Goal: Entertainment & Leisure: Browse casually

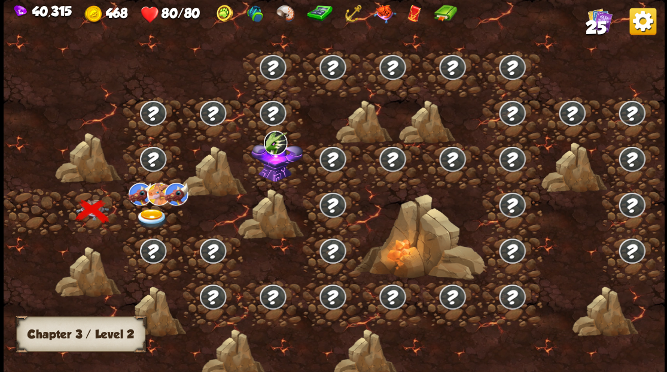
click at [153, 214] on img at bounding box center [151, 218] width 33 height 20
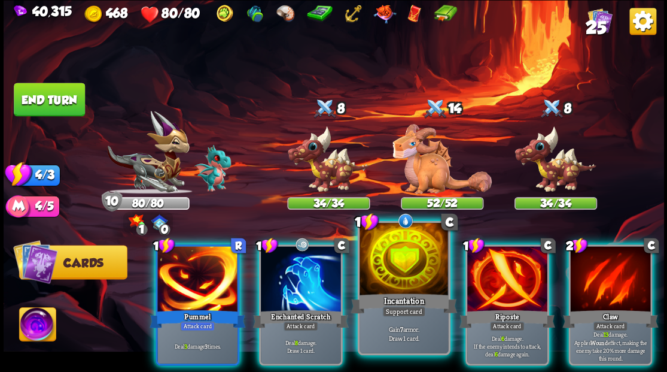
click at [406, 269] on div at bounding box center [404, 260] width 89 height 75
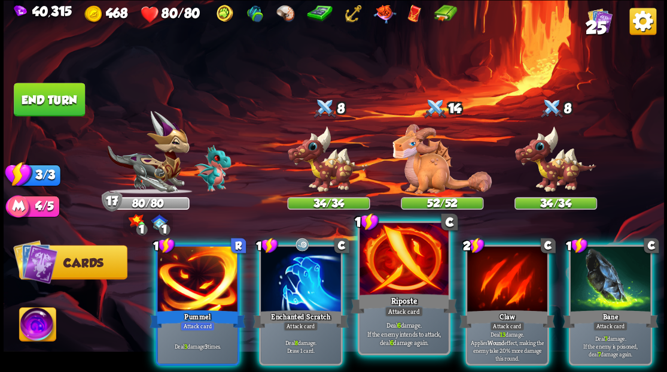
click at [391, 296] on div "Riposte" at bounding box center [404, 303] width 107 height 24
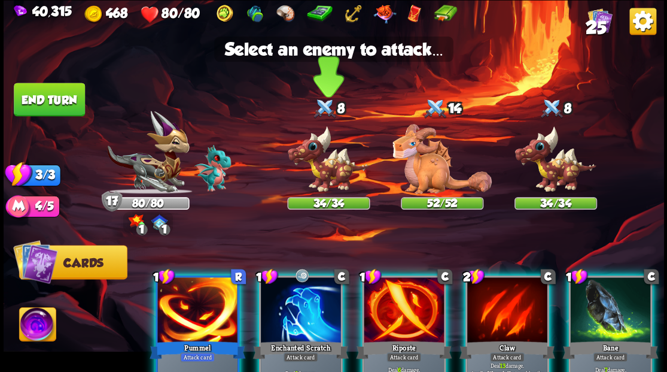
click at [322, 180] on img at bounding box center [328, 159] width 83 height 68
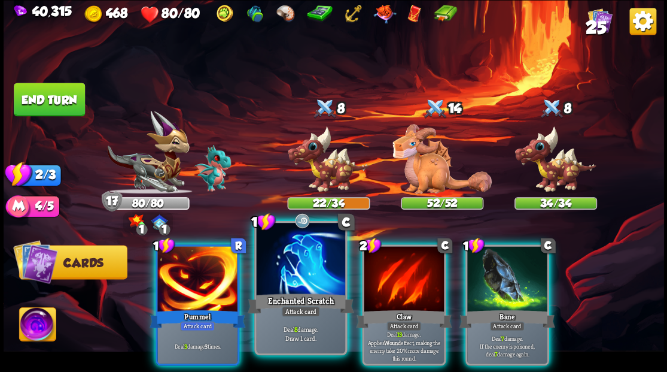
click at [303, 263] on div at bounding box center [300, 260] width 89 height 75
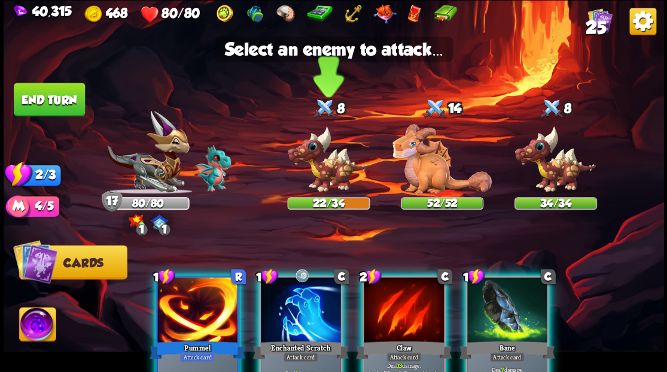
click at [324, 174] on img at bounding box center [328, 159] width 83 height 68
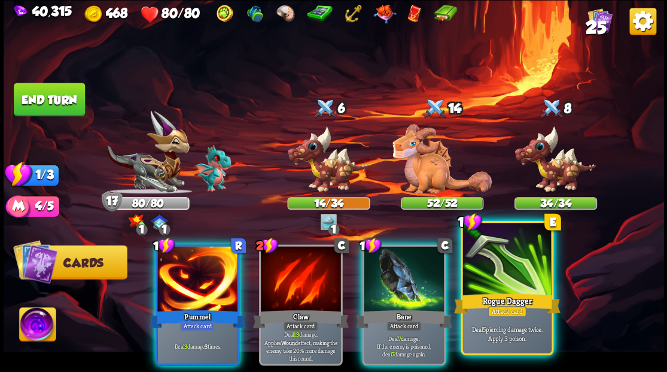
click at [504, 299] on div "Rogue Dagger" at bounding box center [507, 303] width 107 height 24
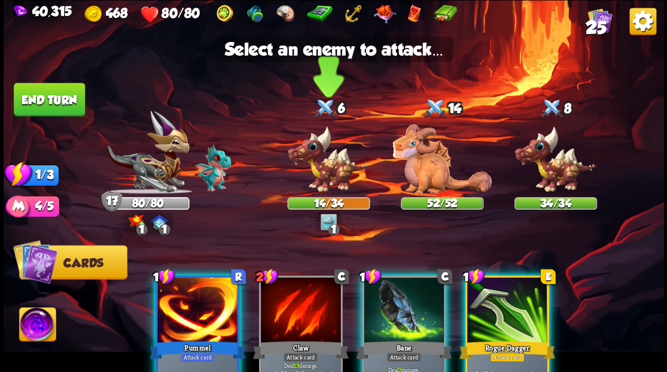
click at [322, 177] on img at bounding box center [328, 159] width 83 height 68
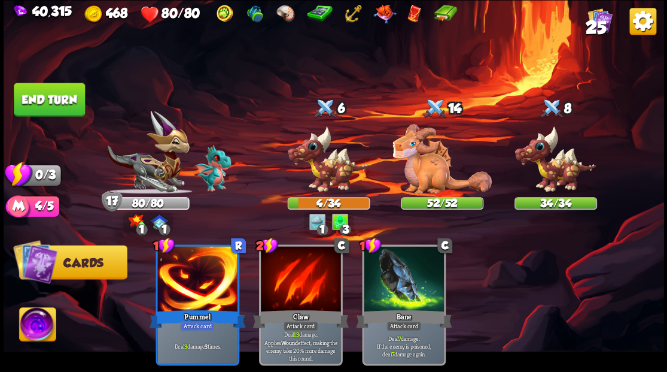
click at [57, 94] on button "End turn" at bounding box center [49, 100] width 71 height 34
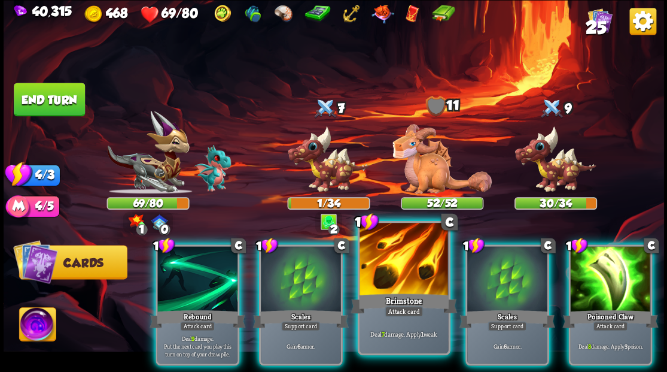
click at [395, 271] on div at bounding box center [404, 260] width 89 height 75
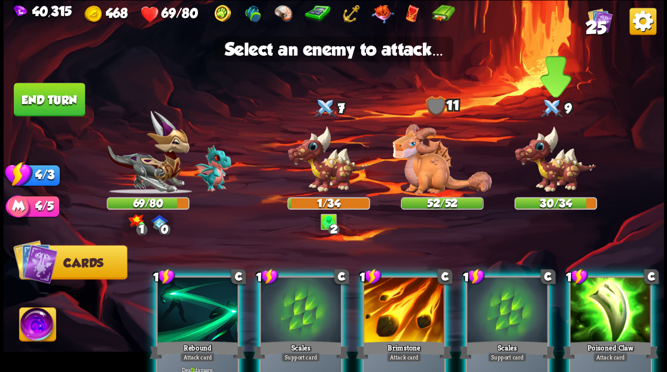
click at [550, 171] on img at bounding box center [555, 159] width 83 height 68
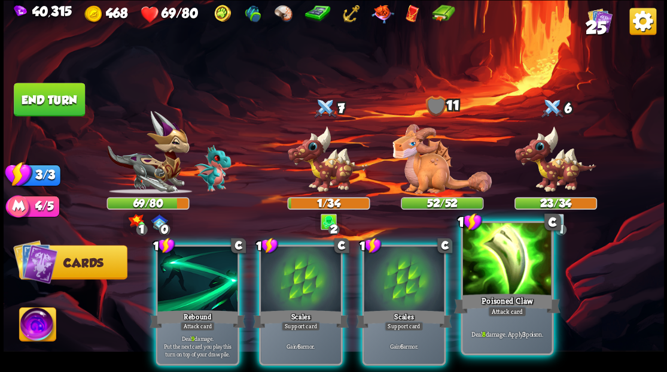
click at [502, 283] on div at bounding box center [507, 260] width 89 height 75
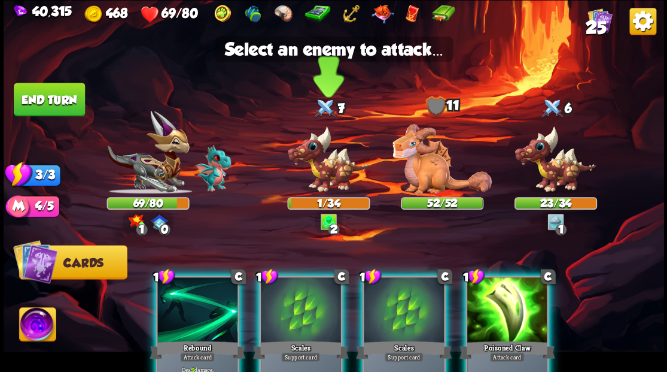
click at [325, 181] on img at bounding box center [328, 159] width 83 height 68
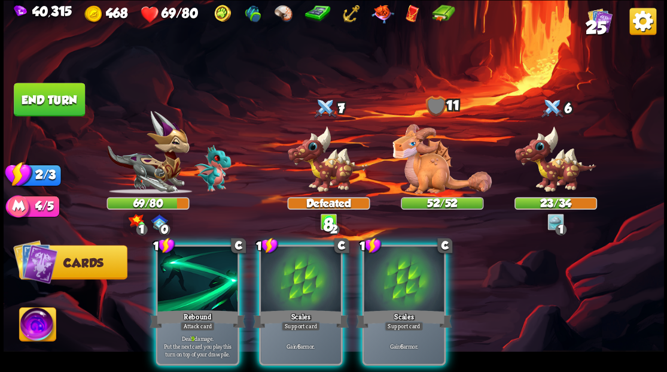
click at [407, 279] on div at bounding box center [404, 280] width 80 height 68
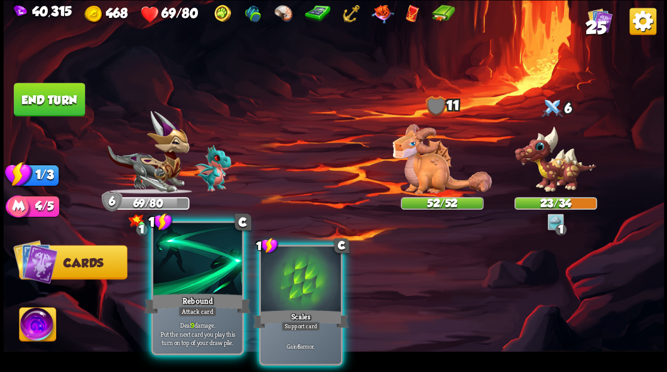
drag, startPoint x: 191, startPoint y: 275, endPoint x: 198, endPoint y: 275, distance: 6.6
click at [191, 277] on div at bounding box center [197, 260] width 89 height 75
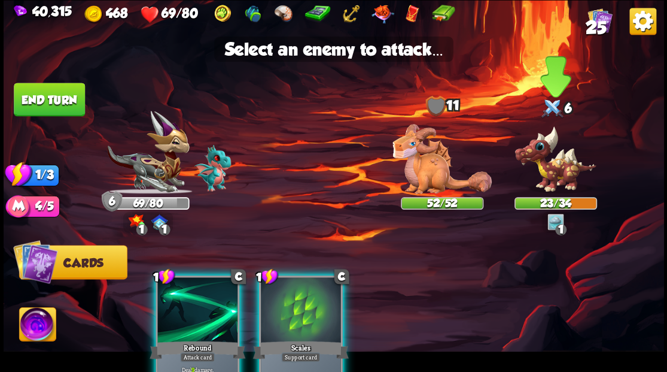
click at [545, 159] on img at bounding box center [555, 159] width 83 height 68
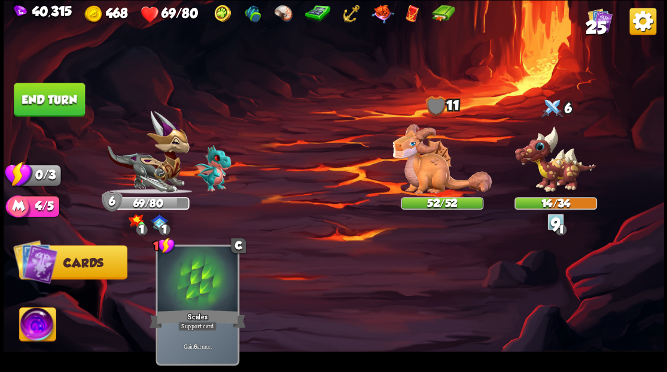
click at [56, 104] on button "End turn" at bounding box center [49, 100] width 71 height 34
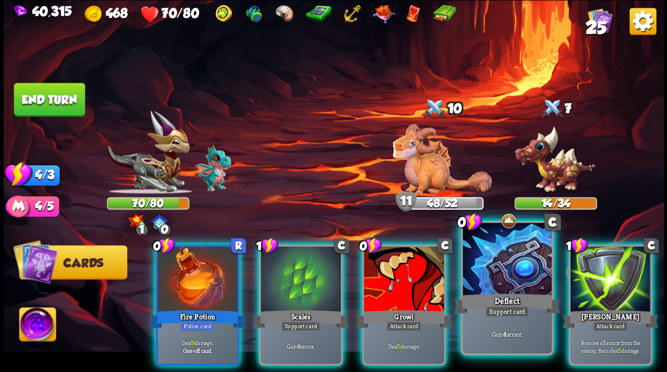
click at [509, 267] on div at bounding box center [507, 260] width 89 height 75
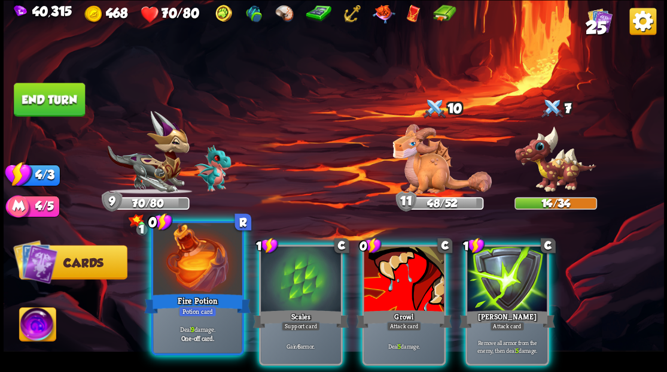
click at [183, 274] on div at bounding box center [197, 260] width 89 height 75
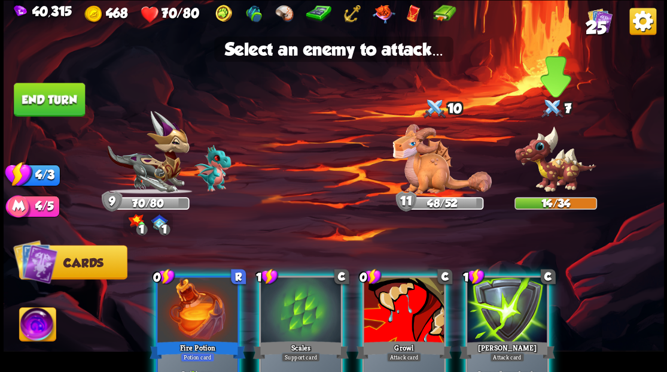
click at [551, 151] on img at bounding box center [555, 159] width 83 height 68
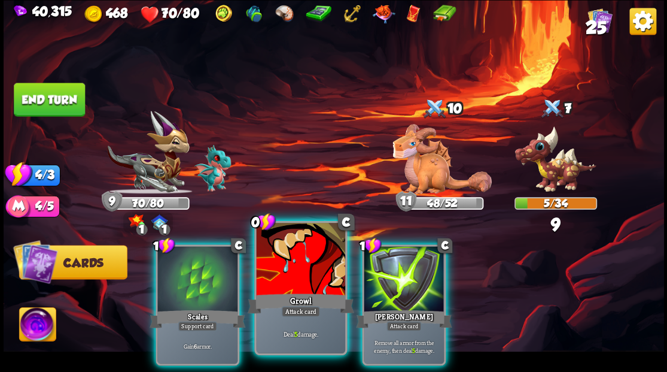
drag, startPoint x: 286, startPoint y: 279, endPoint x: 427, endPoint y: 207, distance: 158.5
click at [286, 279] on div at bounding box center [300, 260] width 89 height 75
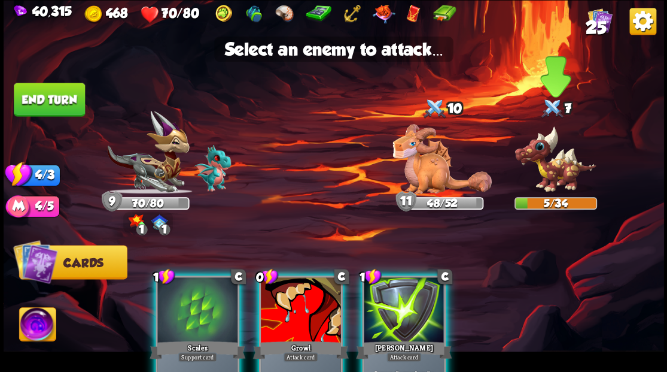
drag, startPoint x: 542, startPoint y: 163, endPoint x: 533, endPoint y: 168, distance: 10.5
click at [543, 163] on img at bounding box center [555, 159] width 83 height 68
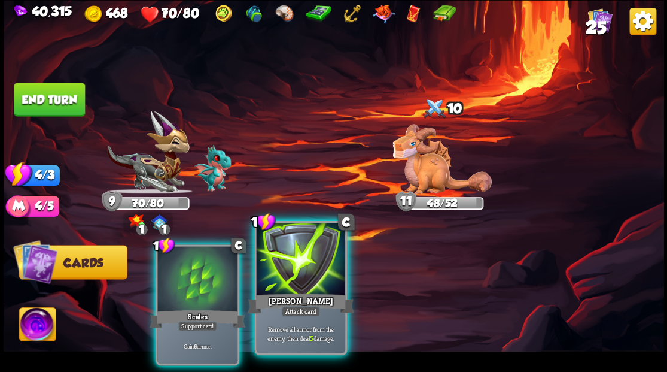
click at [286, 269] on div at bounding box center [300, 260] width 89 height 75
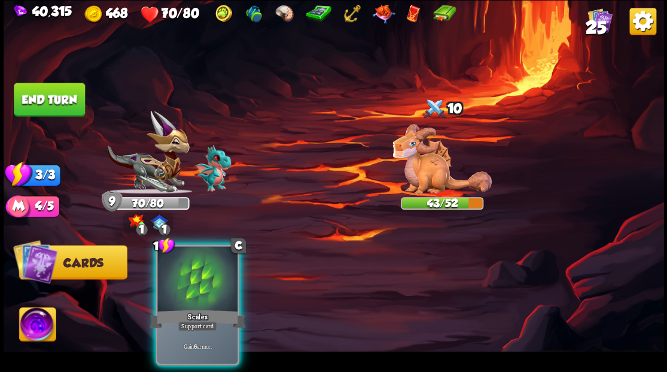
click at [186, 279] on div at bounding box center [197, 280] width 80 height 68
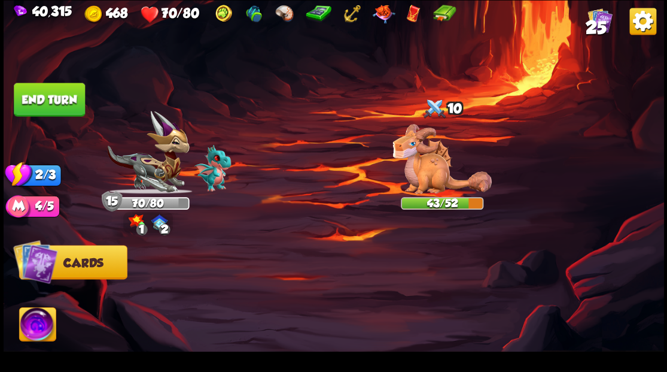
drag, startPoint x: 0, startPoint y: 57, endPoint x: 7, endPoint y: 68, distance: 12.9
click at [0, 60] on html "40,315 468 70/80 25 Select an enemy to attack... You don't have enough stamina …" at bounding box center [333, 186] width 667 height 372
click at [55, 93] on button "End turn" at bounding box center [49, 100] width 71 height 34
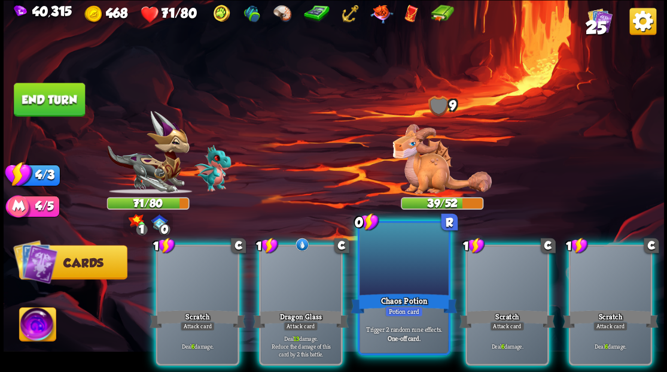
click at [390, 271] on div at bounding box center [404, 260] width 89 height 75
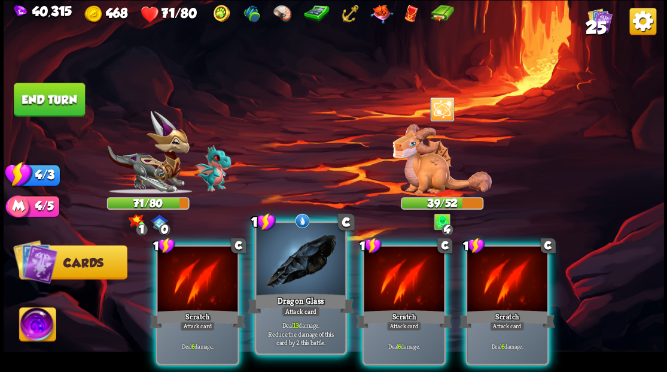
click at [291, 265] on div at bounding box center [300, 260] width 89 height 75
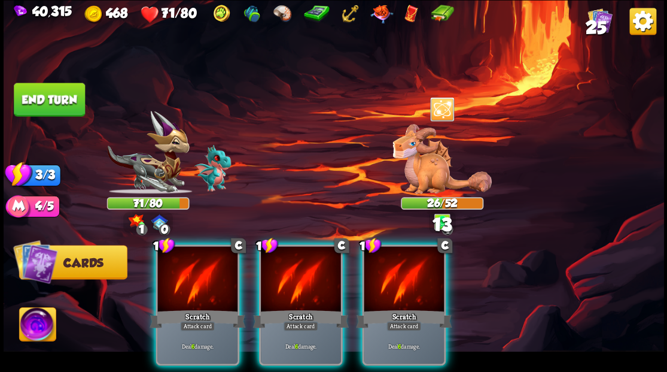
click at [291, 265] on div at bounding box center [301, 280] width 80 height 68
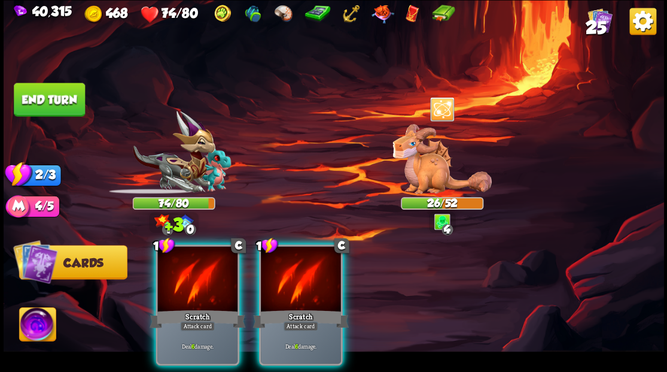
click at [291, 265] on div at bounding box center [301, 280] width 80 height 68
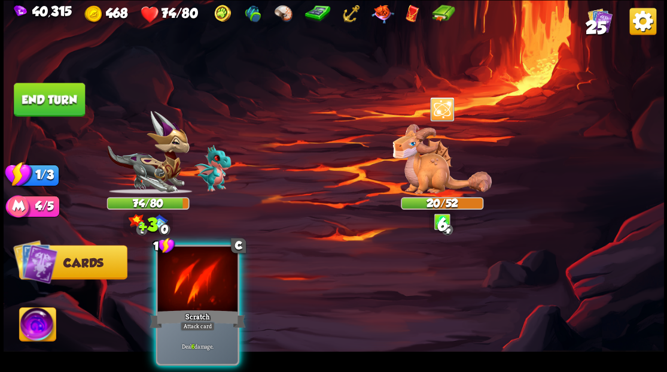
click at [199, 271] on div at bounding box center [197, 280] width 80 height 68
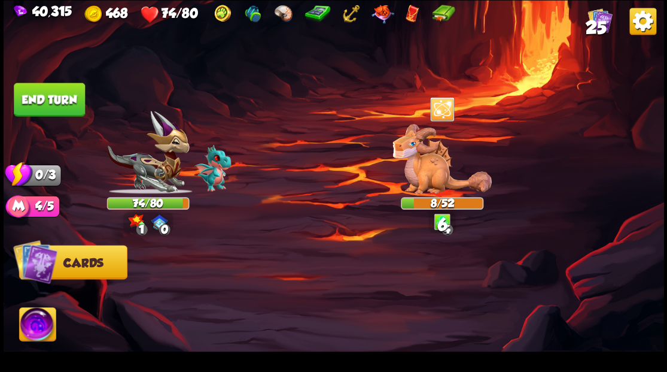
click at [38, 92] on button "End turn" at bounding box center [49, 100] width 71 height 34
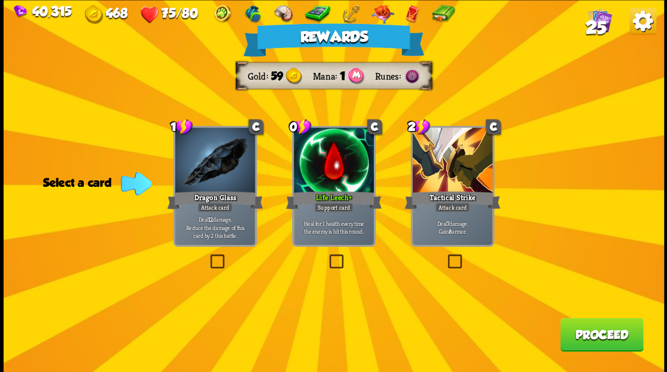
click at [594, 22] on span "25" at bounding box center [595, 27] width 21 height 20
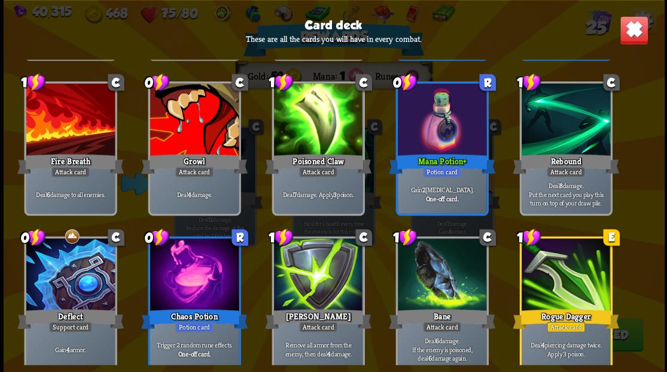
scroll to position [556, 0]
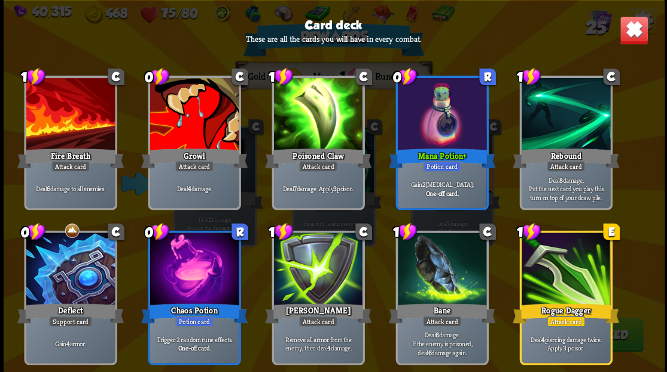
click at [199, 125] on div at bounding box center [194, 115] width 89 height 75
click at [646, 24] on img at bounding box center [634, 30] width 29 height 29
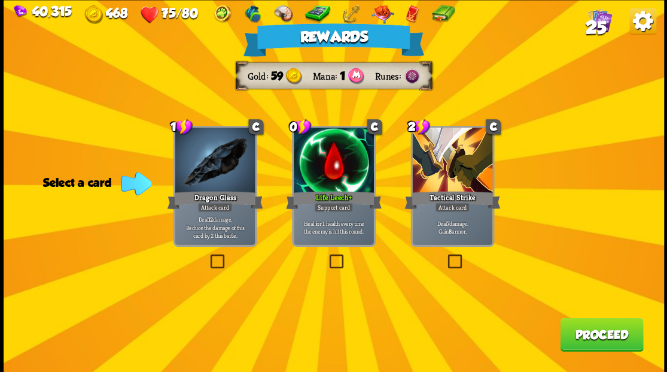
drag, startPoint x: 590, startPoint y: 333, endPoint x: 586, endPoint y: 326, distance: 8.3
click at [586, 326] on button "Proceed" at bounding box center [601, 334] width 83 height 34
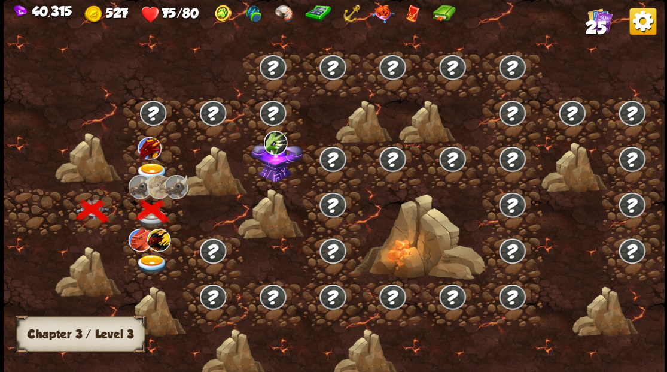
click at [151, 141] on img at bounding box center [150, 147] width 24 height 23
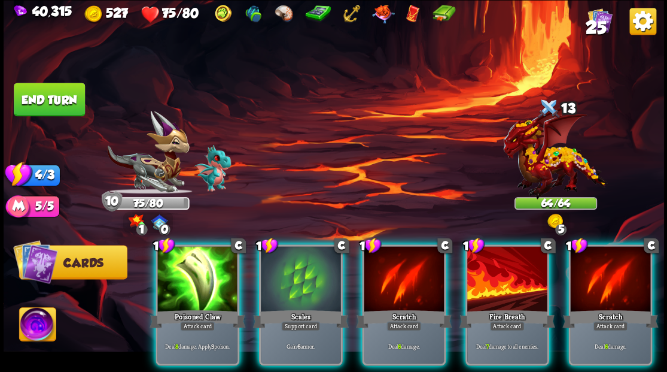
click at [308, 277] on div at bounding box center [301, 280] width 80 height 68
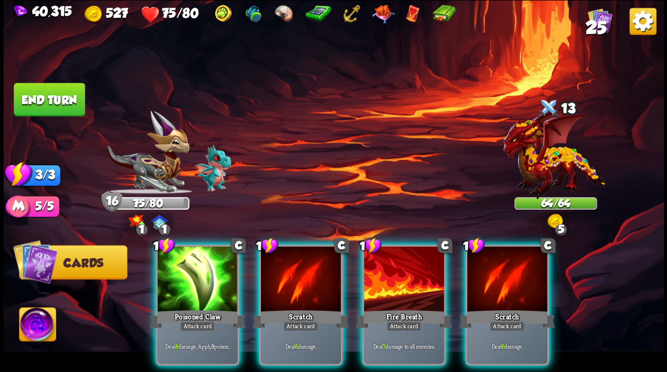
click at [177, 261] on div at bounding box center [197, 280] width 80 height 68
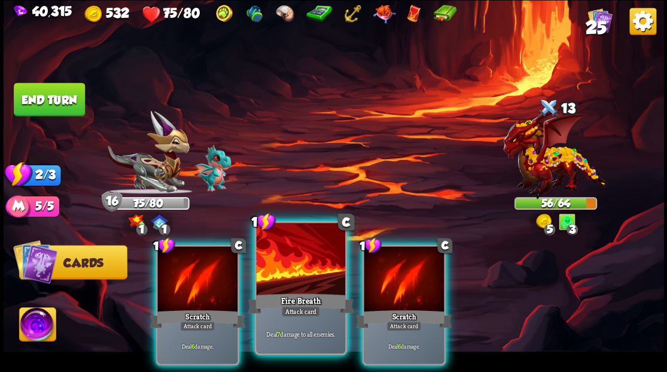
click at [289, 262] on div at bounding box center [300, 260] width 89 height 75
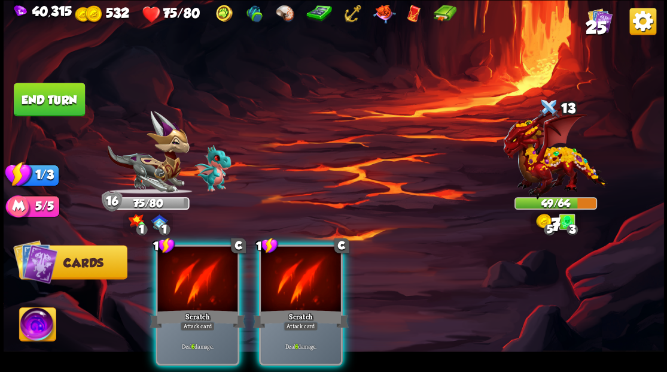
click at [288, 264] on div at bounding box center [301, 280] width 80 height 68
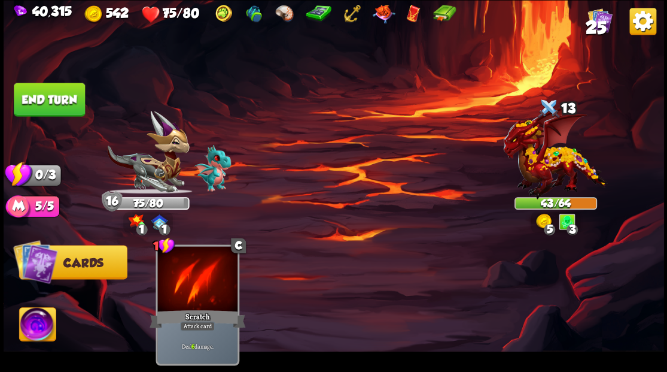
click at [67, 98] on button "End turn" at bounding box center [49, 100] width 71 height 34
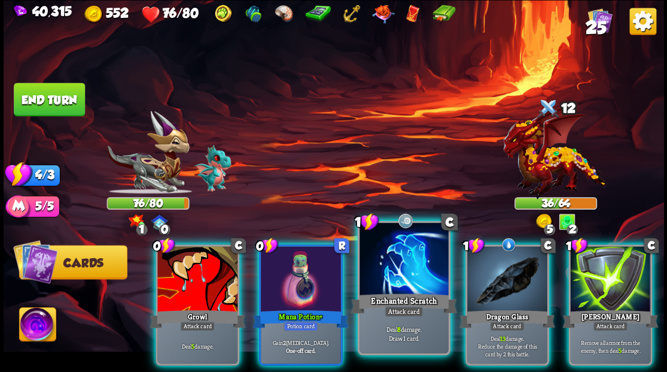
click at [406, 263] on div at bounding box center [404, 260] width 89 height 75
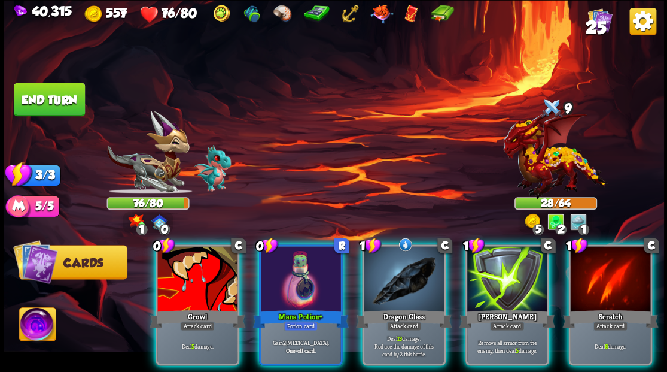
click at [402, 255] on div at bounding box center [404, 280] width 80 height 68
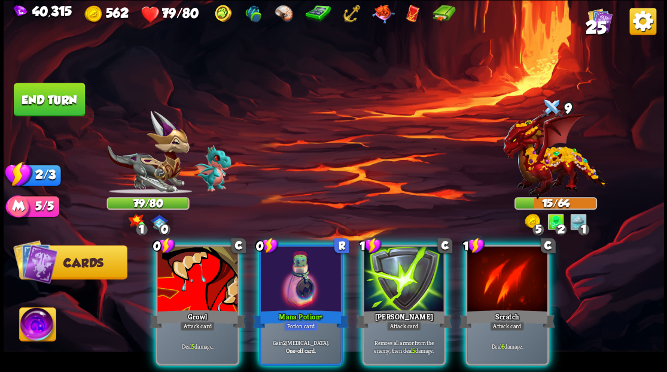
click at [215, 254] on div at bounding box center [197, 280] width 80 height 68
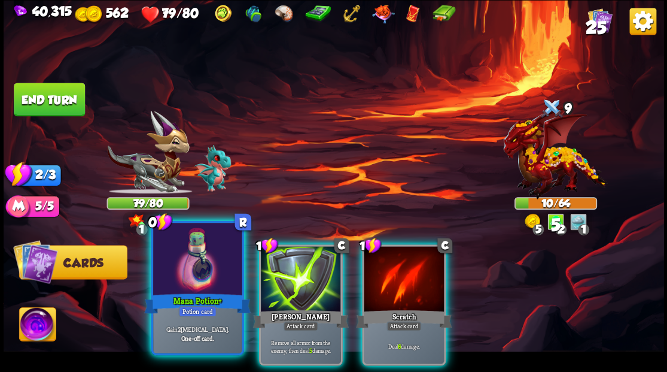
click at [211, 255] on div at bounding box center [197, 260] width 89 height 75
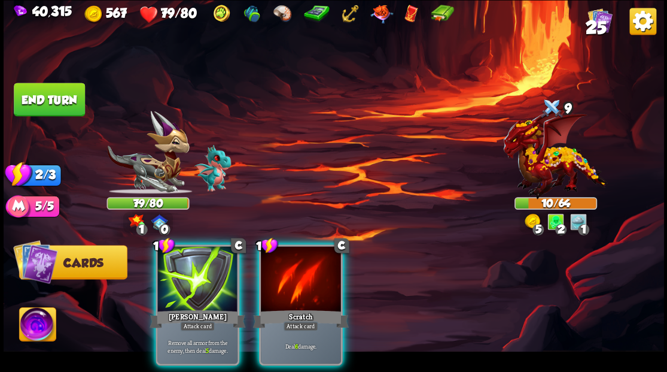
click at [311, 272] on div at bounding box center [301, 280] width 80 height 68
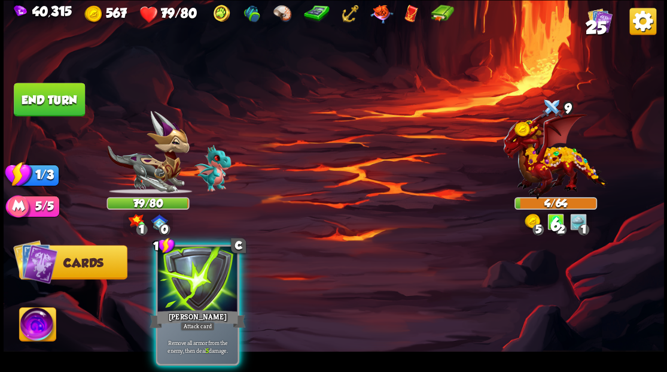
drag, startPoint x: 162, startPoint y: 274, endPoint x: 139, endPoint y: 231, distance: 48.5
click at [160, 271] on div at bounding box center [197, 280] width 80 height 68
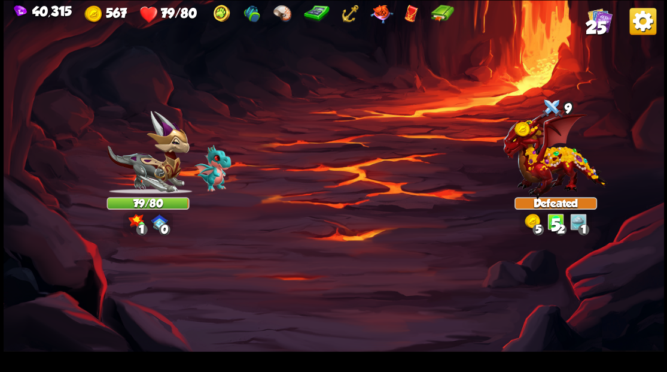
click at [53, 100] on img at bounding box center [334, 186] width 661 height 372
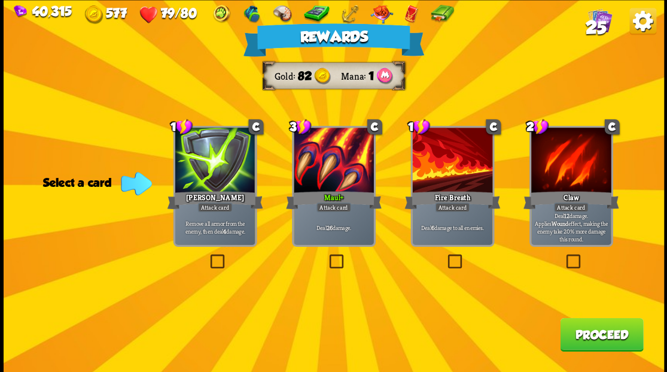
click at [597, 20] on span "25" at bounding box center [595, 27] width 21 height 20
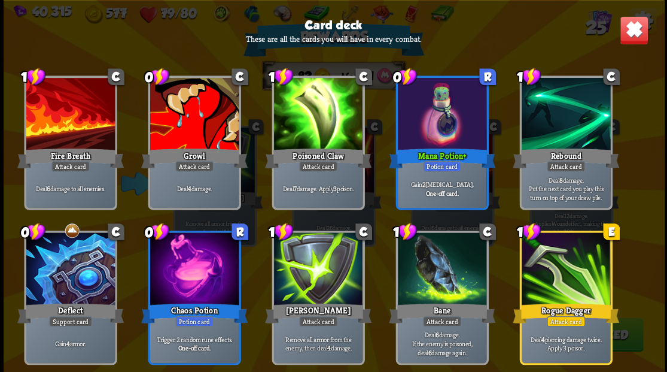
click at [639, 26] on img at bounding box center [634, 30] width 29 height 29
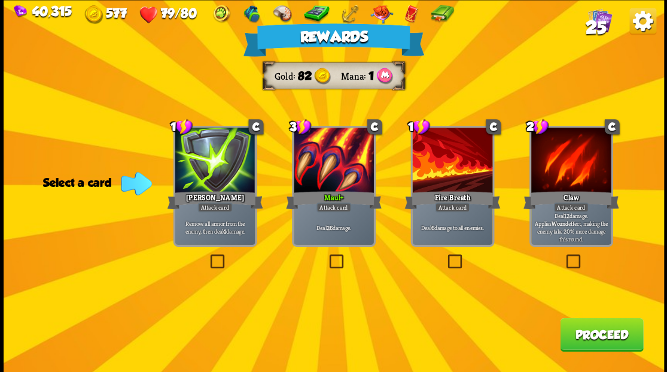
click at [445, 256] on label at bounding box center [445, 256] width 0 height 0
click at [0, 0] on input "checkbox" at bounding box center [0, 0] width 0 height 0
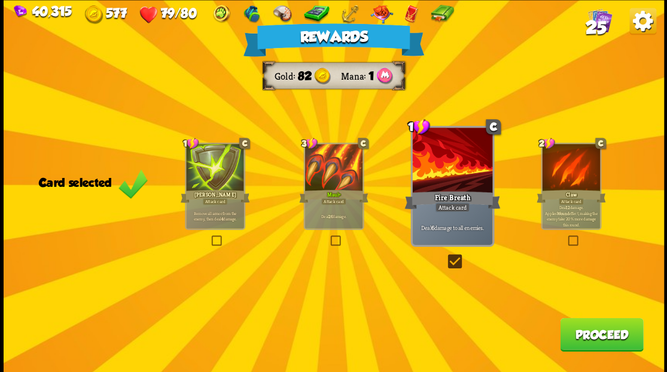
click at [591, 334] on button "Proceed" at bounding box center [601, 334] width 83 height 34
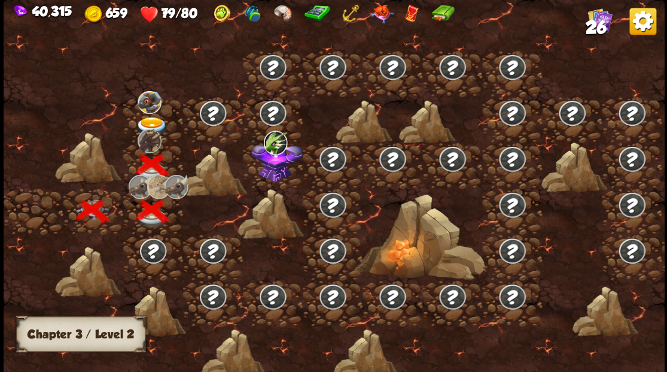
click at [146, 120] on img at bounding box center [151, 127] width 33 height 20
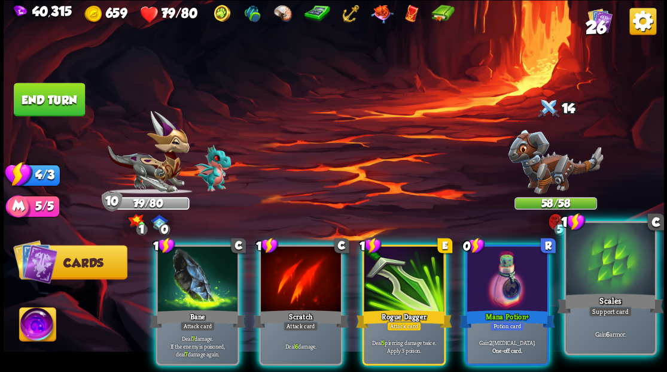
click at [607, 254] on div at bounding box center [610, 260] width 89 height 75
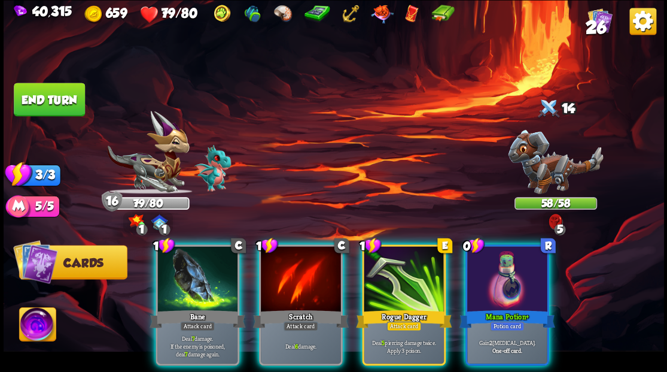
click at [517, 268] on div at bounding box center [507, 280] width 80 height 68
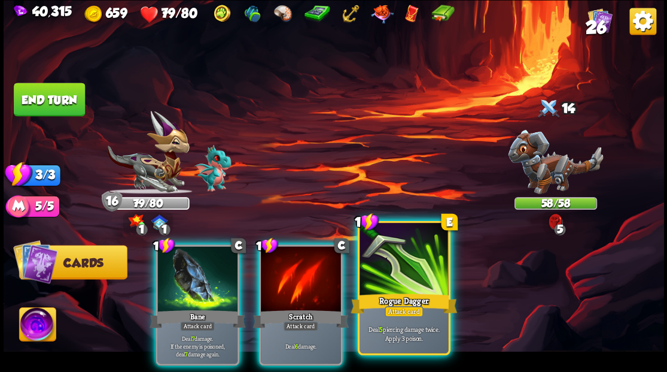
click at [407, 268] on div at bounding box center [404, 260] width 89 height 75
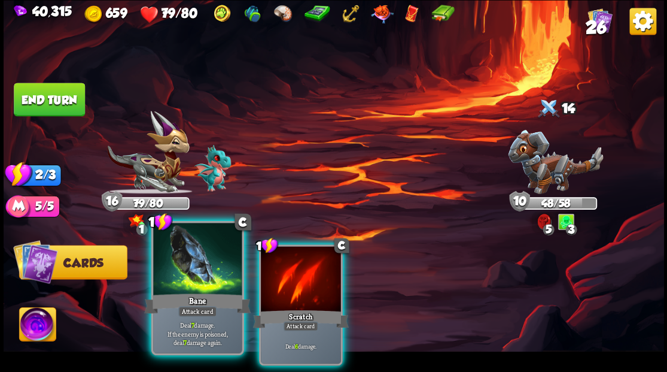
click at [209, 262] on div at bounding box center [197, 260] width 89 height 75
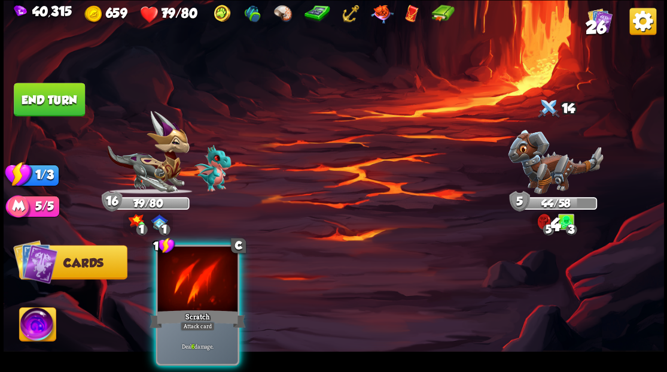
drag, startPoint x: 178, startPoint y: 270, endPoint x: 202, endPoint y: 231, distance: 45.7
click at [184, 266] on div at bounding box center [197, 280] width 80 height 68
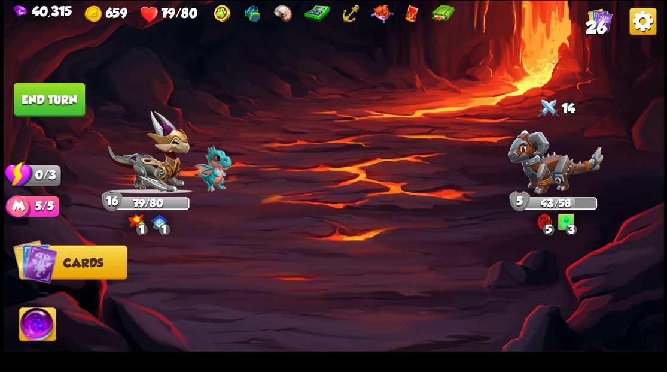
click at [55, 103] on button "End turn" at bounding box center [49, 100] width 71 height 34
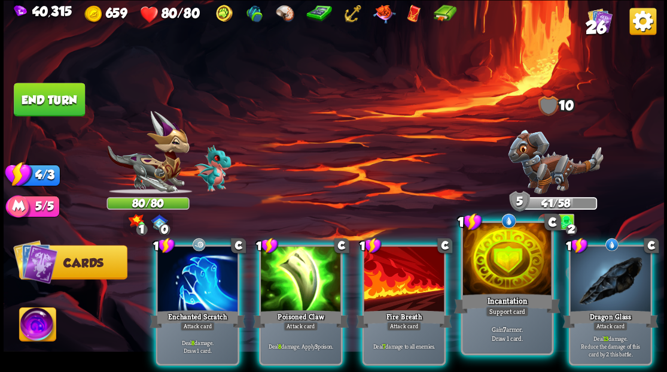
click at [509, 251] on div at bounding box center [507, 260] width 89 height 75
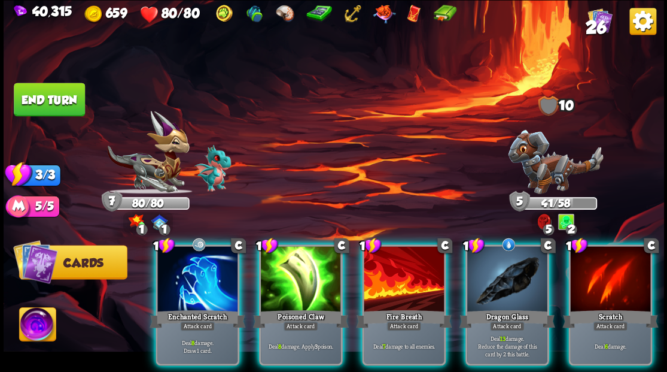
click at [193, 262] on div at bounding box center [197, 280] width 80 height 68
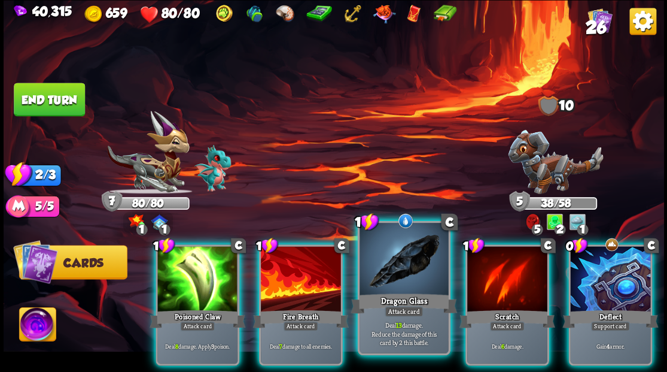
click at [413, 265] on div at bounding box center [404, 260] width 89 height 75
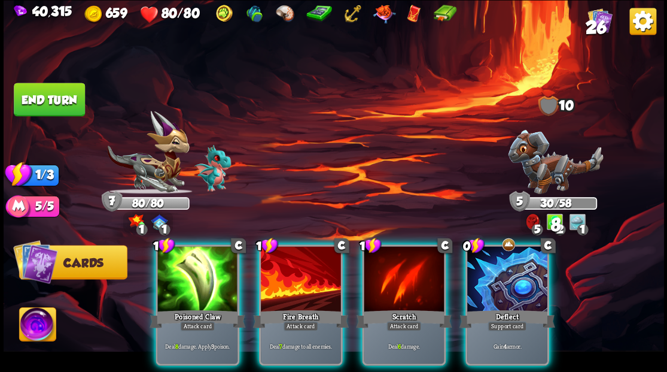
click at [548, 162] on img at bounding box center [555, 161] width 95 height 64
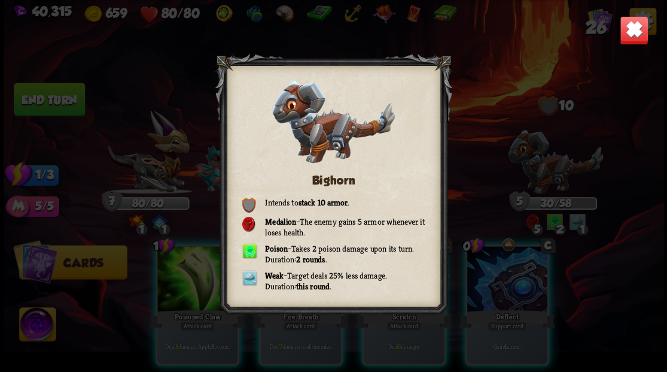
click at [636, 37] on img at bounding box center [634, 30] width 29 height 29
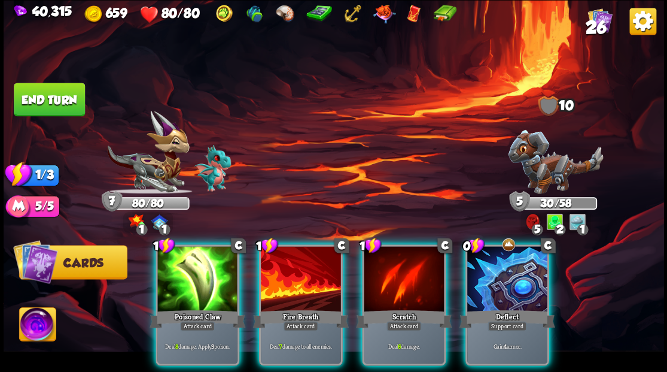
click at [284, 259] on div at bounding box center [301, 280] width 80 height 68
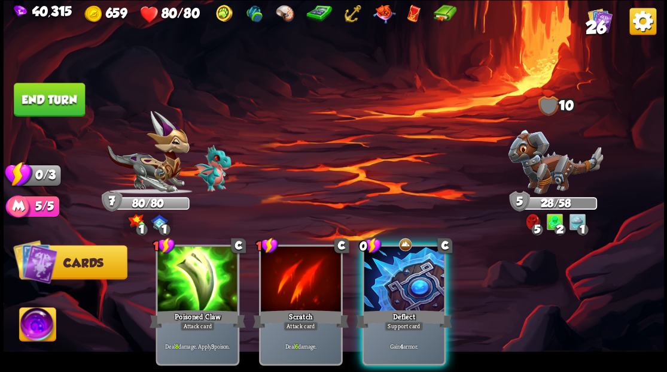
click at [409, 272] on div at bounding box center [404, 280] width 80 height 68
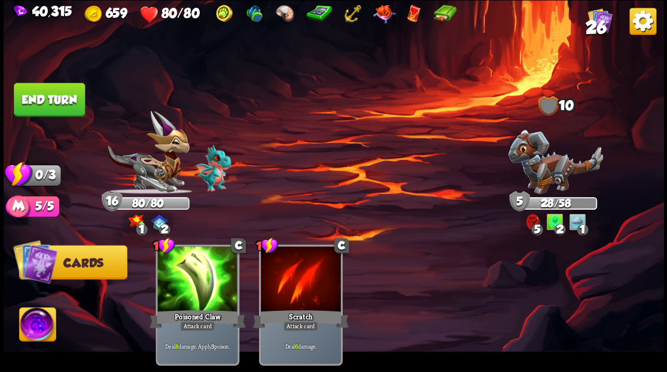
click at [51, 99] on button "End turn" at bounding box center [49, 100] width 71 height 34
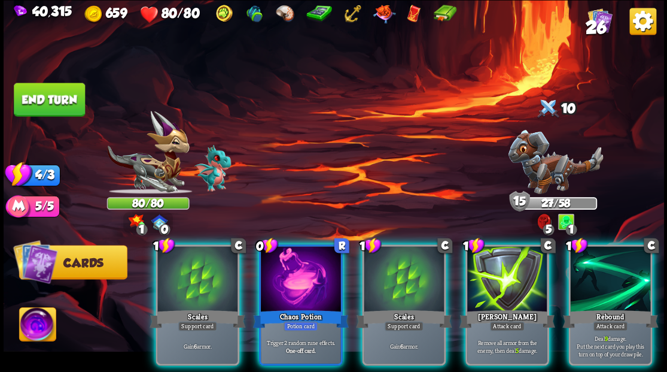
click at [510, 263] on div at bounding box center [507, 280] width 80 height 68
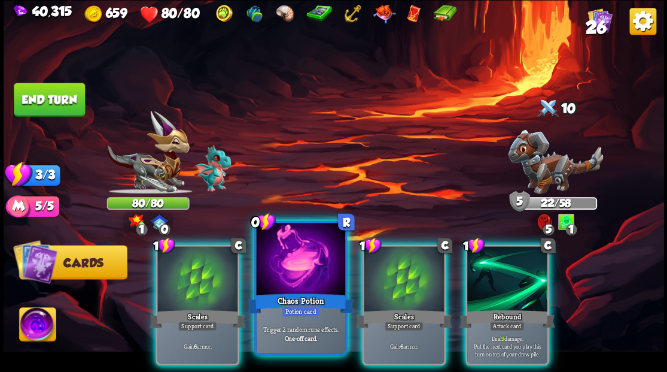
click at [292, 271] on div at bounding box center [300, 260] width 89 height 75
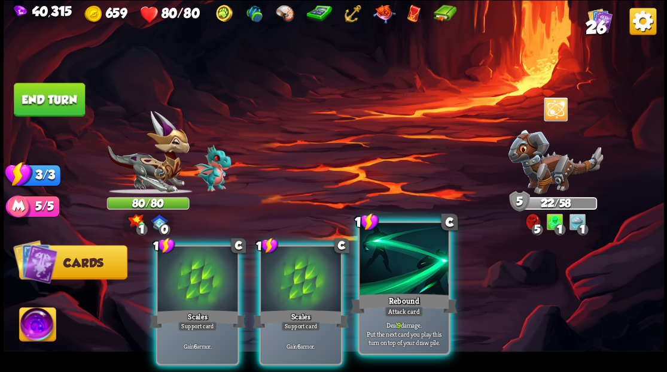
click at [399, 285] on div at bounding box center [404, 260] width 89 height 75
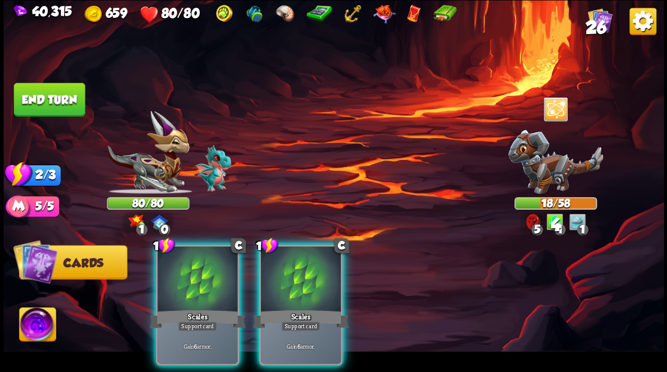
drag, startPoint x: 295, startPoint y: 269, endPoint x: 281, endPoint y: 269, distance: 13.8
click at [294, 269] on div at bounding box center [301, 280] width 80 height 68
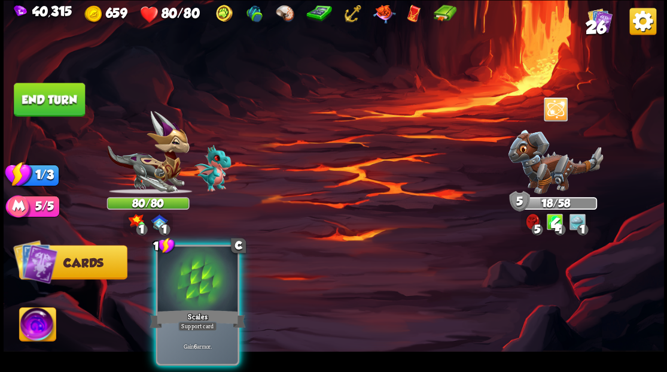
drag, startPoint x: 206, startPoint y: 276, endPoint x: 126, endPoint y: 189, distance: 118.2
click at [189, 263] on div at bounding box center [197, 280] width 80 height 68
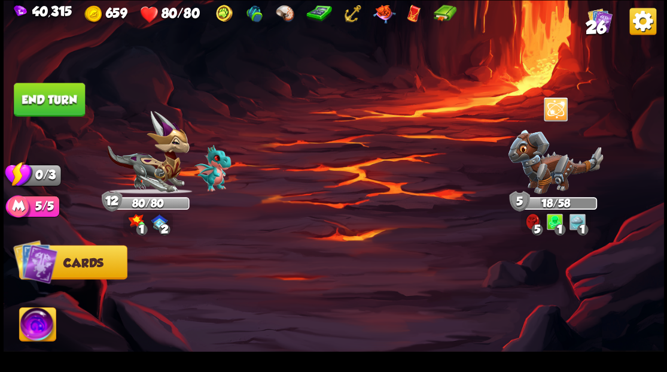
click at [56, 105] on button "End turn" at bounding box center [49, 100] width 71 height 34
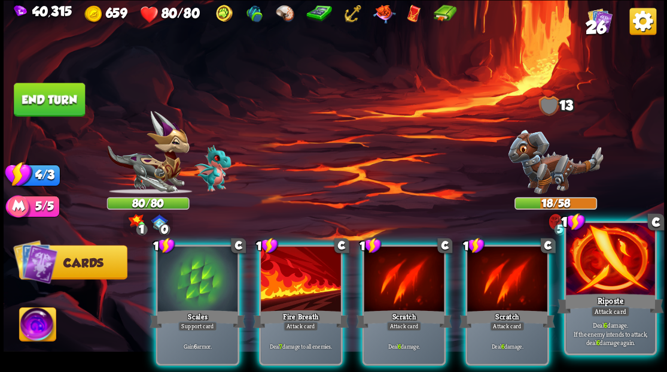
click at [606, 274] on div at bounding box center [610, 260] width 89 height 75
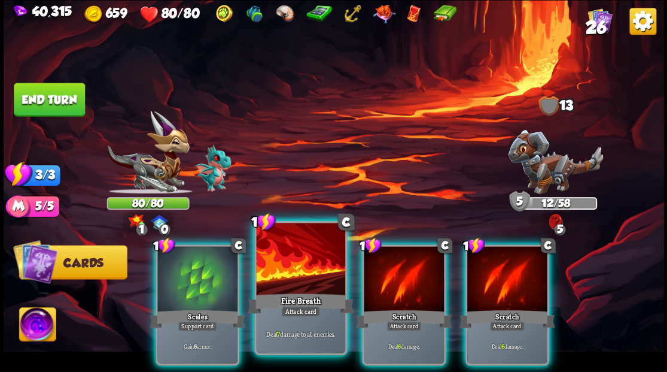
click at [284, 274] on div at bounding box center [300, 260] width 89 height 75
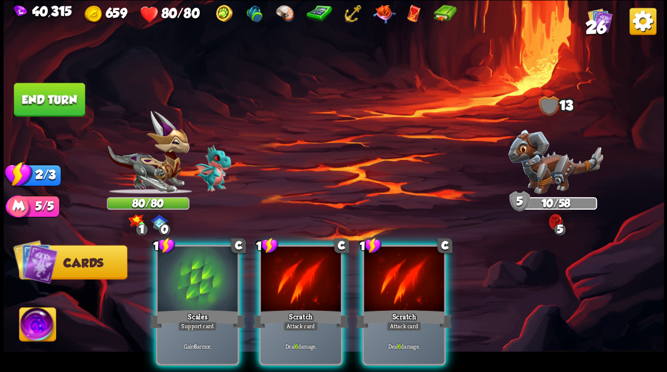
click at [284, 274] on div at bounding box center [301, 280] width 80 height 68
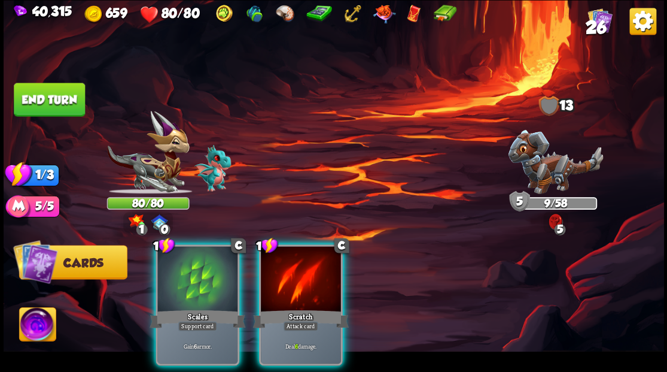
click at [284, 274] on div at bounding box center [301, 280] width 80 height 68
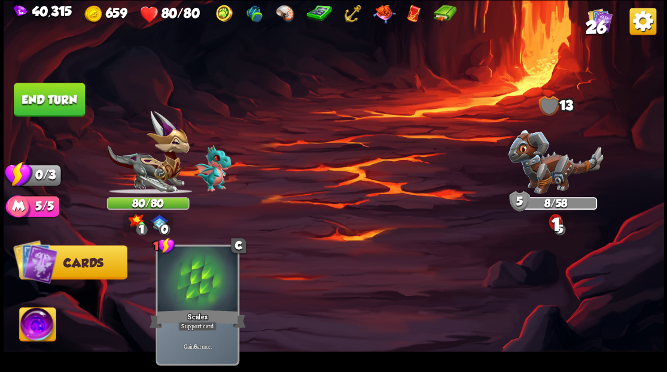
click at [47, 98] on button "End turn" at bounding box center [49, 100] width 71 height 34
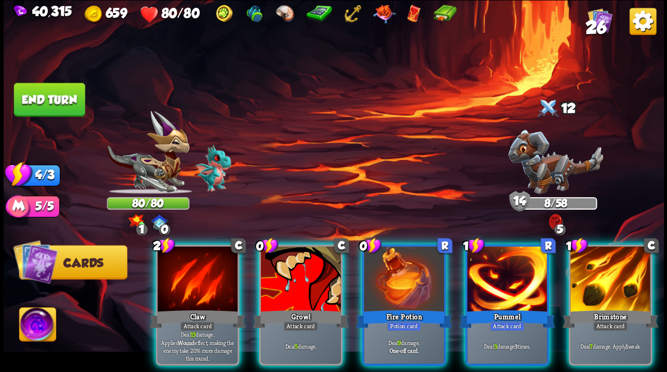
click at [621, 265] on div at bounding box center [610, 280] width 80 height 68
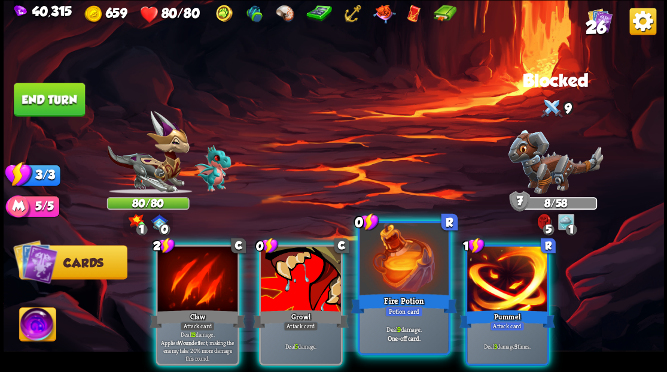
click at [400, 266] on div at bounding box center [404, 260] width 89 height 75
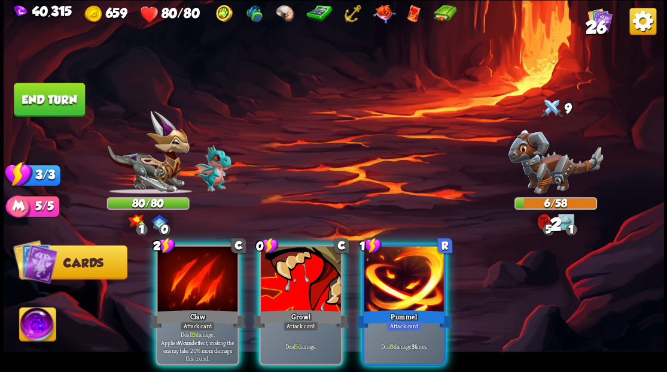
click at [284, 265] on div at bounding box center [301, 280] width 80 height 68
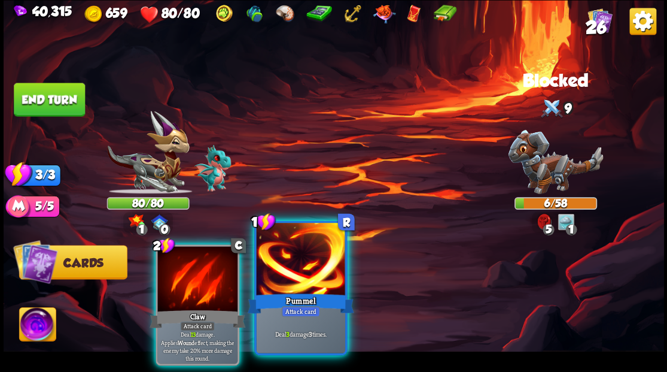
click at [280, 266] on div at bounding box center [300, 260] width 89 height 75
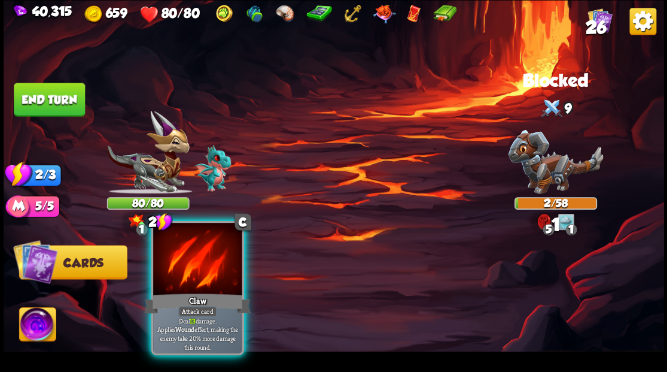
click at [207, 269] on div at bounding box center [197, 260] width 89 height 75
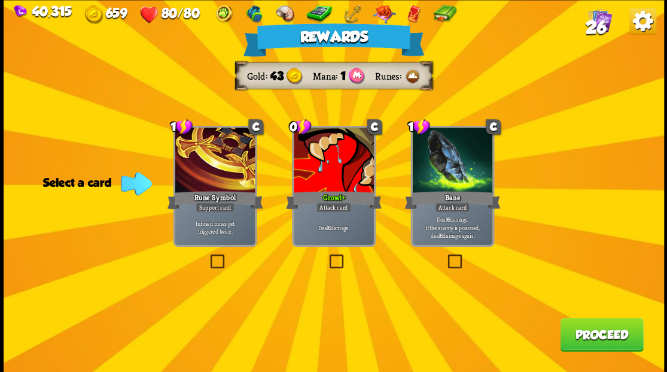
click at [596, 336] on button "Proceed" at bounding box center [601, 334] width 83 height 34
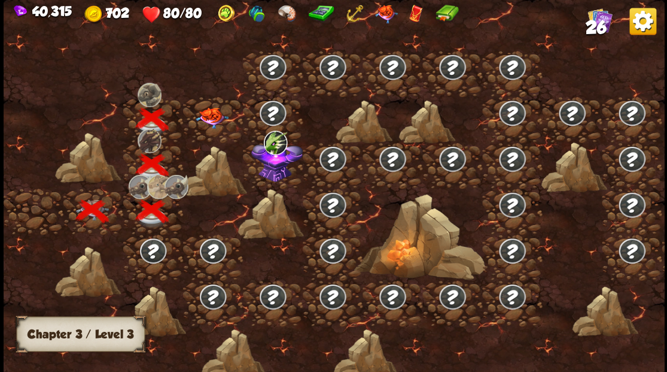
click at [214, 113] on img at bounding box center [211, 117] width 33 height 21
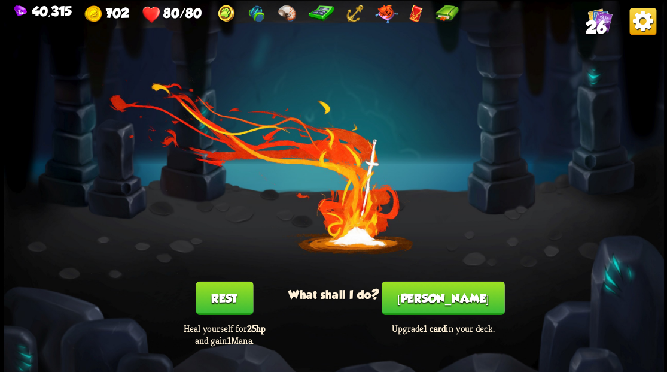
click at [442, 296] on button "[PERSON_NAME]" at bounding box center [443, 298] width 123 height 34
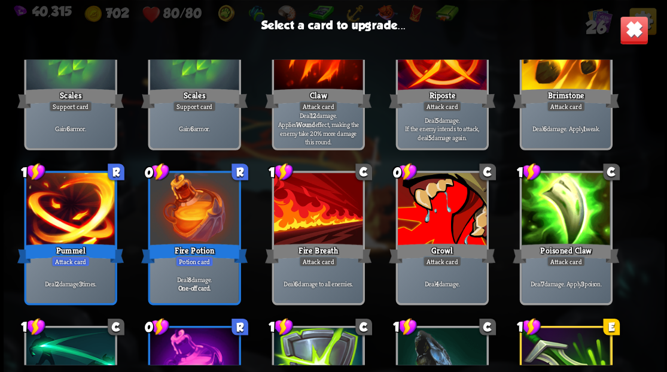
scroll to position [319, 0]
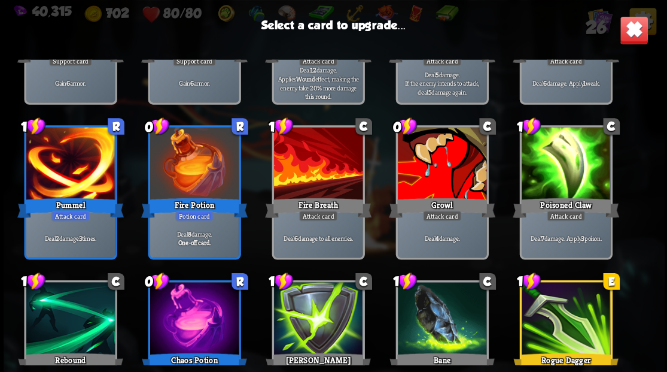
click at [438, 172] on div at bounding box center [441, 164] width 89 height 75
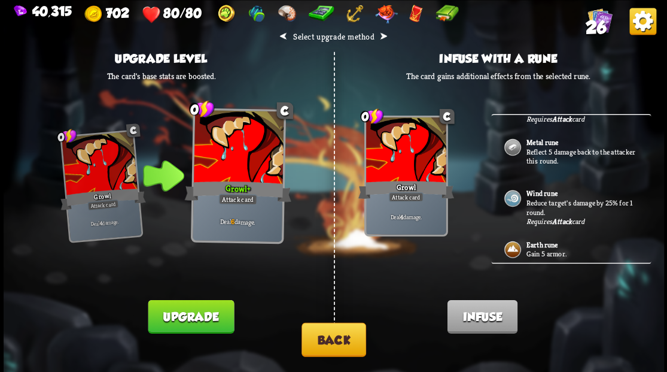
scroll to position [317, 0]
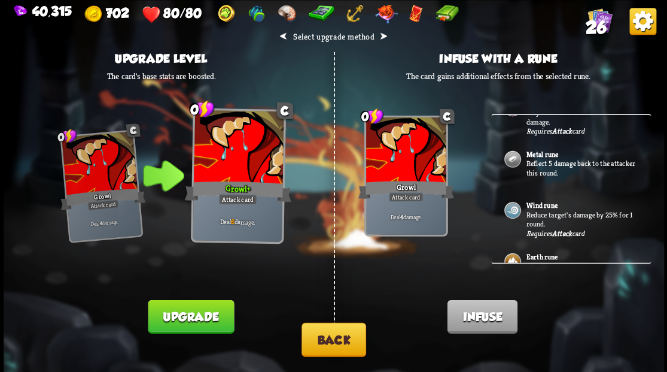
click at [330, 336] on button "Back" at bounding box center [334, 339] width 65 height 34
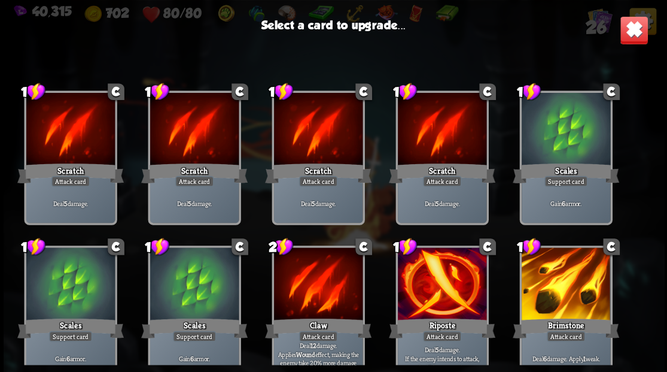
drag, startPoint x: 554, startPoint y: 298, endPoint x: 552, endPoint y: 291, distance: 7.6
click at [554, 297] on div at bounding box center [565, 284] width 89 height 75
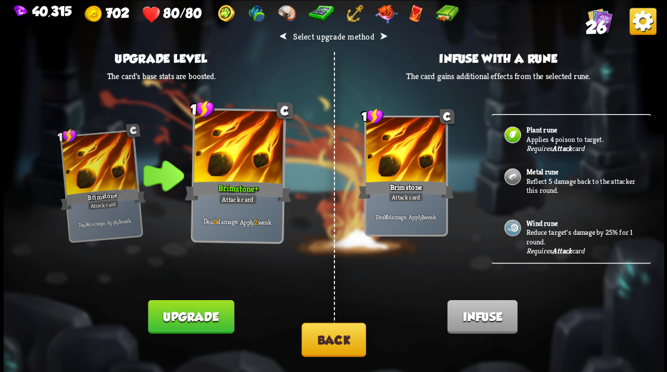
click at [546, 176] on p "Reflect 5 damage back to the attacker this round." at bounding box center [582, 185] width 112 height 19
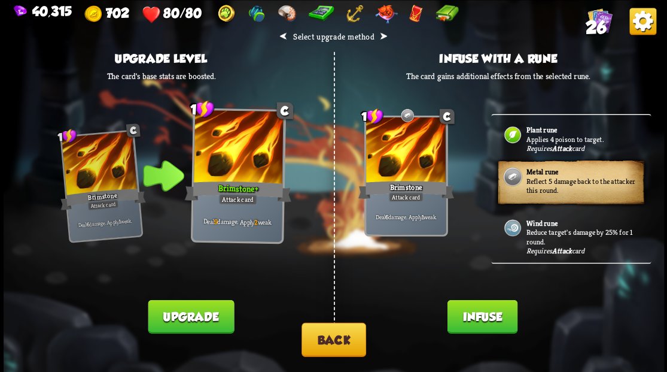
drag, startPoint x: 480, startPoint y: 326, endPoint x: 473, endPoint y: 294, distance: 33.1
click at [480, 324] on button "Infuse" at bounding box center [482, 316] width 70 height 34
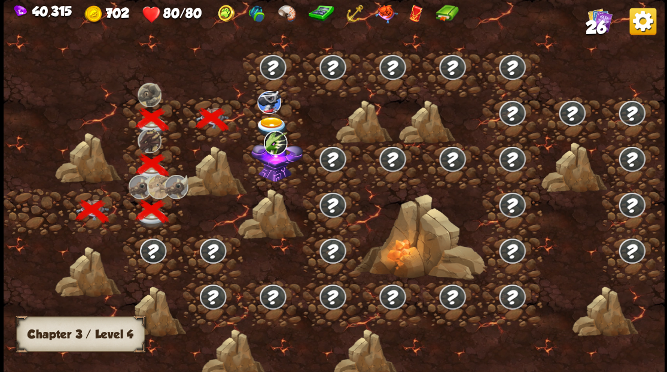
click at [273, 117] on img at bounding box center [271, 127] width 33 height 20
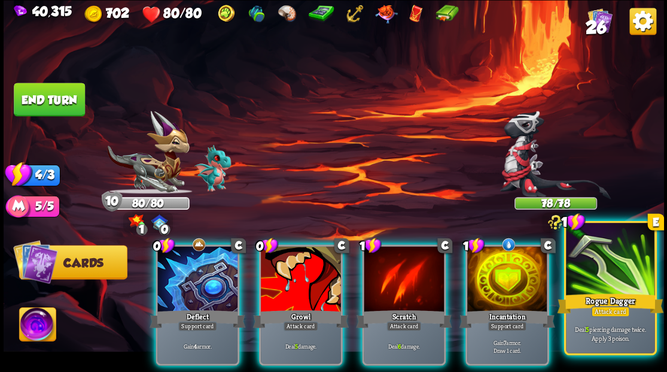
click at [604, 267] on div at bounding box center [610, 260] width 89 height 75
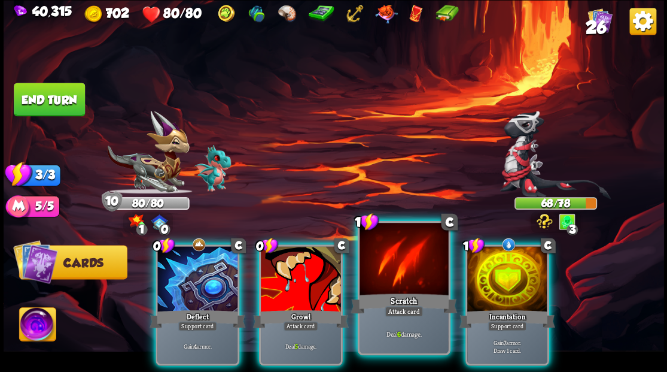
click at [400, 277] on div at bounding box center [404, 260] width 89 height 75
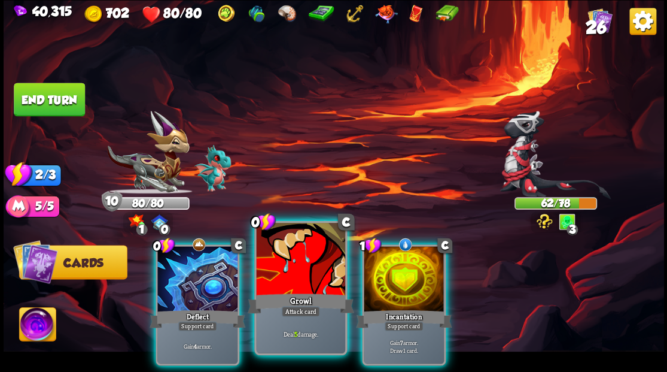
click at [294, 277] on div at bounding box center [300, 260] width 89 height 75
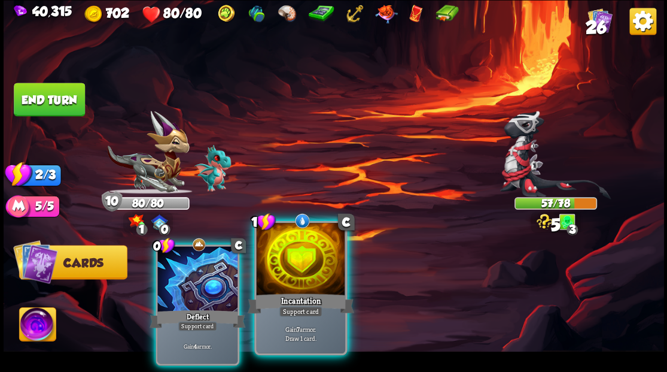
click at [291, 275] on div at bounding box center [300, 260] width 89 height 75
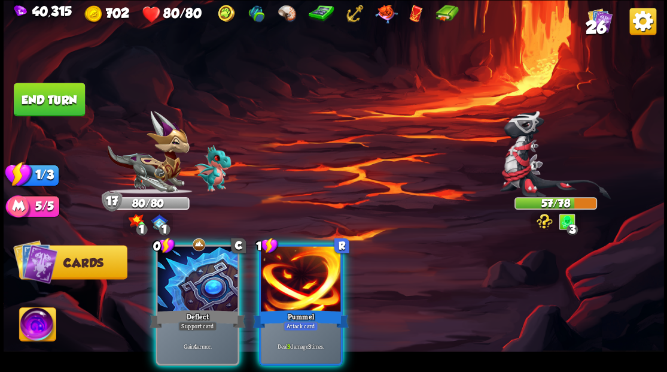
drag, startPoint x: 296, startPoint y: 266, endPoint x: 244, endPoint y: 261, distance: 51.7
click at [296, 266] on div at bounding box center [301, 280] width 80 height 68
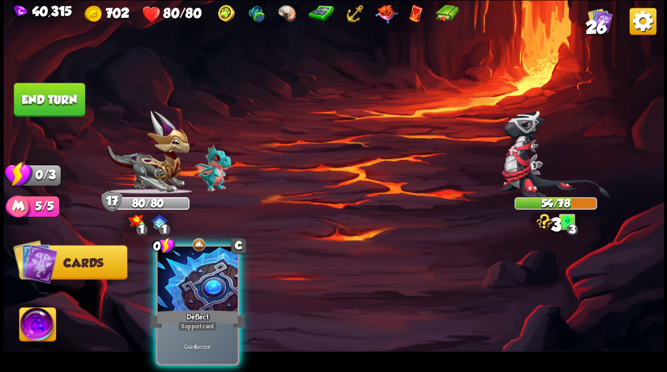
click at [202, 267] on div at bounding box center [197, 280] width 80 height 68
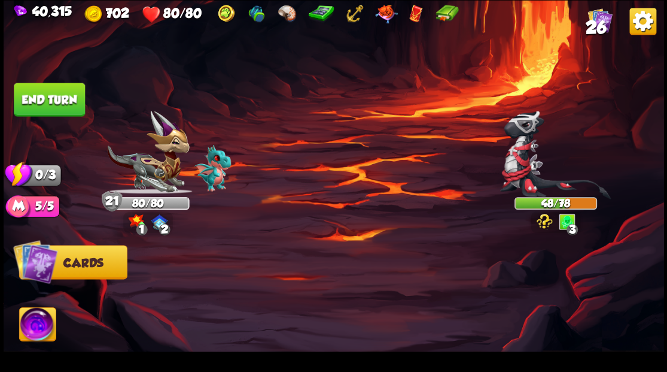
click at [53, 89] on button "End turn" at bounding box center [49, 100] width 71 height 34
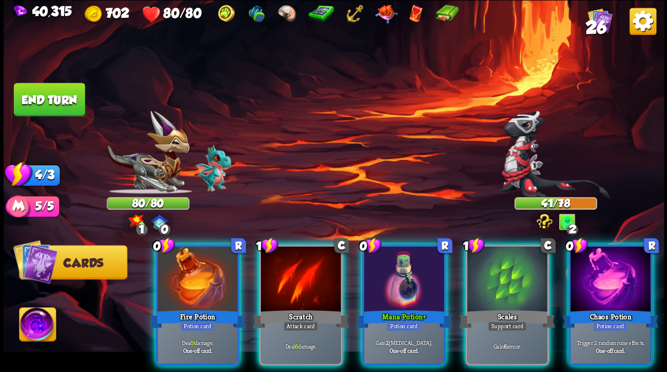
click at [501, 268] on div at bounding box center [507, 280] width 80 height 68
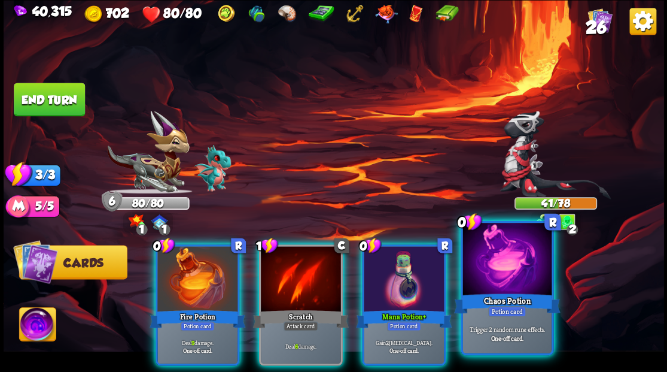
click at [494, 264] on div at bounding box center [507, 260] width 89 height 75
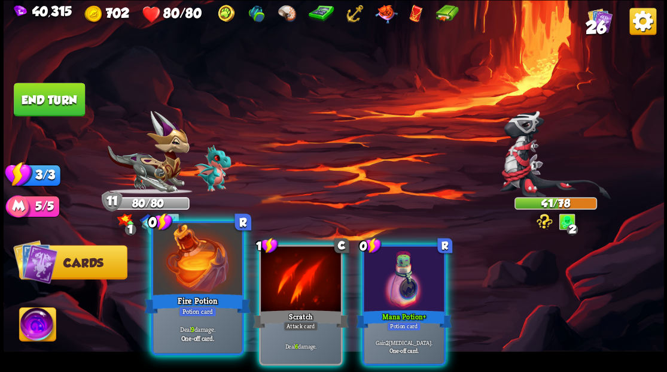
click at [170, 269] on div at bounding box center [197, 260] width 89 height 75
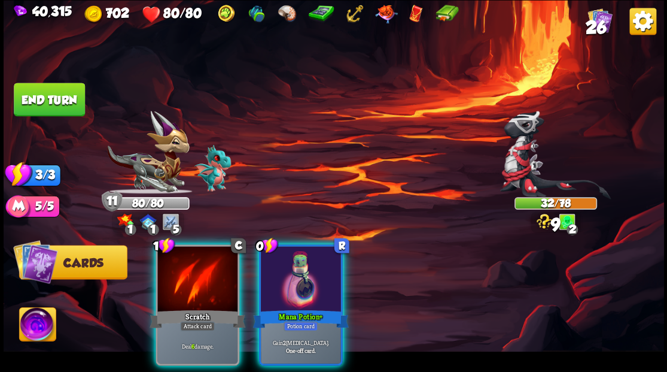
click at [169, 268] on div at bounding box center [197, 280] width 80 height 68
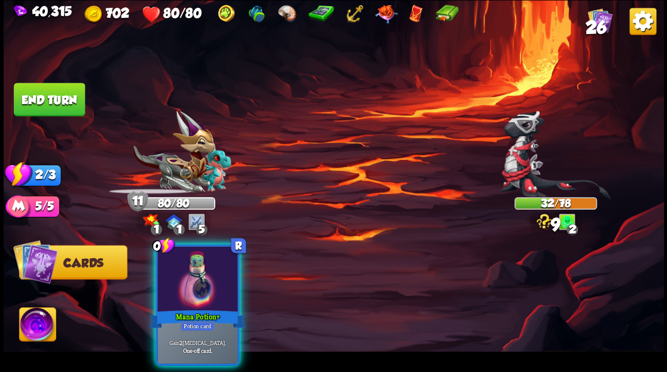
click at [169, 268] on div at bounding box center [197, 280] width 80 height 68
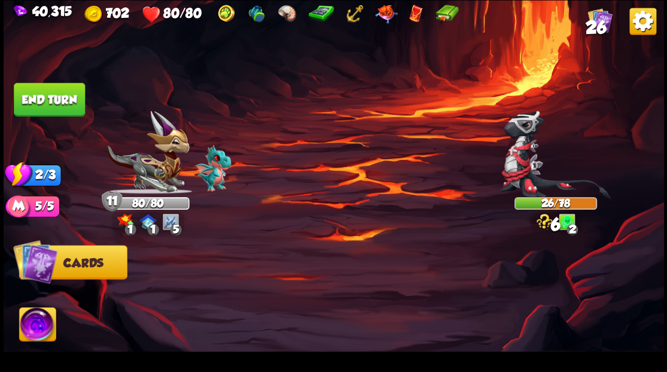
click at [66, 103] on button "End turn" at bounding box center [49, 100] width 71 height 34
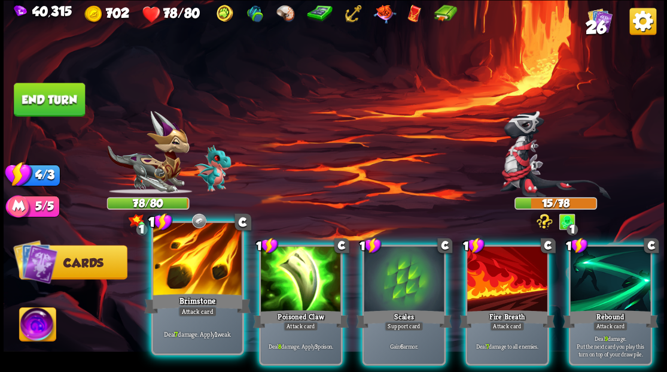
click at [205, 267] on div at bounding box center [197, 260] width 89 height 75
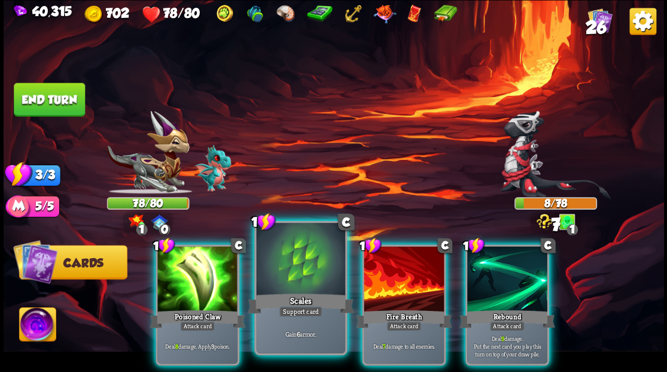
click at [286, 268] on div at bounding box center [300, 260] width 89 height 75
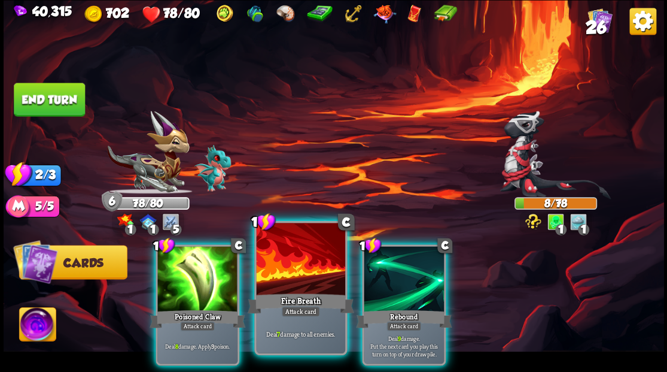
click at [284, 268] on div at bounding box center [300, 260] width 89 height 75
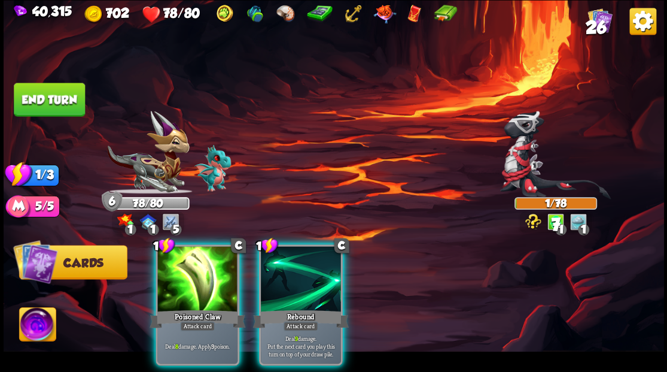
click at [283, 265] on div at bounding box center [301, 280] width 80 height 68
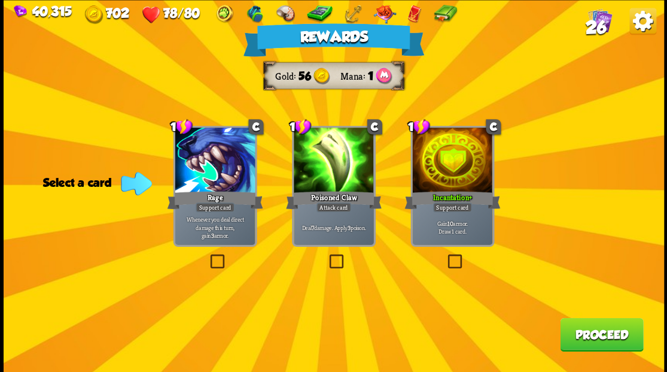
click at [584, 330] on button "Proceed" at bounding box center [601, 334] width 83 height 34
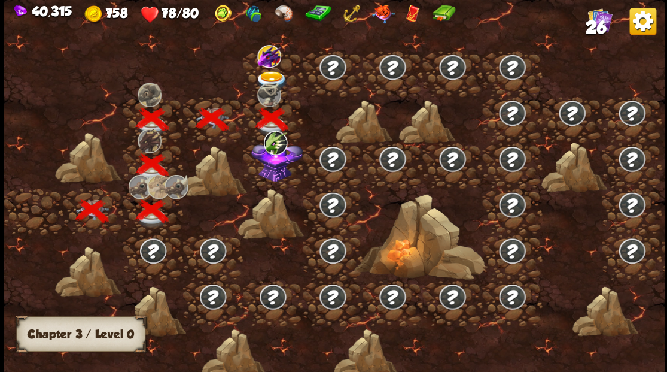
click at [271, 149] on img at bounding box center [275, 142] width 24 height 24
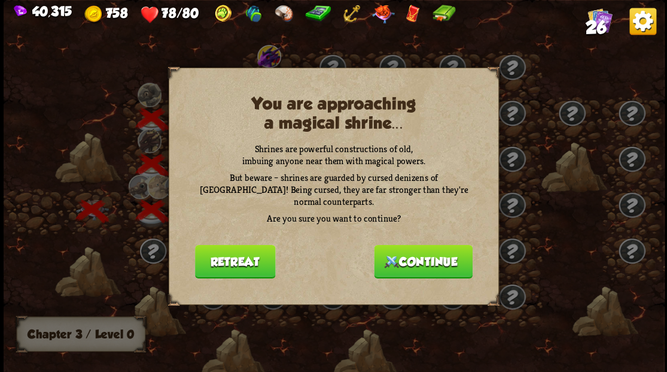
click at [406, 260] on button "Continue" at bounding box center [423, 261] width 99 height 34
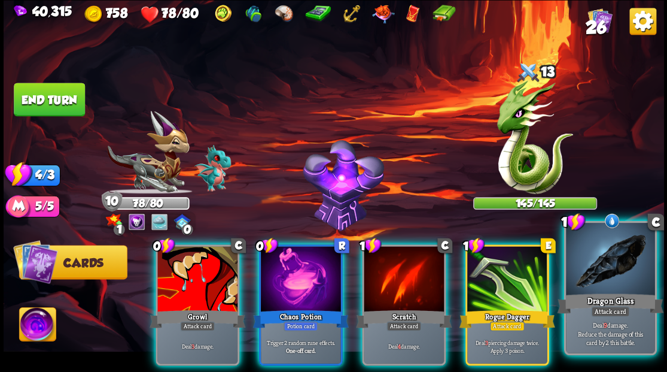
click at [632, 260] on div at bounding box center [610, 260] width 89 height 75
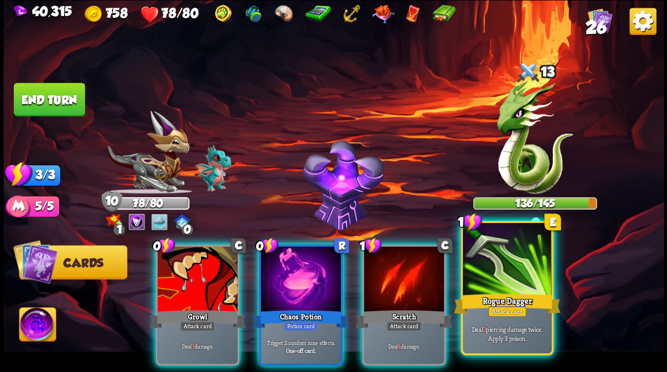
click at [491, 280] on div at bounding box center [507, 260] width 89 height 75
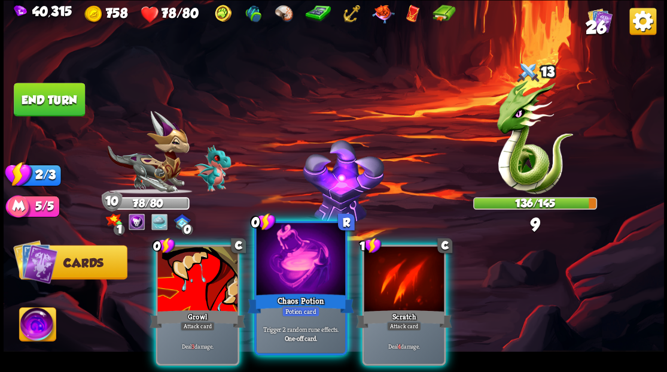
click at [277, 283] on div at bounding box center [300, 260] width 89 height 75
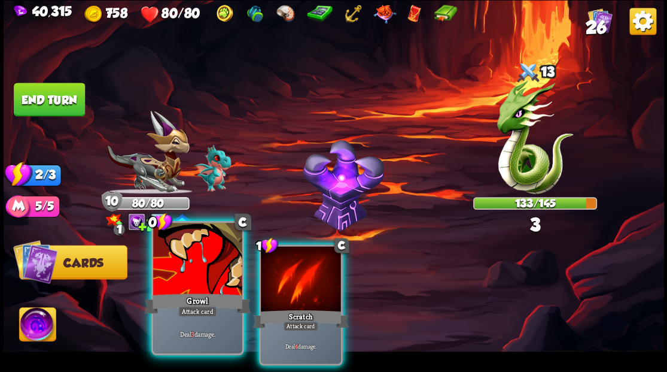
click at [164, 291] on div "Growl" at bounding box center [197, 303] width 107 height 24
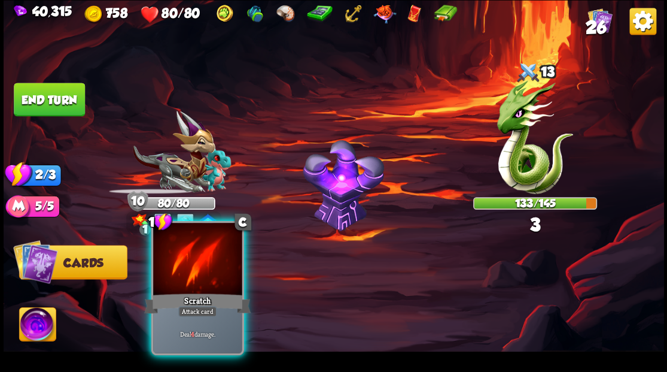
click at [194, 287] on div at bounding box center [197, 260] width 89 height 75
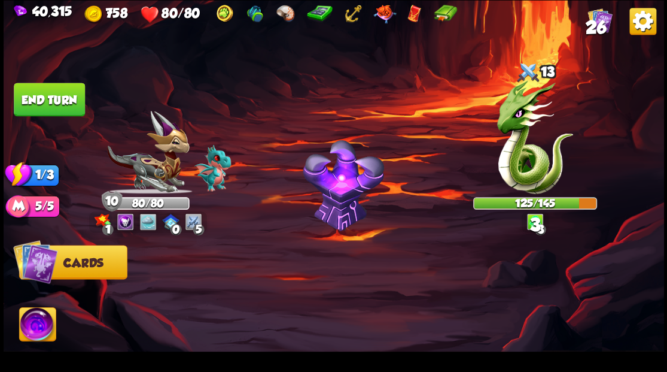
click at [29, 324] on img at bounding box center [37, 325] width 37 height 37
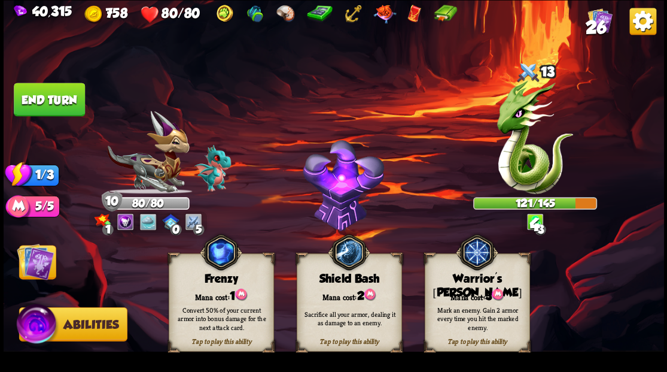
click at [494, 285] on div "Tap to play this ability Warrior's [PERSON_NAME] cost: 3 Mark an enemy. Gain 2 …" at bounding box center [476, 302] width 105 height 98
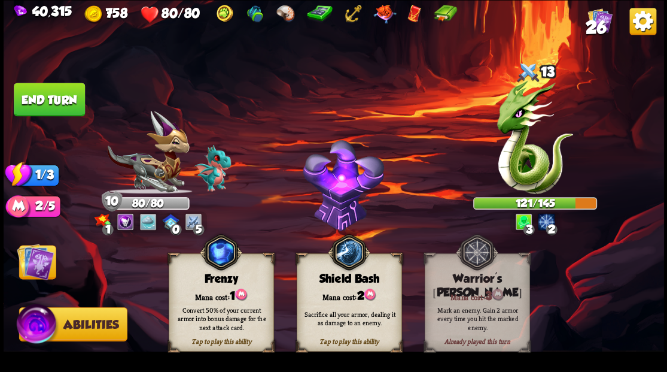
click at [35, 272] on img at bounding box center [35, 260] width 37 height 37
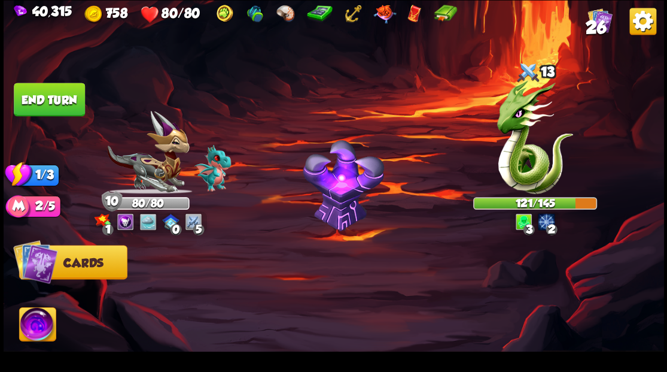
click at [53, 101] on button "End turn" at bounding box center [49, 100] width 71 height 34
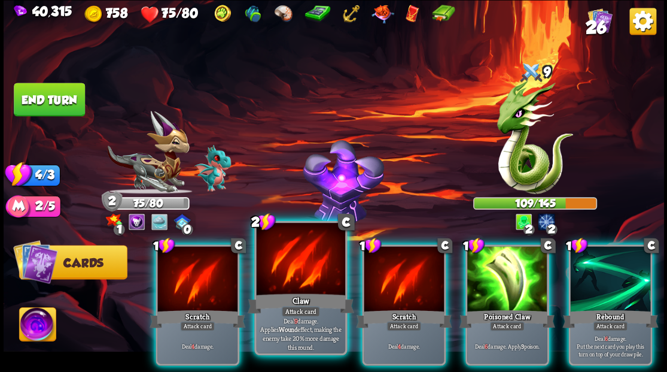
click at [297, 251] on div at bounding box center [300, 260] width 89 height 75
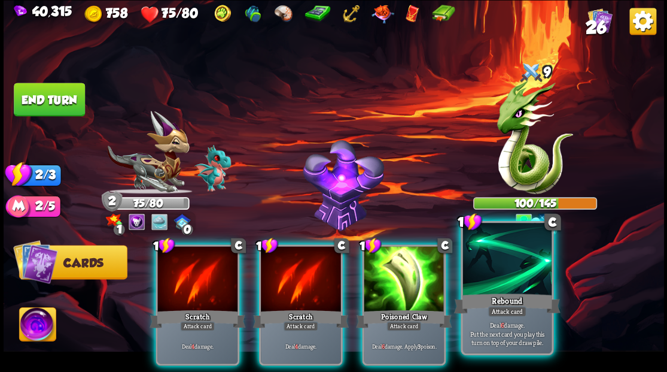
click at [499, 274] on div at bounding box center [507, 260] width 89 height 75
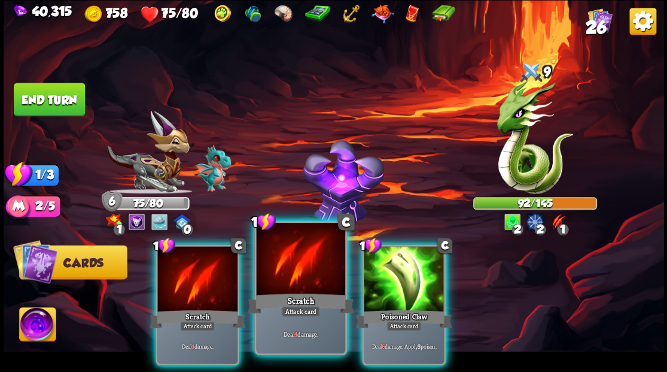
click at [309, 260] on div at bounding box center [300, 260] width 89 height 75
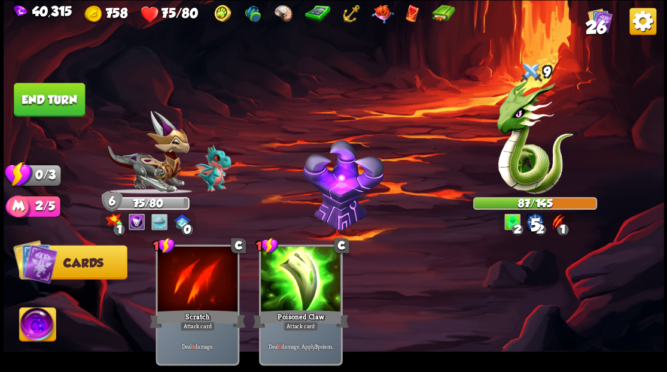
click at [66, 98] on button "End turn" at bounding box center [49, 100] width 71 height 34
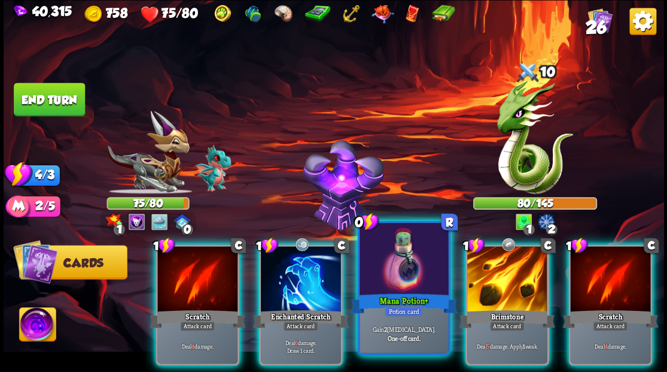
click at [394, 259] on div at bounding box center [404, 260] width 89 height 75
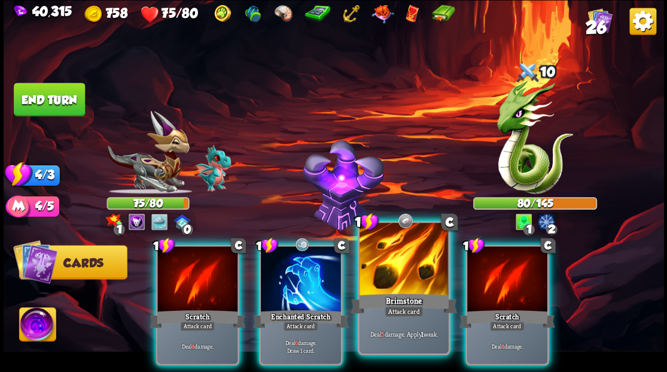
click at [393, 259] on div at bounding box center [404, 260] width 89 height 75
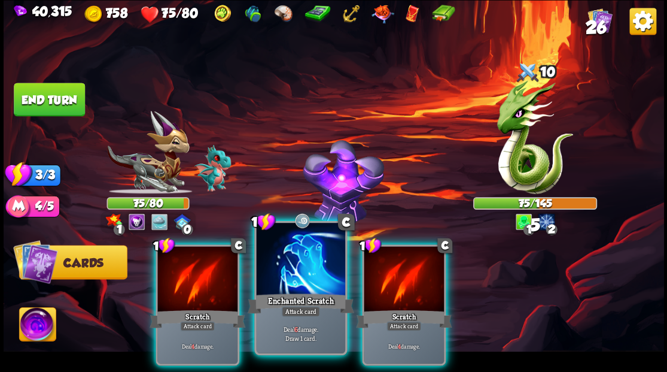
click at [308, 268] on div at bounding box center [300, 260] width 89 height 75
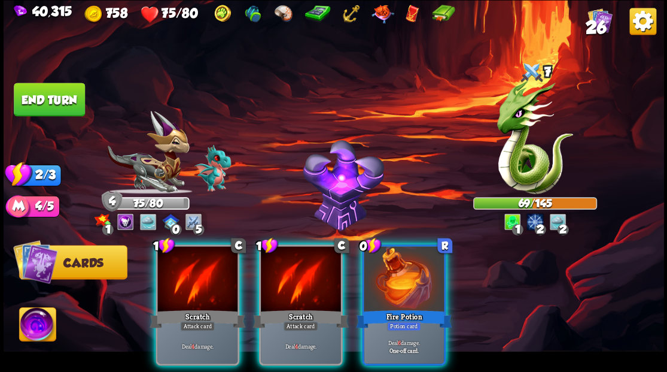
click at [394, 282] on div at bounding box center [404, 280] width 80 height 68
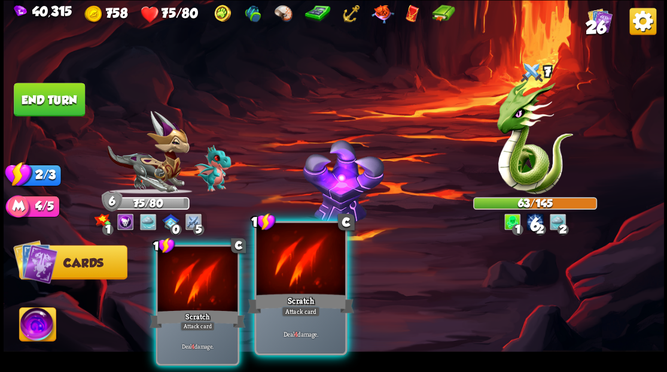
drag, startPoint x: 300, startPoint y: 268, endPoint x: 265, endPoint y: 265, distance: 34.8
click at [299, 268] on div at bounding box center [300, 260] width 89 height 75
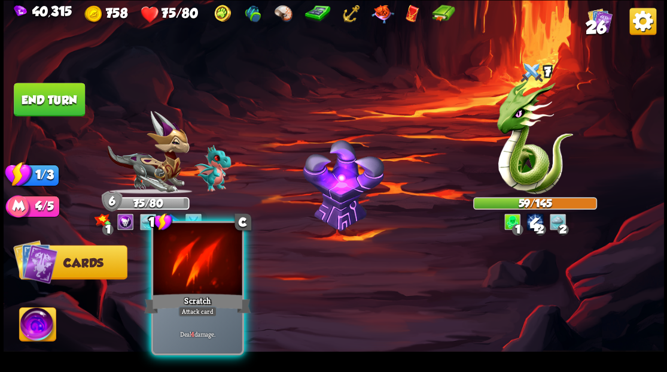
click at [202, 254] on div at bounding box center [197, 260] width 89 height 75
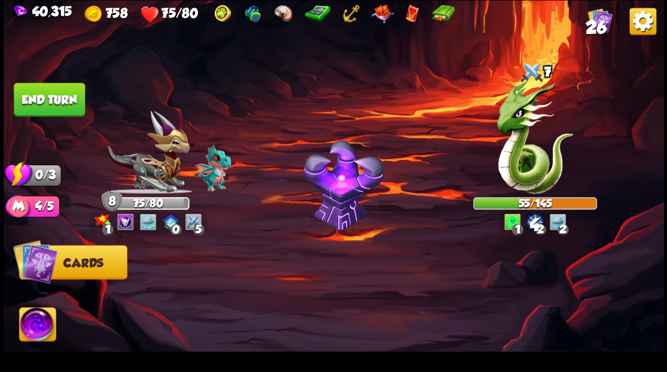
click at [60, 93] on button "End turn" at bounding box center [49, 100] width 71 height 34
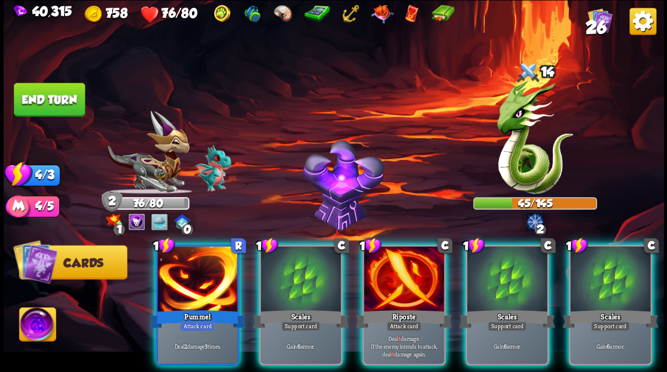
click at [193, 269] on div at bounding box center [197, 280] width 80 height 68
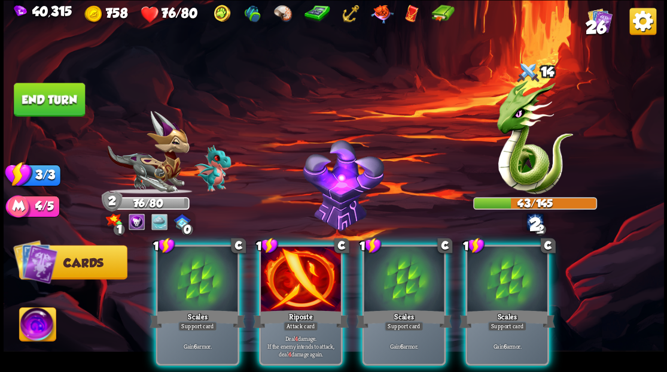
drag, startPoint x: 298, startPoint y: 298, endPoint x: 383, endPoint y: 214, distance: 119.8
click at [298, 308] on div "Riposte" at bounding box center [301, 319] width 96 height 22
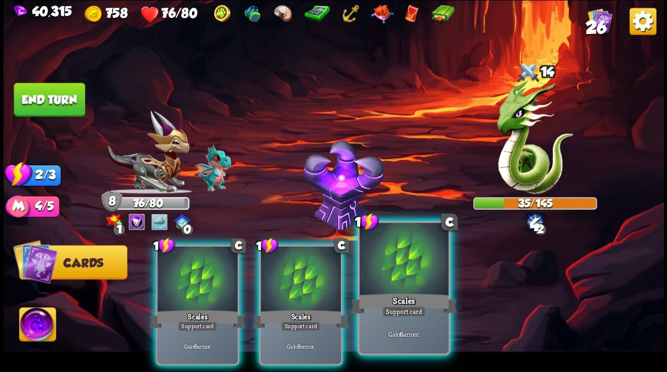
click at [390, 296] on div "Scales" at bounding box center [404, 303] width 107 height 24
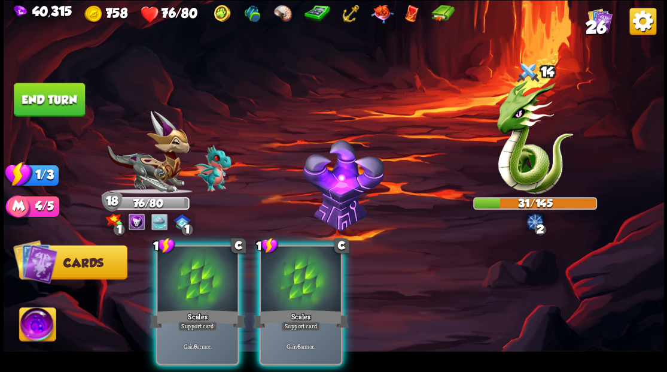
click at [51, 99] on button "End turn" at bounding box center [49, 100] width 71 height 34
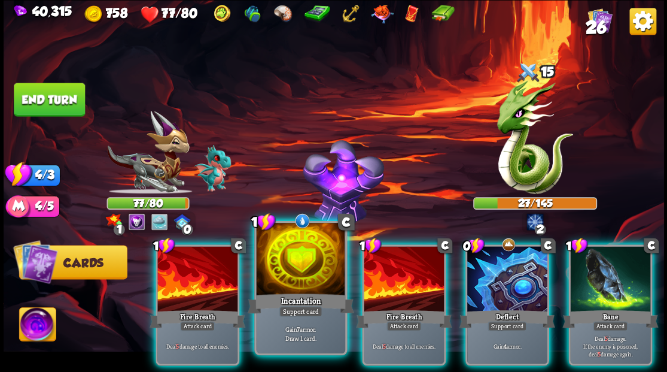
click at [298, 257] on div at bounding box center [300, 260] width 89 height 75
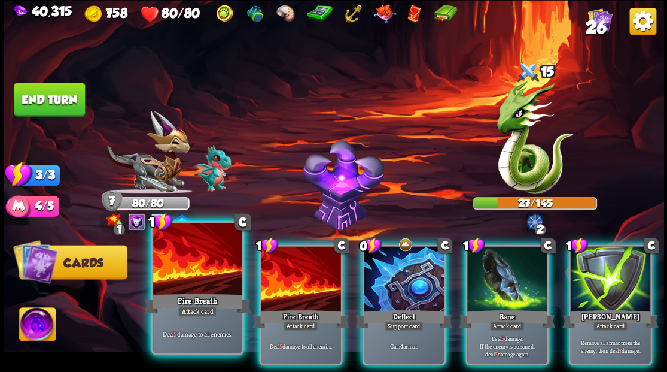
click at [186, 267] on div at bounding box center [197, 260] width 89 height 75
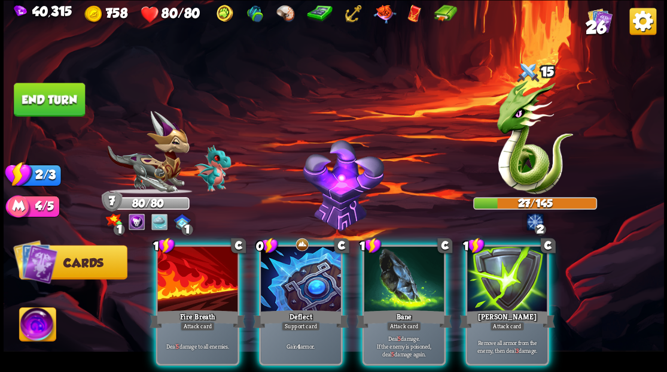
click at [186, 267] on div at bounding box center [197, 280] width 80 height 68
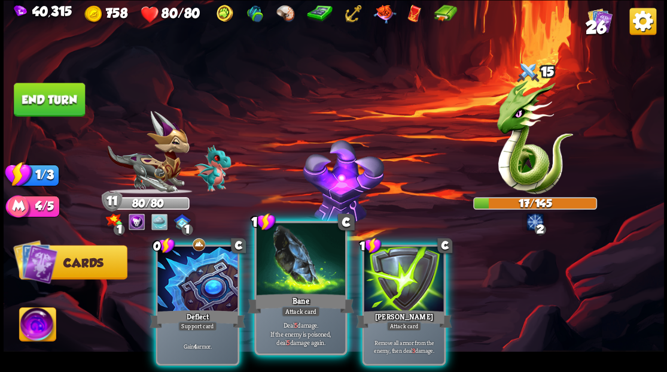
click at [289, 277] on div at bounding box center [300, 260] width 89 height 75
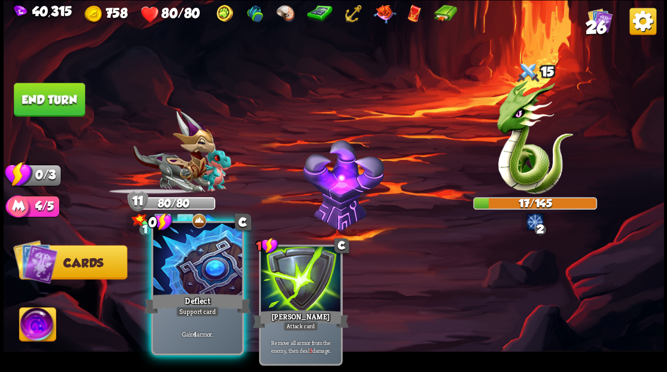
click at [173, 269] on div at bounding box center [197, 260] width 89 height 75
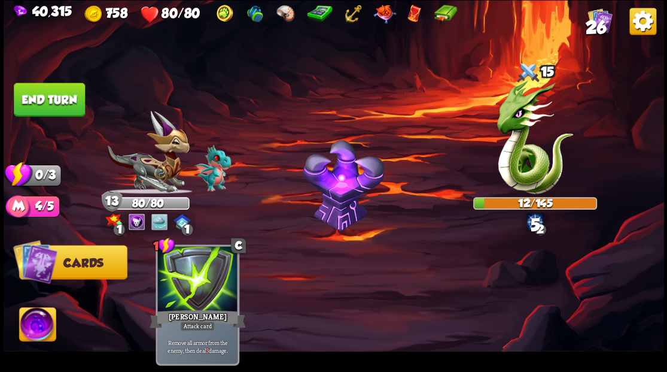
drag, startPoint x: 66, startPoint y: 103, endPoint x: 269, endPoint y: 154, distance: 209.9
click at [66, 103] on button "End turn" at bounding box center [49, 100] width 71 height 34
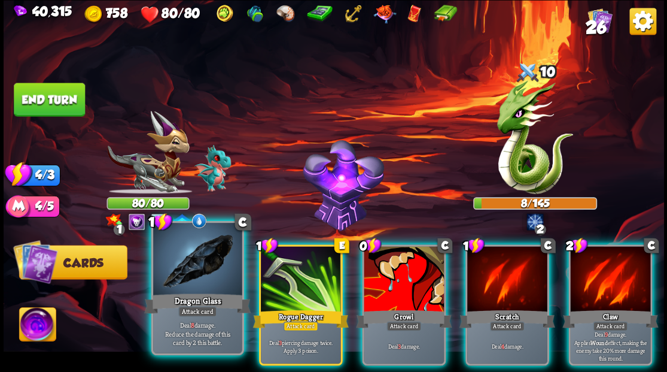
click at [198, 273] on div at bounding box center [197, 260] width 89 height 75
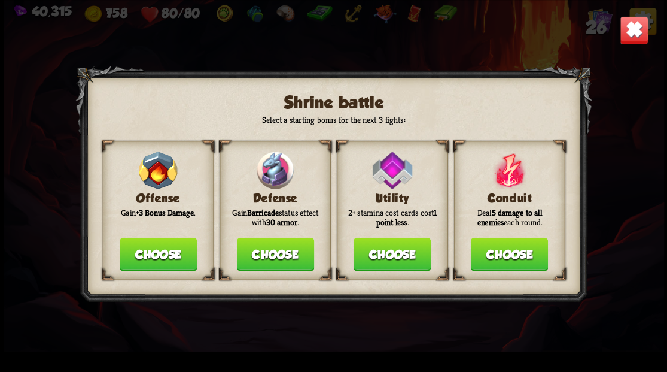
click at [272, 245] on button "Choose" at bounding box center [274, 254] width 77 height 34
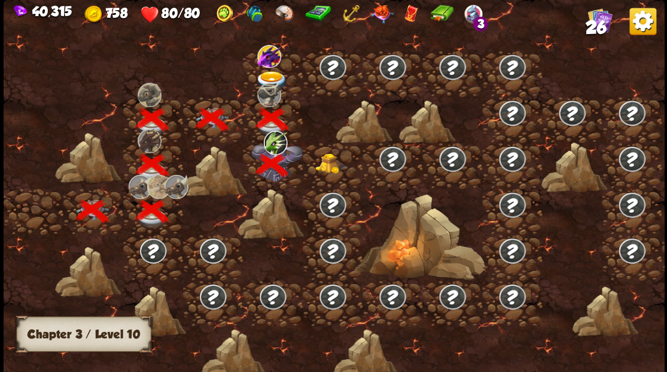
click at [267, 56] on img at bounding box center [269, 55] width 24 height 23
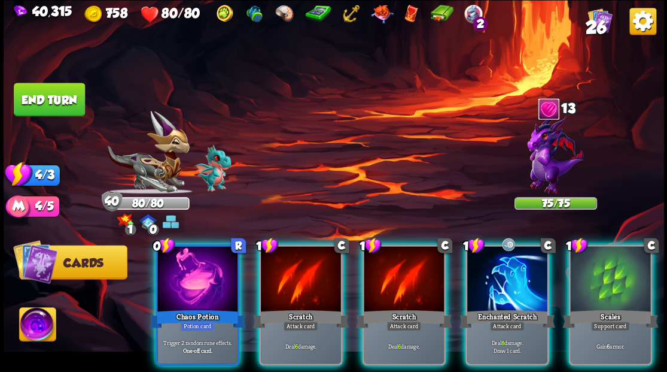
click at [189, 261] on div at bounding box center [197, 280] width 80 height 68
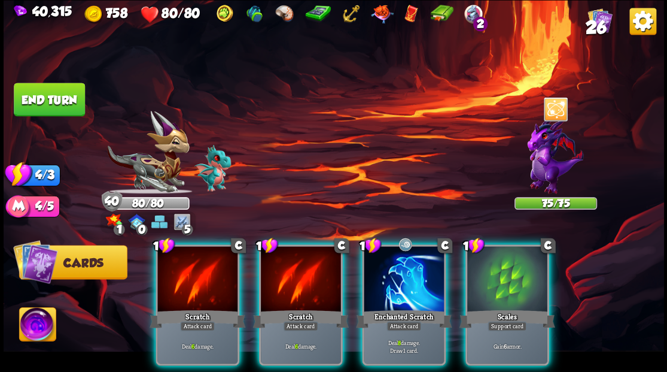
drag, startPoint x: 400, startPoint y: 286, endPoint x: 383, endPoint y: 249, distance: 40.7
click at [399, 284] on div at bounding box center [404, 280] width 80 height 68
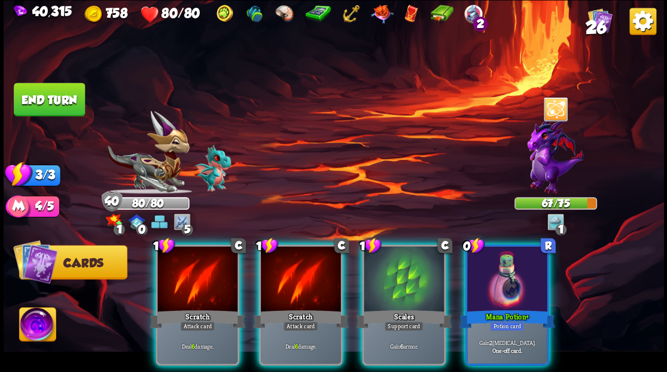
drag, startPoint x: 506, startPoint y: 271, endPoint x: 455, endPoint y: 142, distance: 138.6
click at [507, 262] on div at bounding box center [507, 280] width 80 height 68
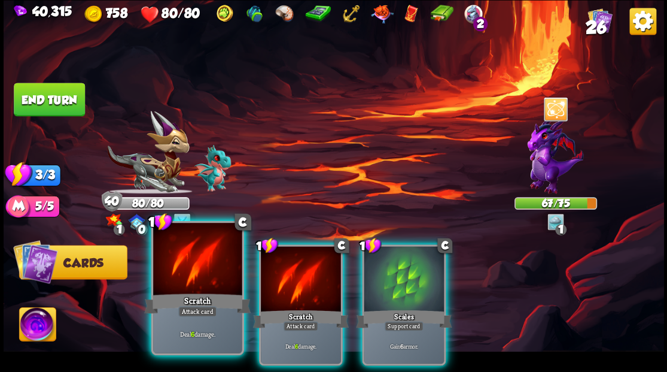
click at [188, 280] on div at bounding box center [197, 260] width 89 height 75
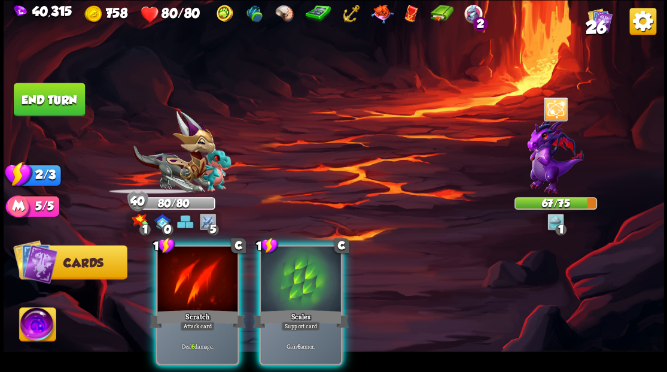
drag, startPoint x: 188, startPoint y: 277, endPoint x: 180, endPoint y: 259, distance: 19.8
click at [184, 269] on div at bounding box center [197, 280] width 80 height 68
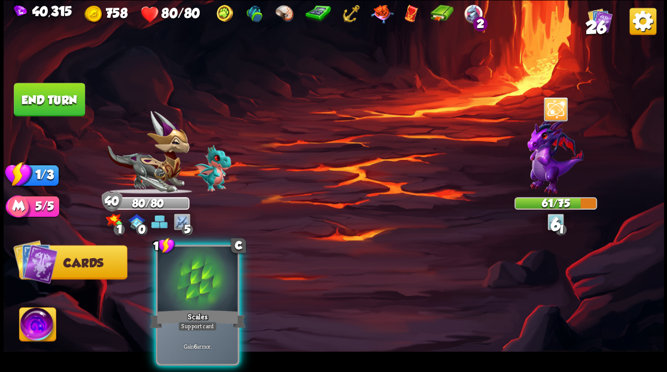
drag, startPoint x: 193, startPoint y: 267, endPoint x: 183, endPoint y: 237, distance: 31.4
click at [194, 265] on div at bounding box center [197, 280] width 80 height 68
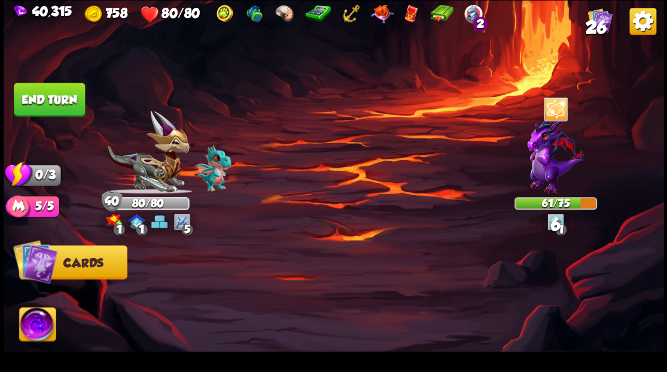
click at [68, 84] on button "End turn" at bounding box center [49, 100] width 71 height 34
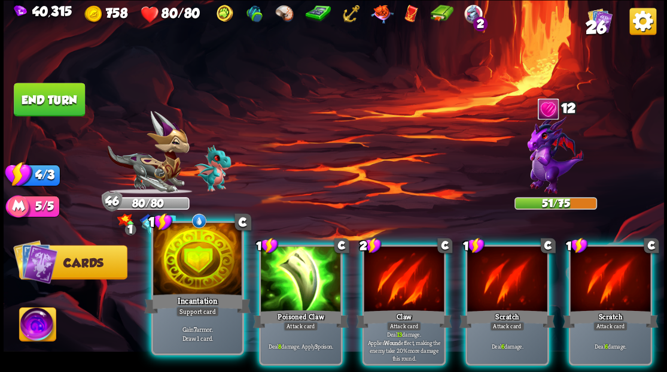
click at [190, 262] on div at bounding box center [197, 260] width 89 height 75
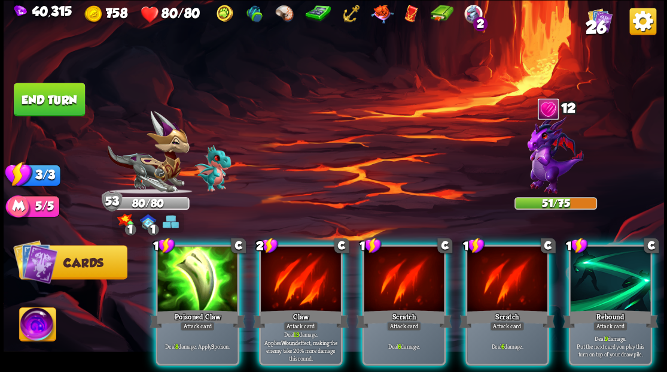
click at [195, 287] on div at bounding box center [197, 280] width 80 height 68
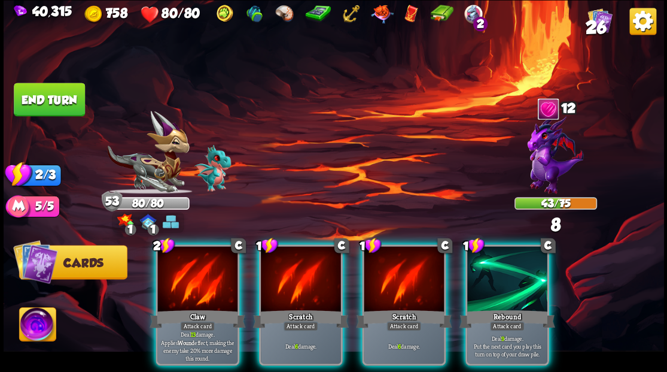
click at [389, 273] on div at bounding box center [404, 280] width 80 height 68
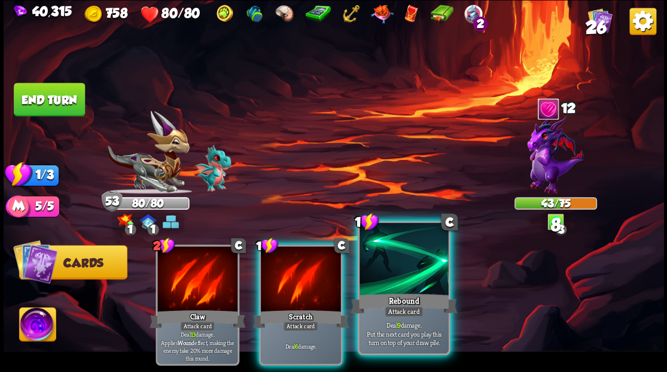
click at [383, 271] on div at bounding box center [404, 260] width 89 height 75
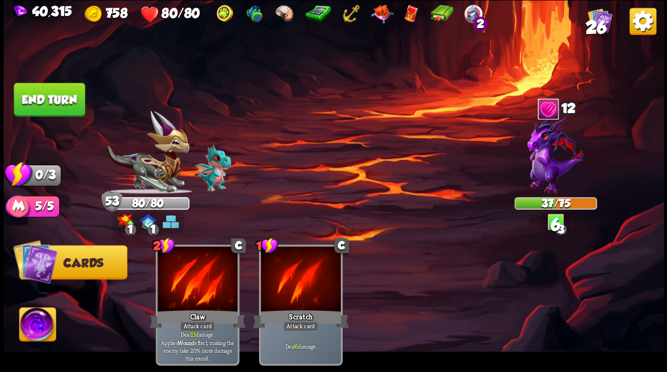
click at [63, 107] on button "End turn" at bounding box center [49, 100] width 71 height 34
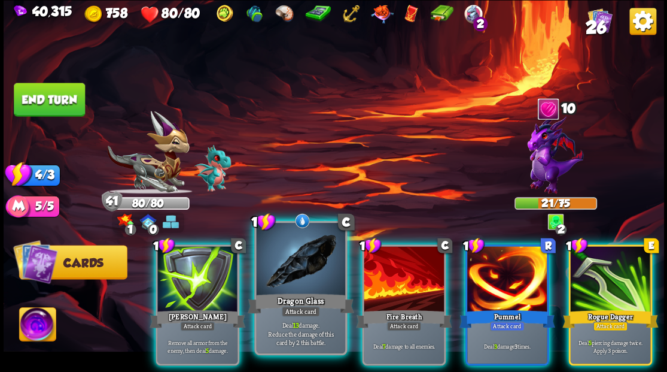
click at [296, 280] on div at bounding box center [300, 260] width 89 height 75
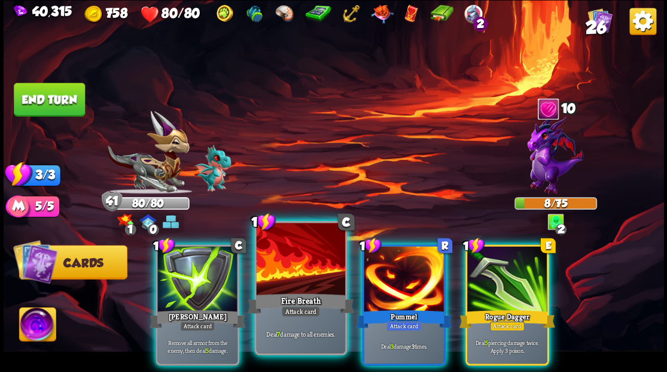
click at [287, 272] on div at bounding box center [300, 260] width 89 height 75
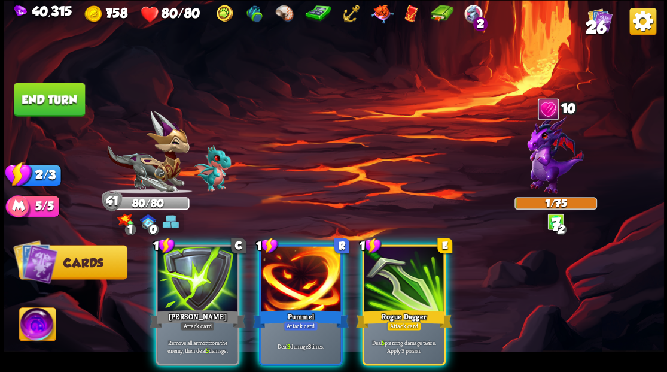
click at [287, 269] on div at bounding box center [301, 280] width 80 height 68
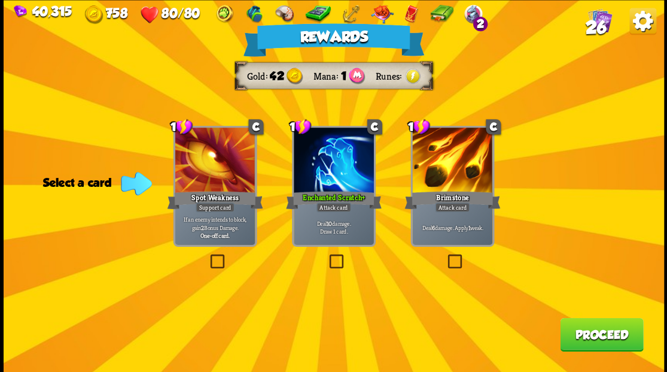
click at [590, 342] on button "Proceed" at bounding box center [601, 334] width 83 height 34
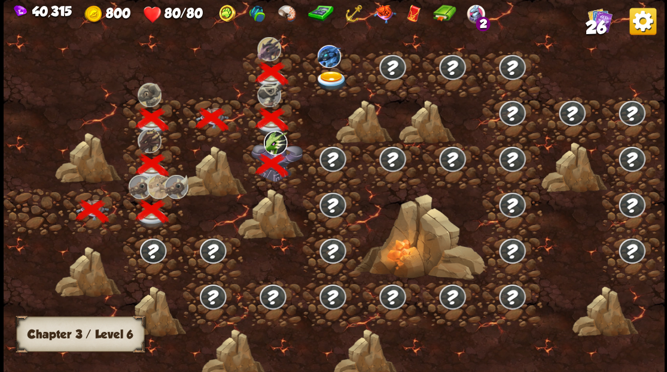
click at [326, 74] on img at bounding box center [331, 81] width 33 height 20
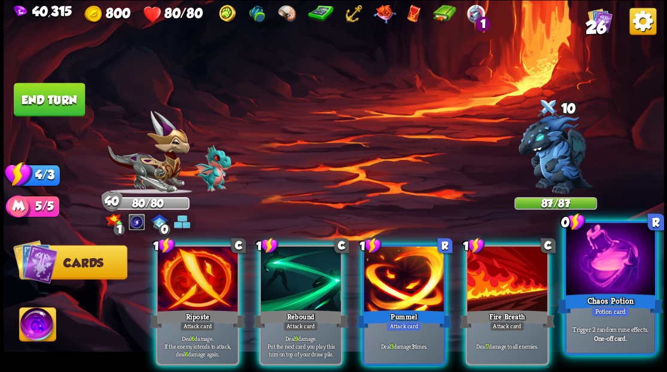
click at [598, 275] on div at bounding box center [610, 260] width 89 height 75
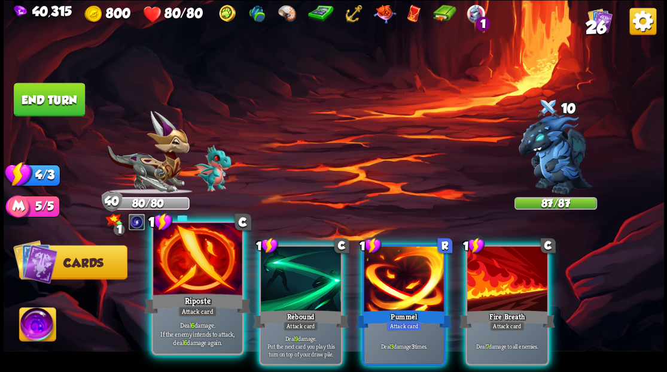
click at [177, 269] on div at bounding box center [197, 260] width 89 height 75
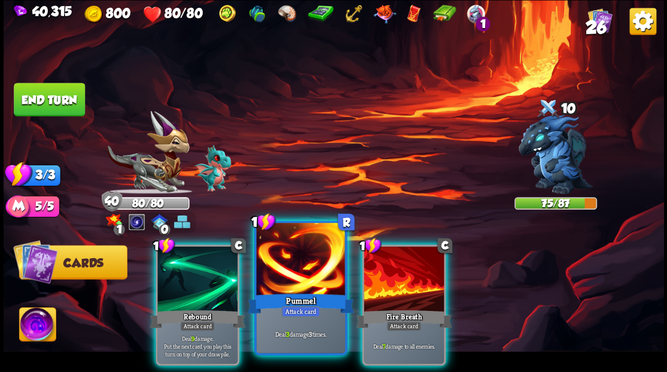
click at [298, 274] on div at bounding box center [300, 260] width 89 height 75
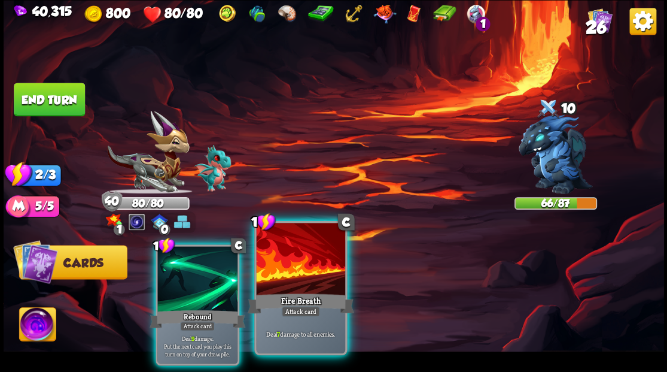
click at [296, 273] on div at bounding box center [300, 260] width 89 height 75
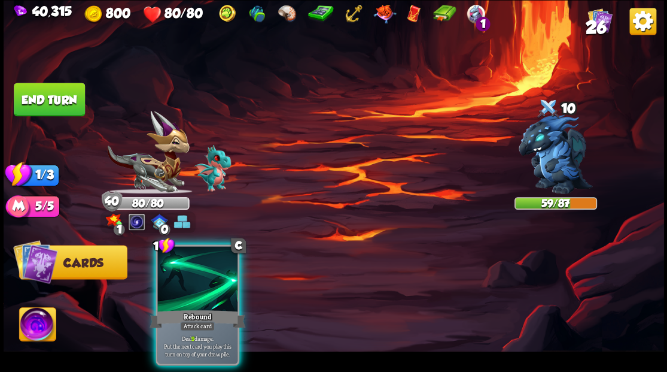
click at [206, 263] on div at bounding box center [197, 280] width 80 height 68
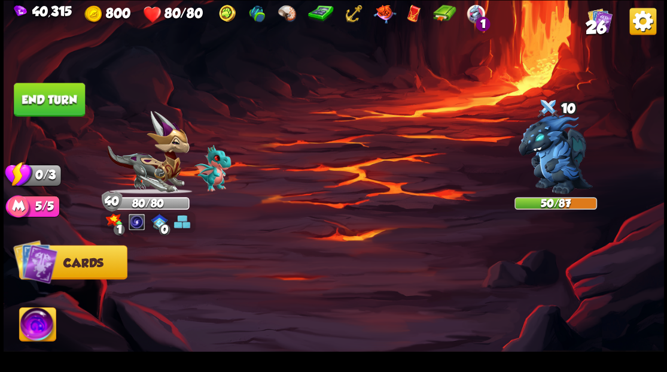
click at [63, 103] on button "End turn" at bounding box center [49, 100] width 71 height 34
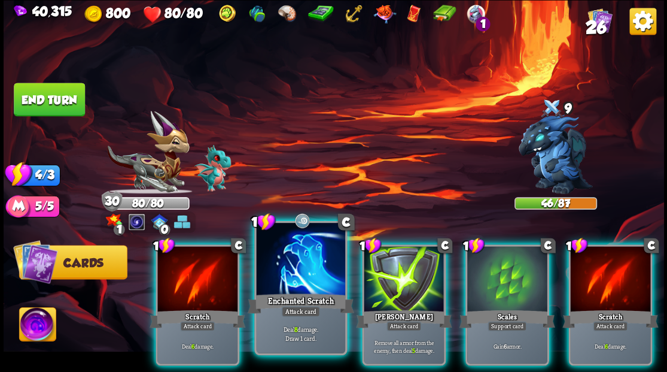
click at [293, 277] on div at bounding box center [300, 260] width 89 height 75
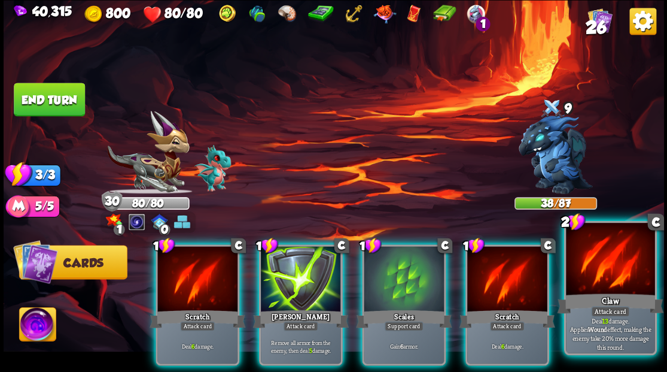
click at [618, 278] on div at bounding box center [610, 260] width 89 height 75
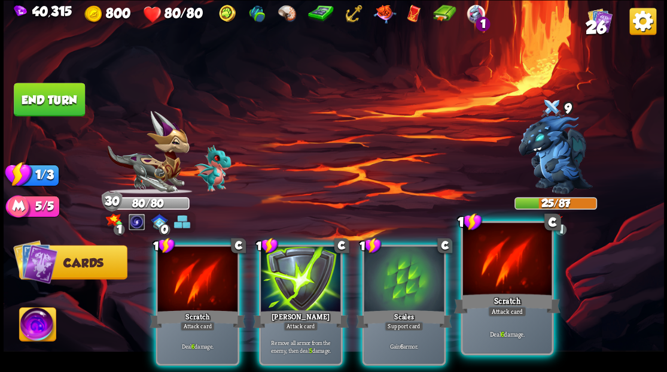
click at [515, 272] on div at bounding box center [507, 260] width 89 height 75
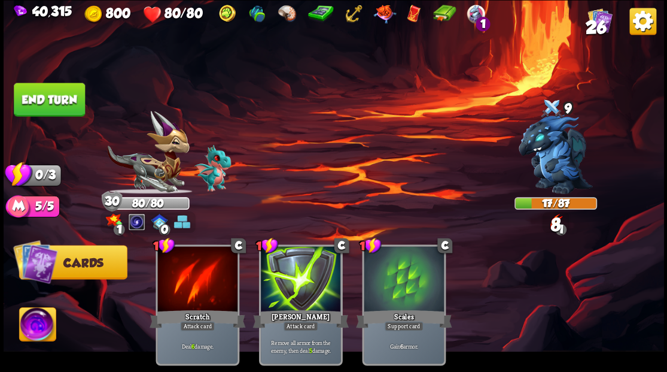
click at [45, 104] on button "End turn" at bounding box center [49, 100] width 71 height 34
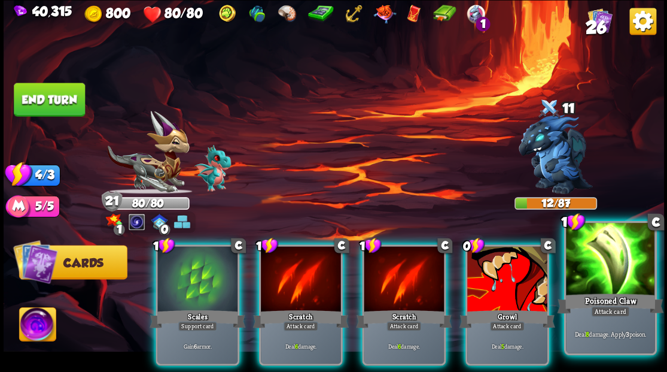
click at [605, 266] on div at bounding box center [610, 260] width 89 height 75
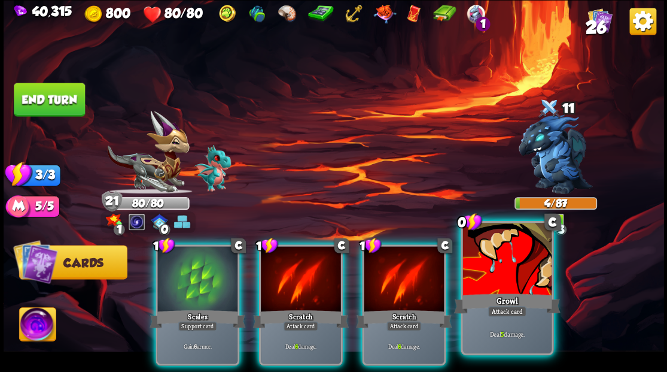
click at [499, 279] on div at bounding box center [507, 260] width 89 height 75
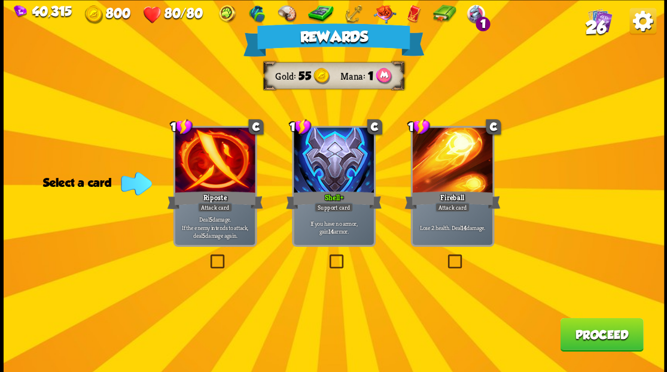
click at [582, 338] on button "Proceed" at bounding box center [601, 334] width 83 height 34
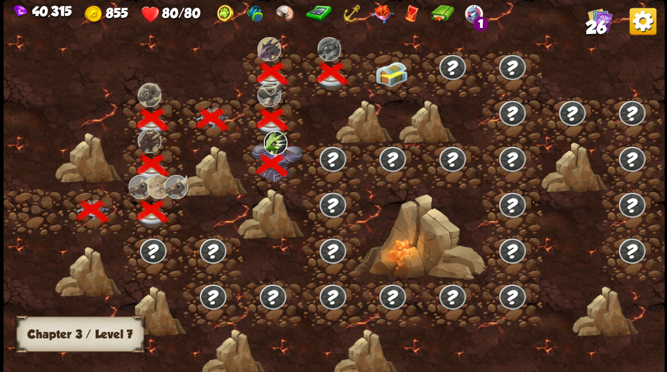
click at [390, 68] on div at bounding box center [393, 74] width 60 height 46
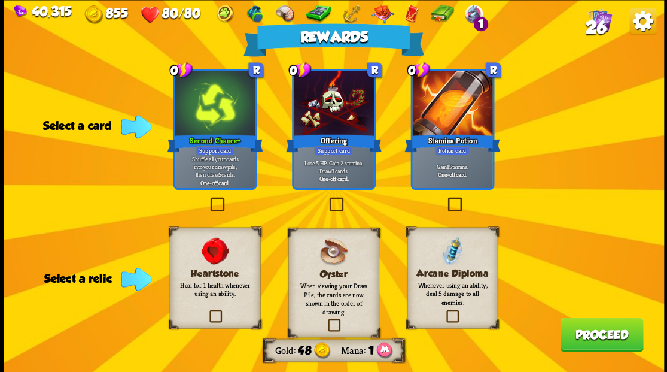
click at [603, 18] on span "26" at bounding box center [595, 27] width 21 height 20
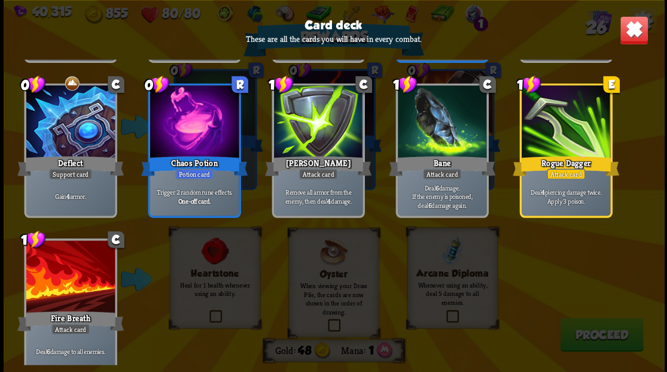
scroll to position [736, 0]
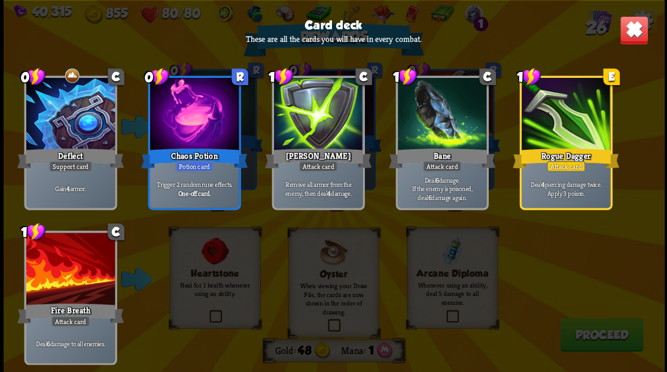
click at [625, 36] on img at bounding box center [634, 30] width 29 height 29
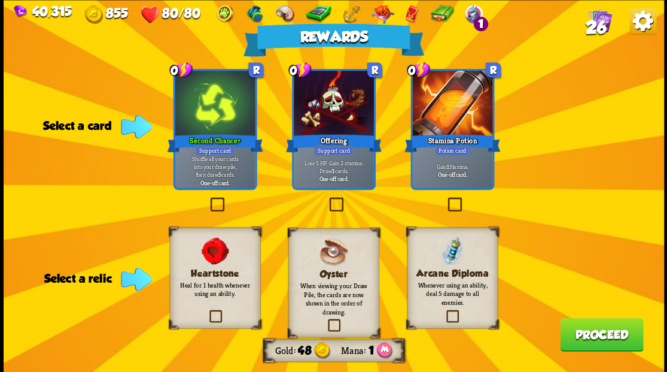
click at [207, 311] on label at bounding box center [207, 311] width 0 height 0
click at [0, 0] on input "checkbox" at bounding box center [0, 0] width 0 height 0
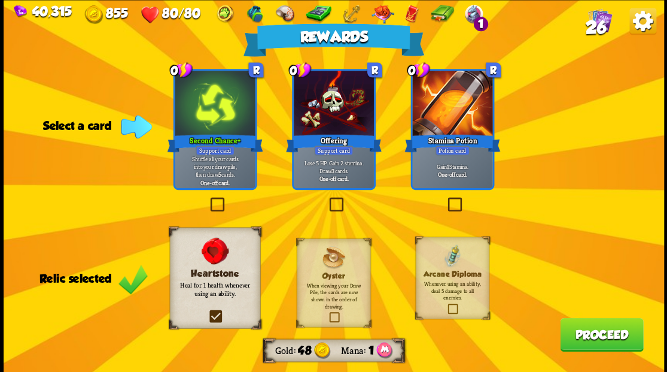
click at [208, 199] on label at bounding box center [208, 199] width 0 height 0
click at [0, 0] on input "checkbox" at bounding box center [0, 0] width 0 height 0
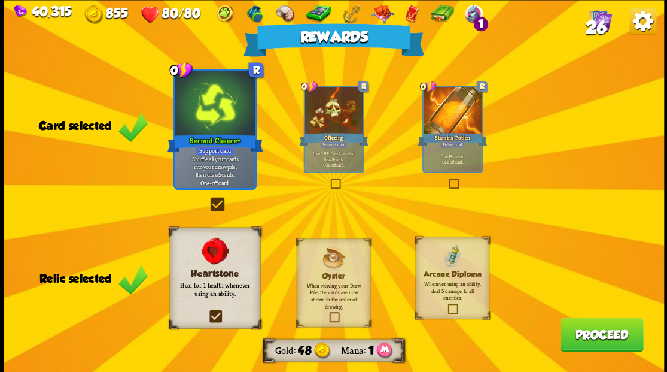
click at [572, 337] on button "Proceed" at bounding box center [601, 334] width 83 height 34
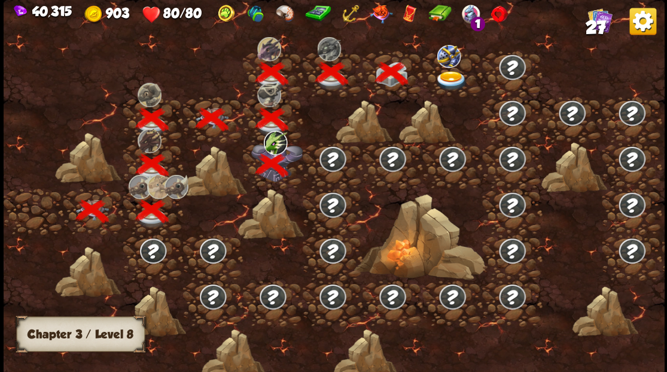
click at [449, 81] on img at bounding box center [451, 81] width 33 height 20
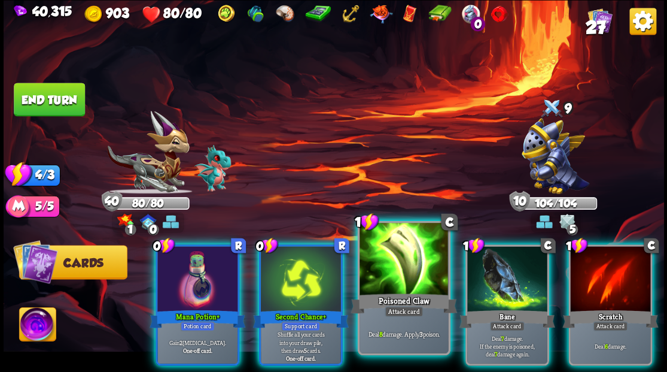
click at [409, 269] on div at bounding box center [404, 260] width 89 height 75
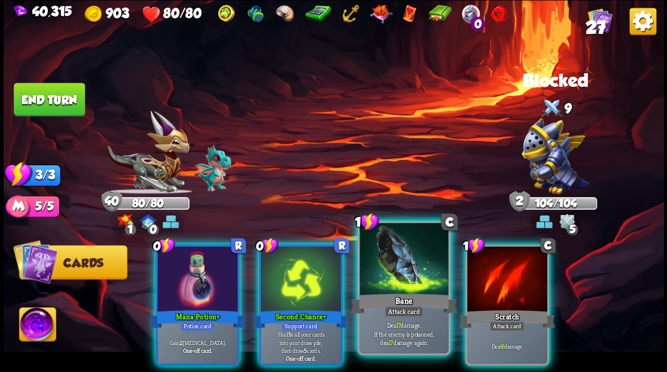
click at [409, 269] on div at bounding box center [404, 260] width 89 height 75
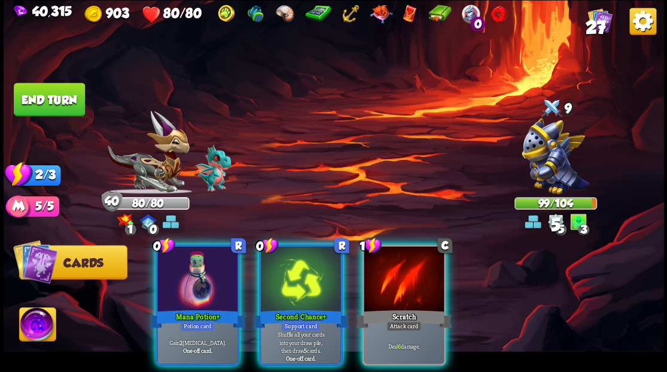
click at [409, 269] on div at bounding box center [404, 280] width 80 height 68
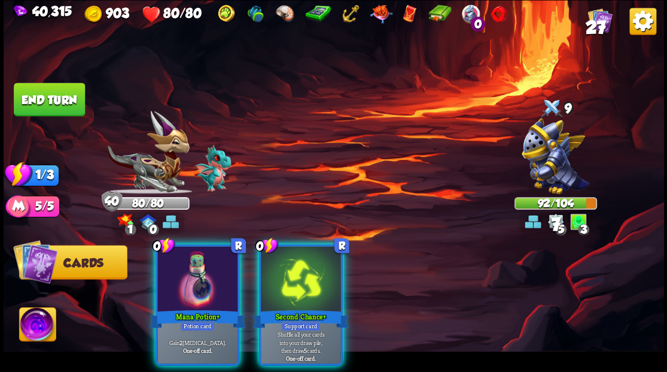
click at [296, 278] on div at bounding box center [301, 280] width 80 height 68
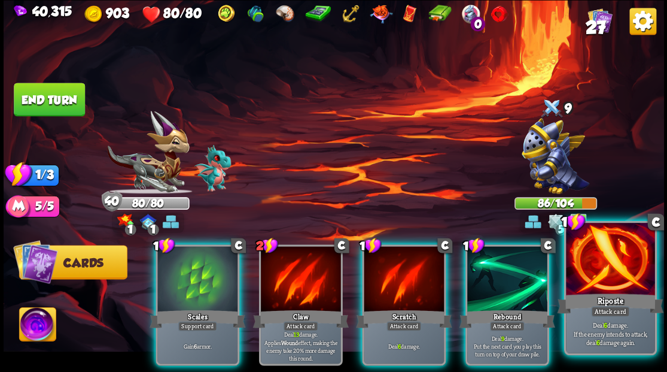
click at [610, 260] on div at bounding box center [610, 260] width 89 height 75
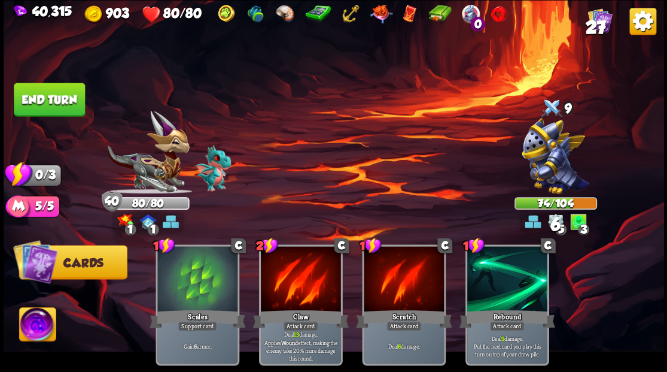
click at [75, 107] on button "End turn" at bounding box center [49, 100] width 71 height 34
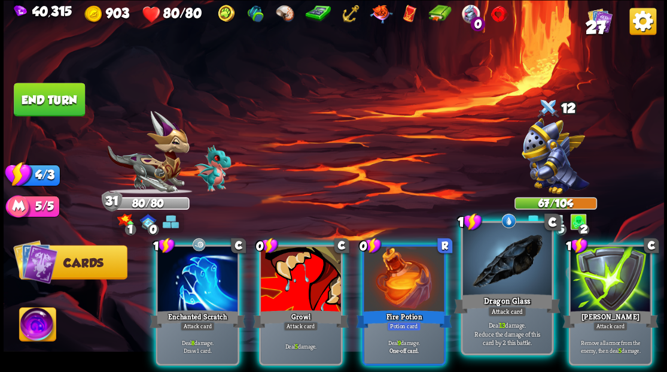
click at [505, 277] on div at bounding box center [507, 260] width 89 height 75
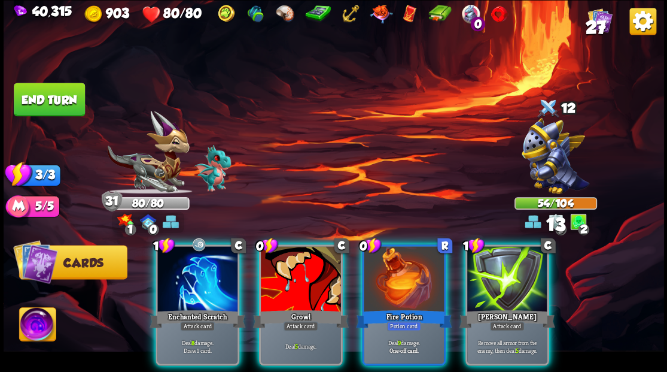
click at [395, 263] on div at bounding box center [404, 280] width 80 height 68
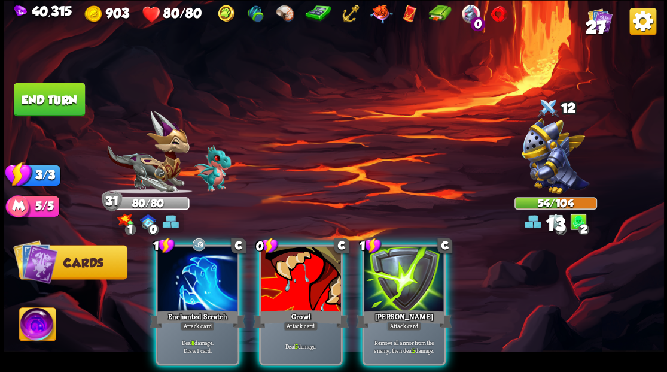
click at [297, 262] on div at bounding box center [301, 280] width 80 height 68
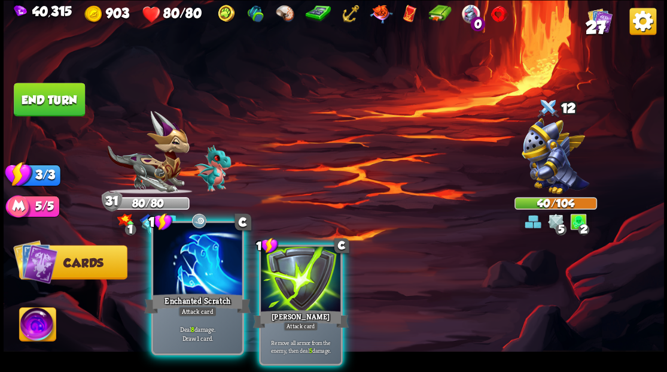
click at [209, 265] on div at bounding box center [197, 260] width 89 height 75
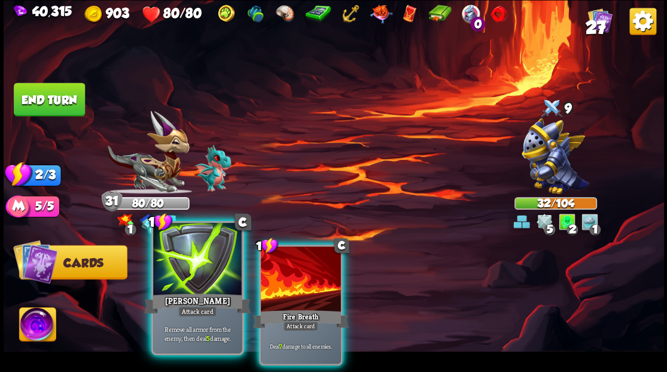
click at [210, 265] on div at bounding box center [197, 260] width 89 height 75
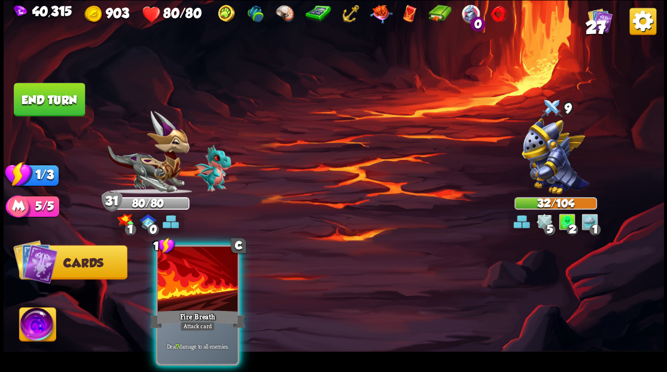
click at [210, 265] on div at bounding box center [197, 280] width 80 height 68
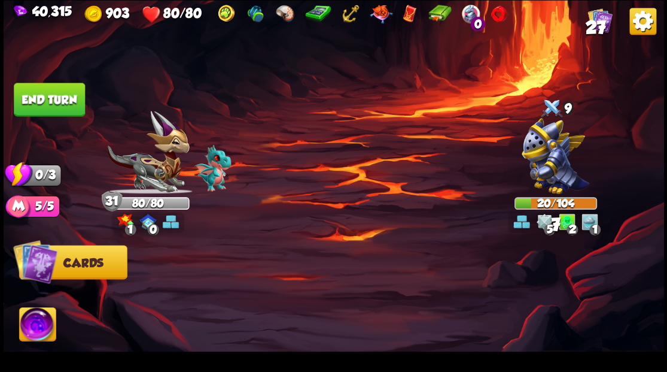
drag, startPoint x: 45, startPoint y: 96, endPoint x: 96, endPoint y: 109, distance: 51.8
click at [46, 96] on button "End turn" at bounding box center [49, 100] width 71 height 34
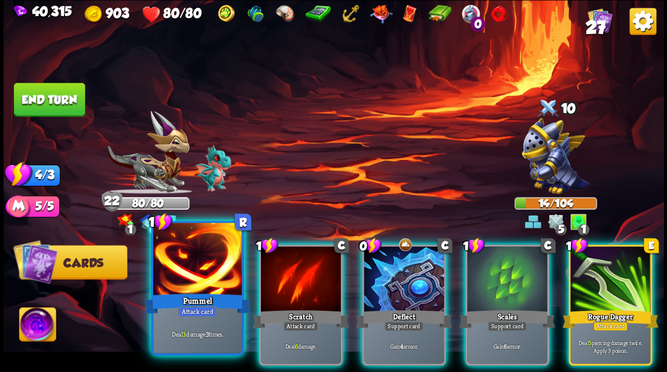
click at [183, 285] on div at bounding box center [197, 260] width 89 height 75
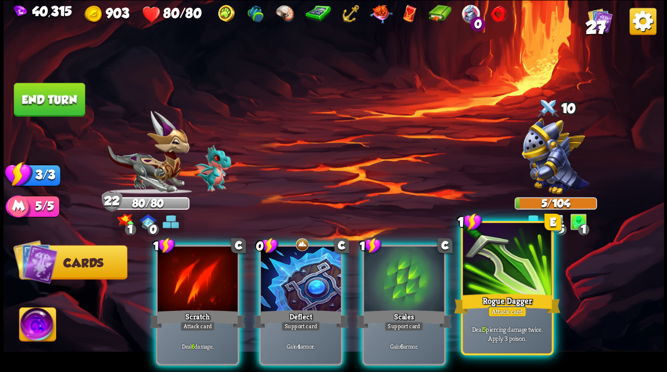
click at [503, 278] on div at bounding box center [507, 260] width 89 height 75
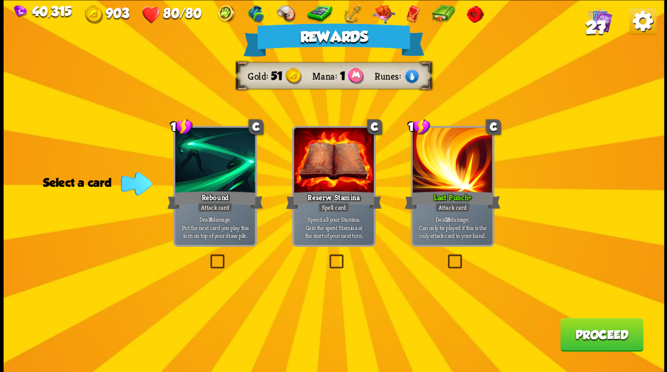
click at [582, 338] on button "Proceed" at bounding box center [601, 334] width 83 height 34
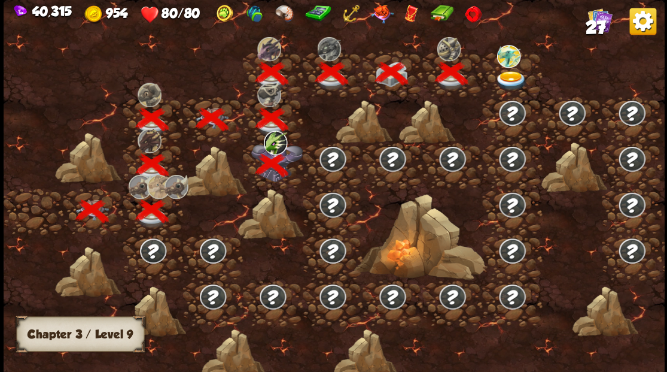
click at [513, 77] on img at bounding box center [511, 81] width 33 height 20
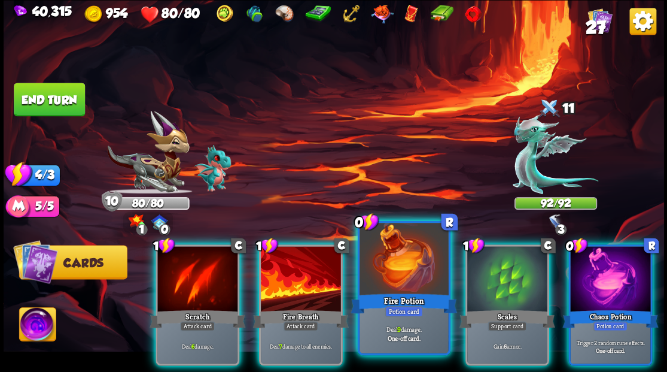
click at [403, 274] on div at bounding box center [404, 260] width 89 height 75
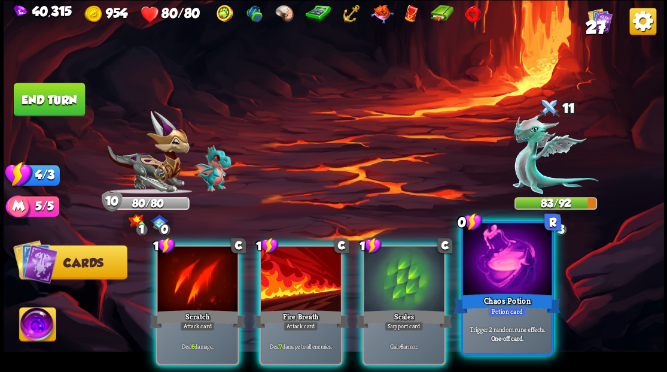
click at [503, 272] on div at bounding box center [507, 260] width 89 height 75
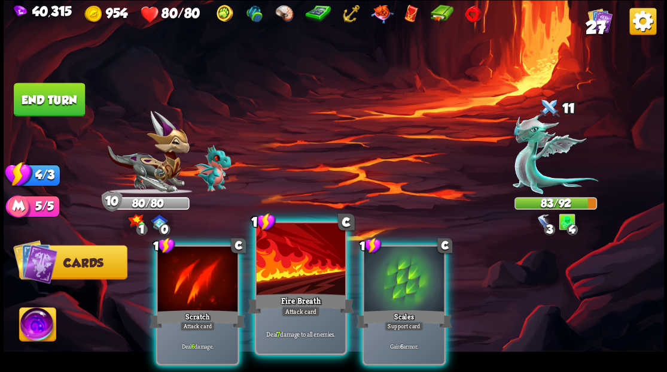
click at [281, 271] on div at bounding box center [300, 260] width 89 height 75
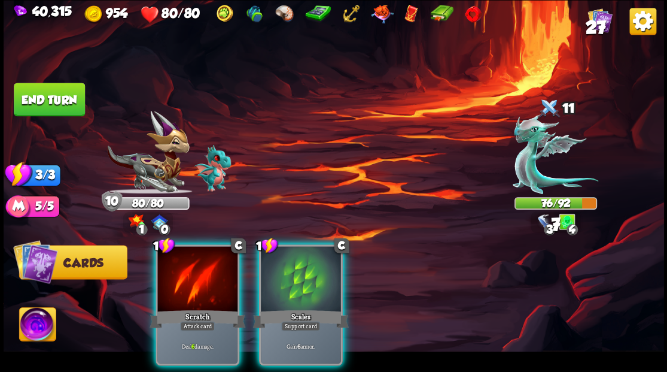
click at [204, 271] on div at bounding box center [197, 280] width 80 height 68
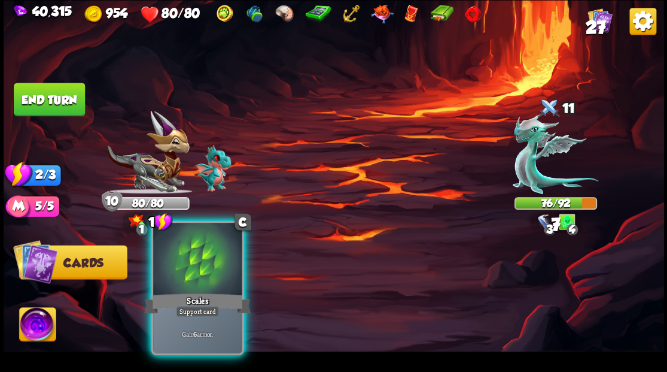
click at [204, 272] on div at bounding box center [197, 260] width 89 height 75
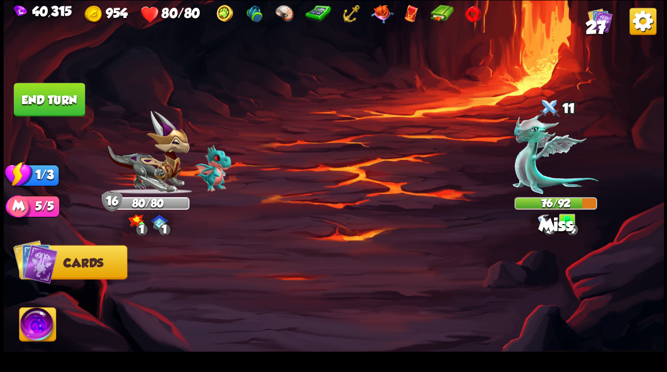
click at [44, 89] on button "End turn" at bounding box center [49, 100] width 71 height 34
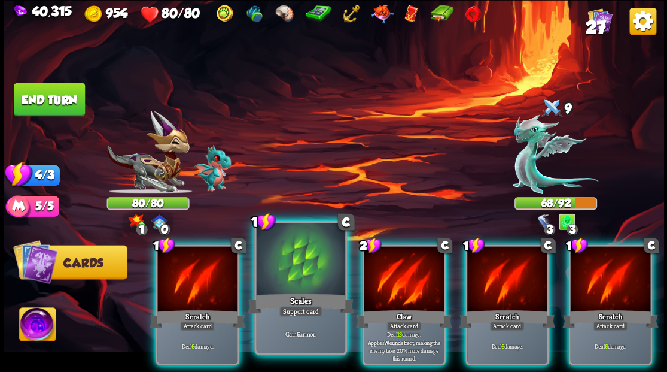
click at [302, 268] on div at bounding box center [300, 260] width 89 height 75
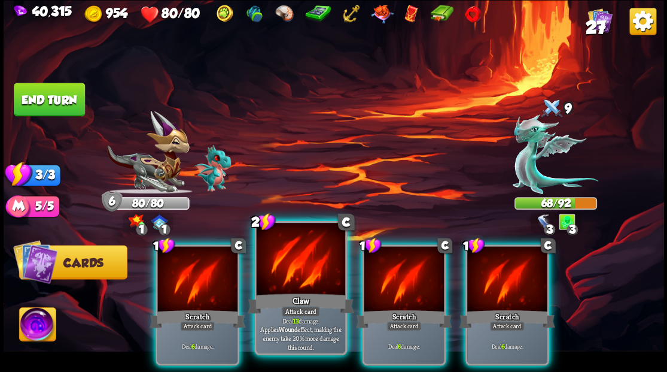
click at [297, 266] on div at bounding box center [300, 260] width 89 height 75
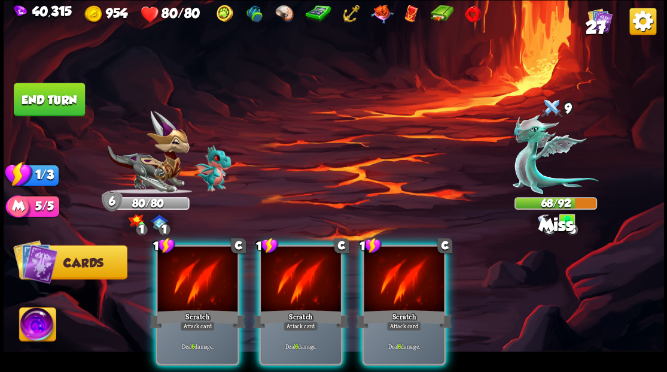
click at [297, 266] on div at bounding box center [301, 280] width 80 height 68
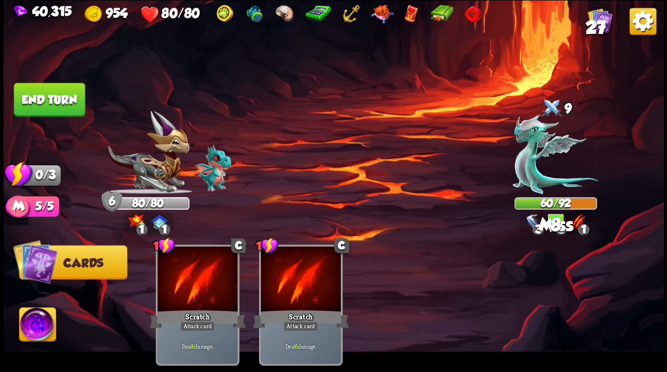
click at [35, 115] on button "End turn" at bounding box center [49, 100] width 71 height 34
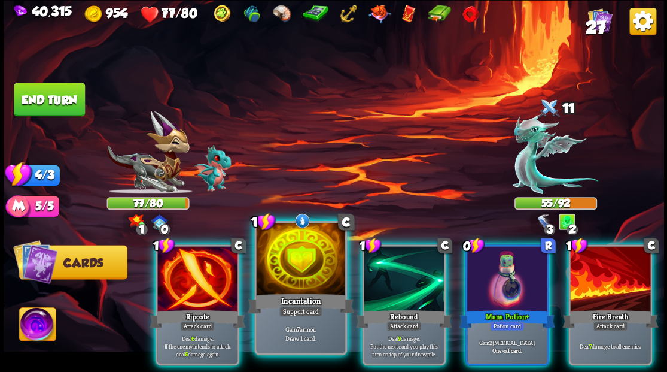
click at [313, 260] on div at bounding box center [300, 260] width 89 height 75
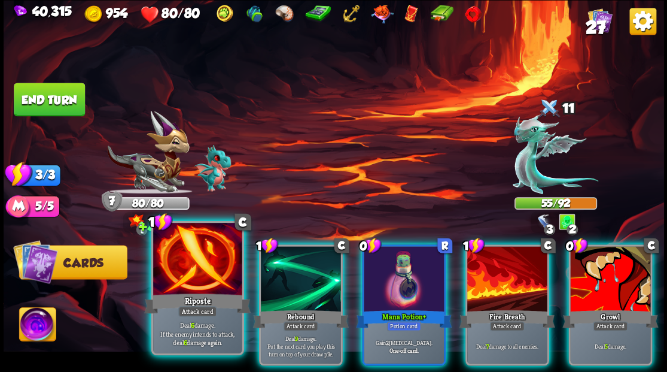
click at [208, 280] on div at bounding box center [197, 260] width 89 height 75
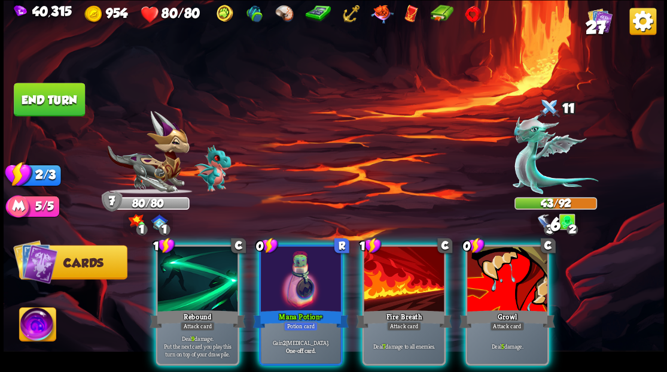
click at [491, 271] on div at bounding box center [507, 280] width 80 height 68
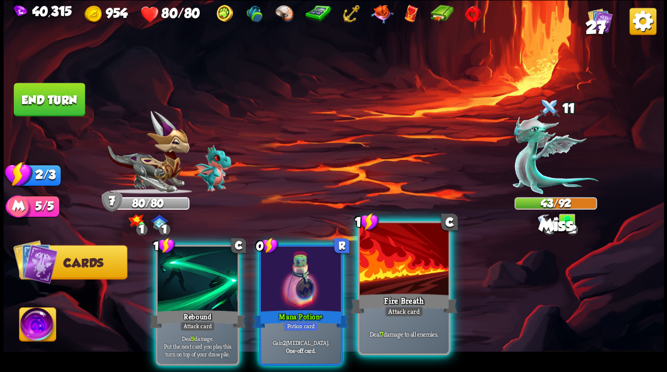
click at [417, 264] on div at bounding box center [404, 260] width 89 height 75
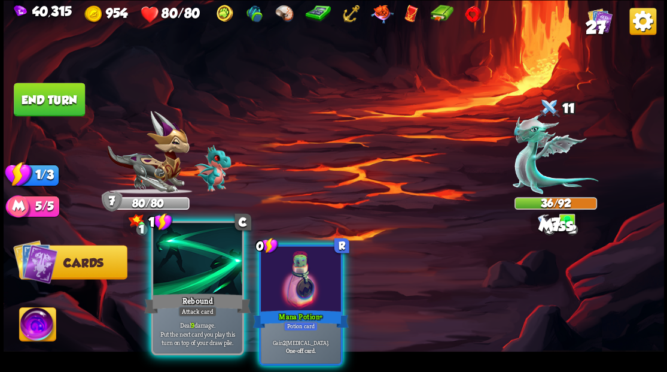
click at [185, 267] on div at bounding box center [197, 260] width 89 height 75
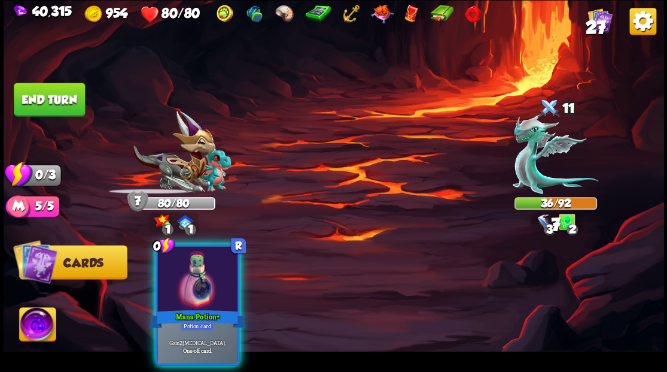
click at [185, 267] on div at bounding box center [197, 280] width 80 height 68
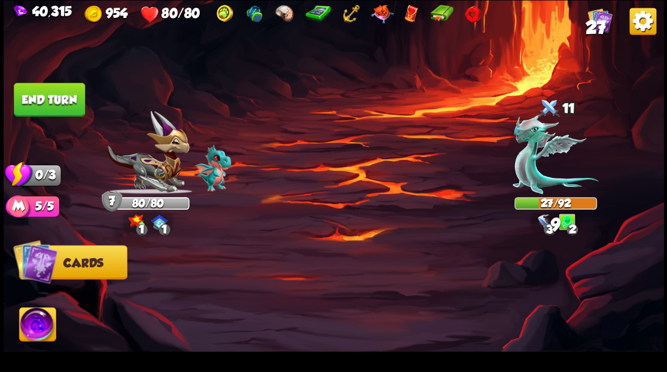
click at [48, 101] on button "End turn" at bounding box center [49, 100] width 71 height 34
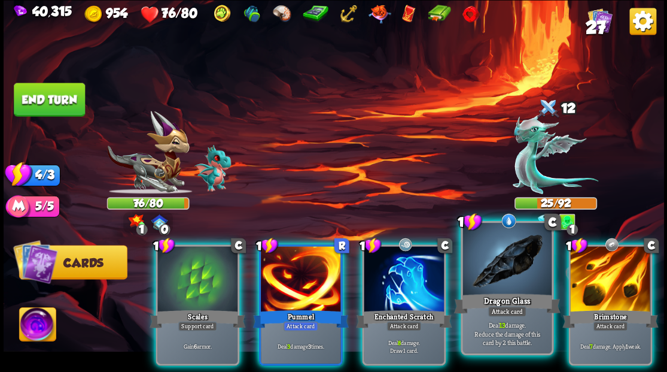
click at [509, 266] on div at bounding box center [507, 260] width 89 height 75
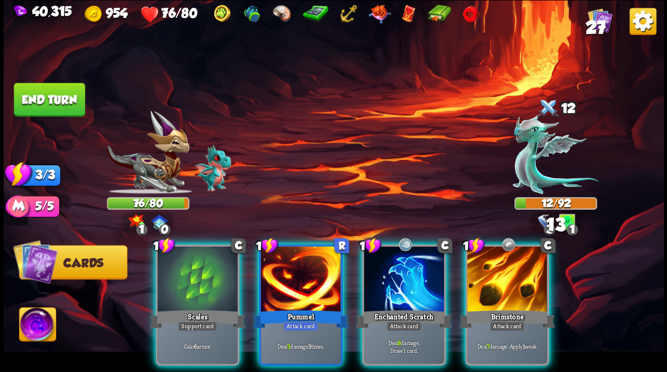
click at [509, 266] on div at bounding box center [507, 280] width 80 height 68
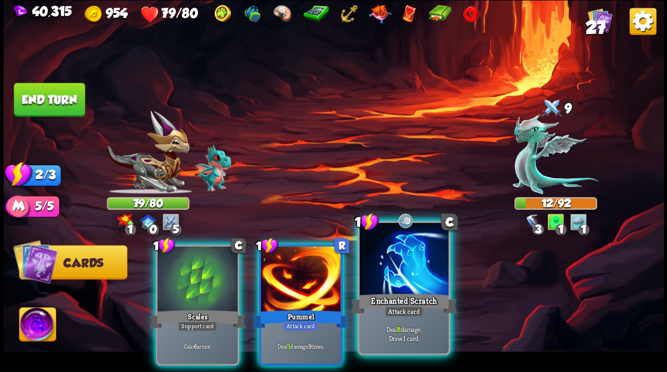
click at [403, 259] on div at bounding box center [404, 260] width 89 height 75
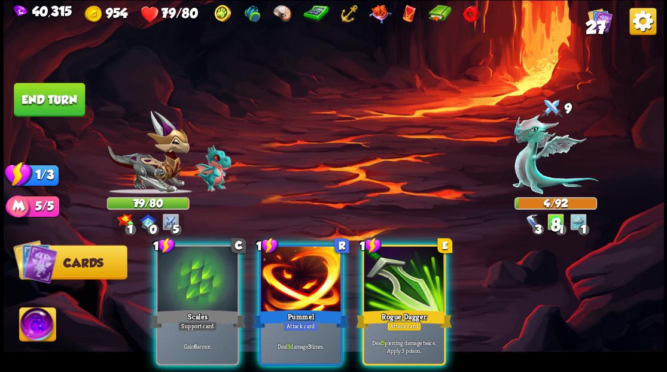
click at [284, 269] on div at bounding box center [301, 280] width 80 height 68
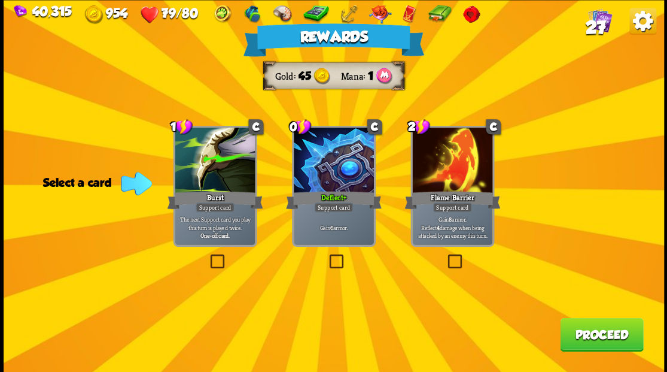
click at [582, 338] on button "Proceed" at bounding box center [601, 334] width 83 height 34
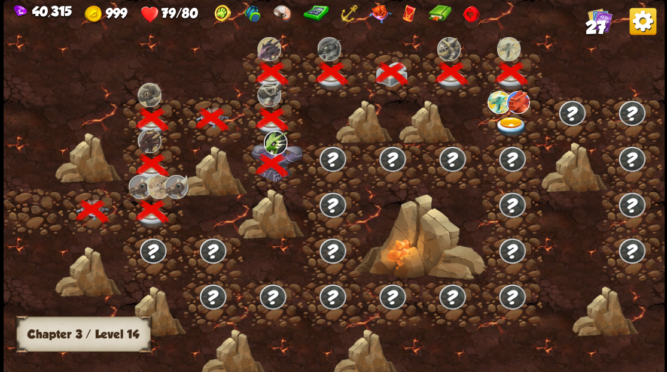
scroll to position [0, 182]
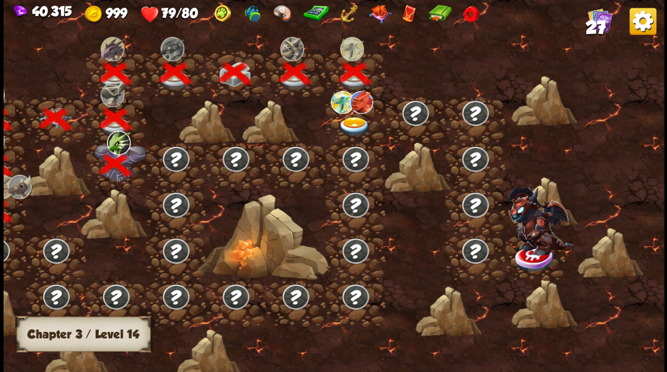
click at [356, 118] on img at bounding box center [354, 127] width 33 height 20
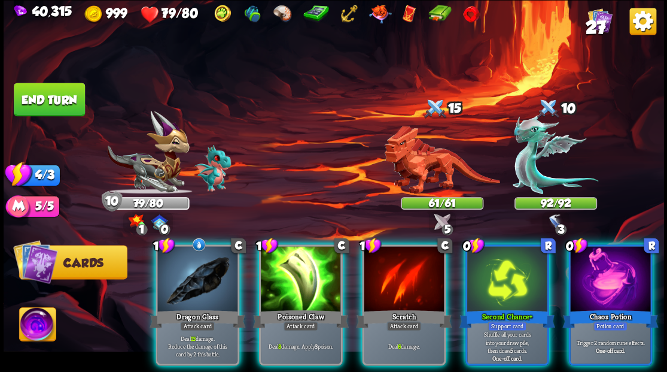
drag, startPoint x: 612, startPoint y: 276, endPoint x: 596, endPoint y: 176, distance: 101.2
click at [614, 275] on div at bounding box center [610, 280] width 80 height 68
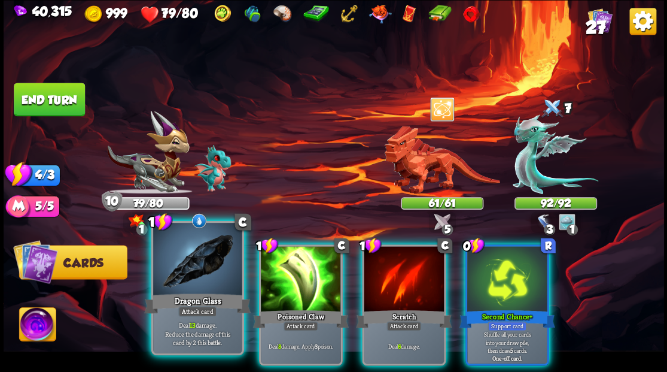
click at [190, 280] on div at bounding box center [197, 260] width 89 height 75
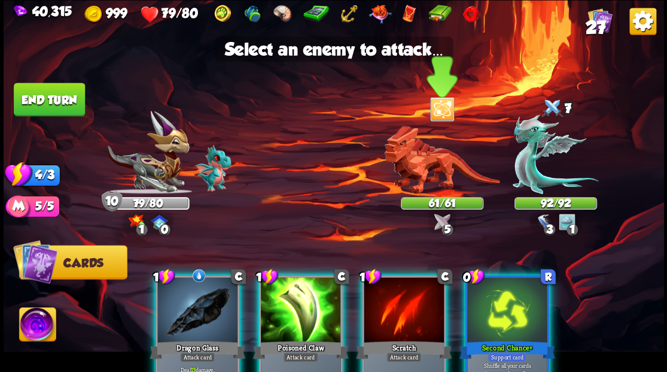
click at [426, 168] on img at bounding box center [442, 160] width 116 height 68
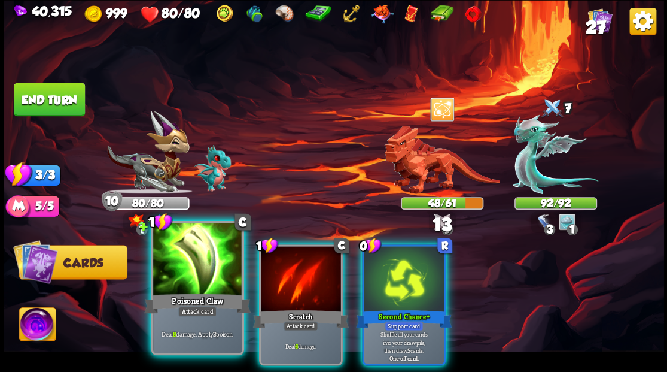
click at [198, 288] on div at bounding box center [197, 260] width 89 height 75
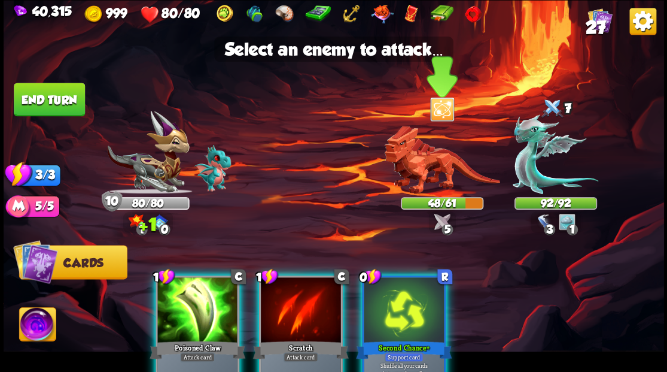
click at [423, 163] on img at bounding box center [442, 160] width 116 height 68
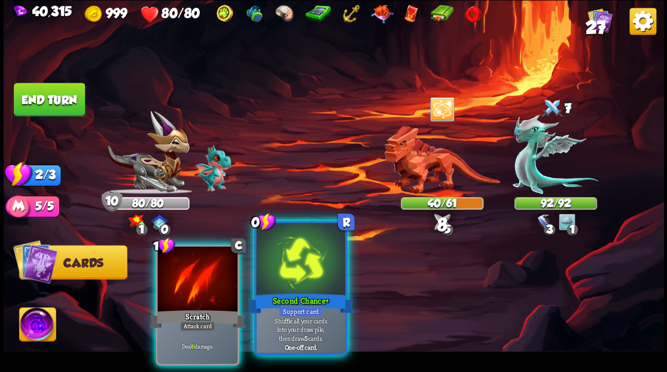
click at [297, 251] on div at bounding box center [300, 260] width 89 height 75
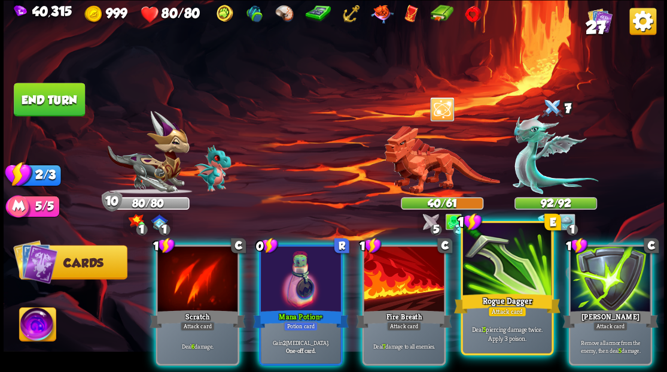
click at [506, 287] on div at bounding box center [507, 260] width 89 height 75
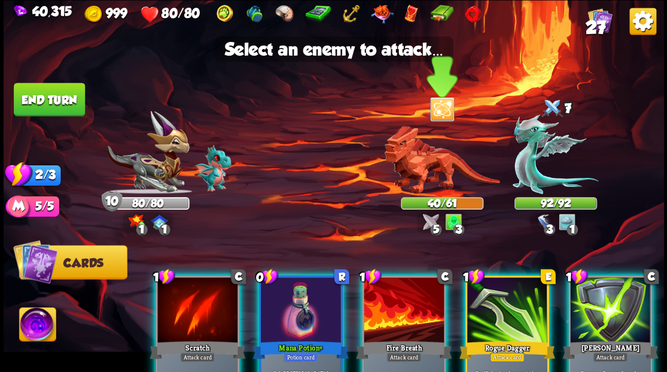
click at [426, 166] on img at bounding box center [442, 160] width 116 height 68
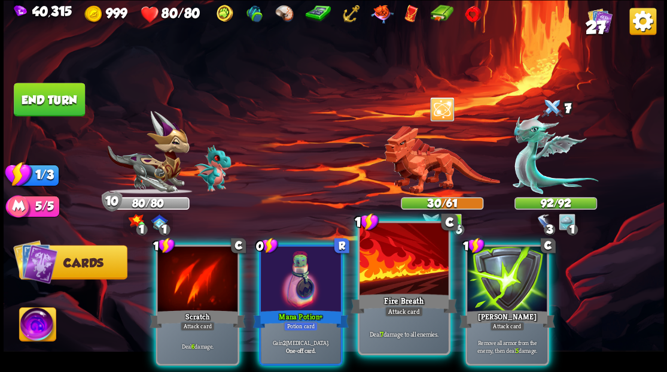
click at [399, 280] on div at bounding box center [404, 260] width 89 height 75
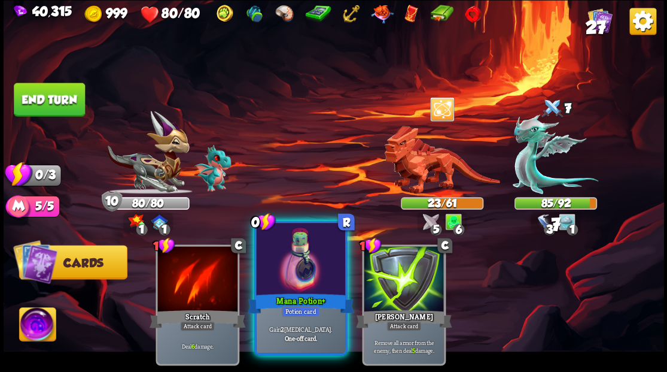
drag, startPoint x: 296, startPoint y: 277, endPoint x: 232, endPoint y: 254, distance: 68.2
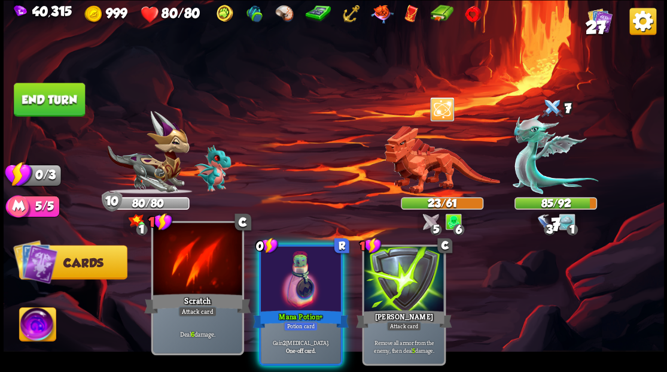
click at [296, 277] on div at bounding box center [301, 280] width 80 height 68
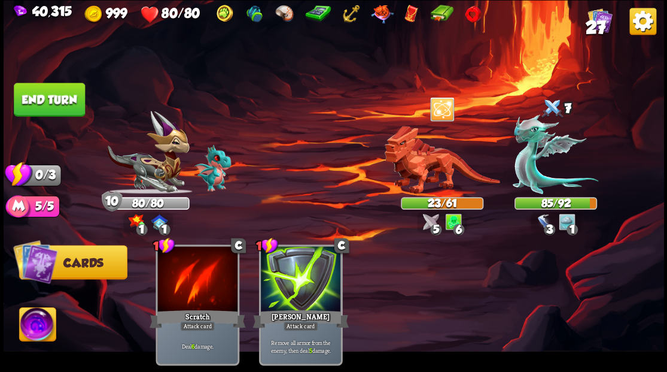
click at [61, 93] on button "End turn" at bounding box center [49, 100] width 71 height 34
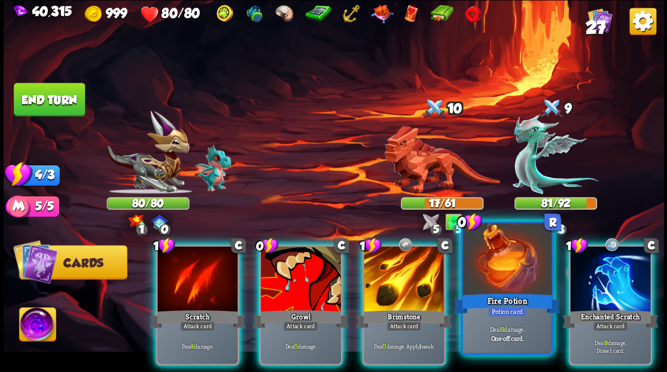
click at [497, 283] on div at bounding box center [507, 260] width 89 height 75
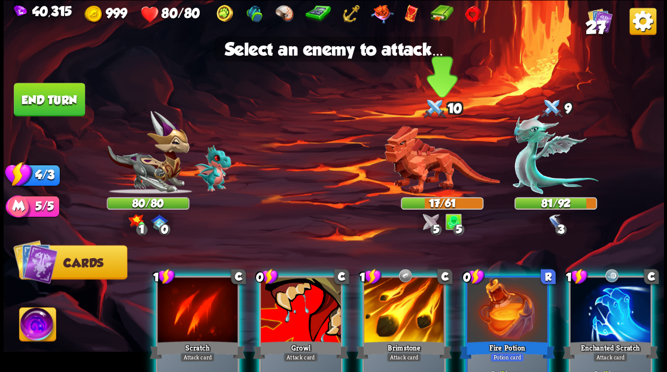
click at [429, 165] on img at bounding box center [442, 160] width 116 height 68
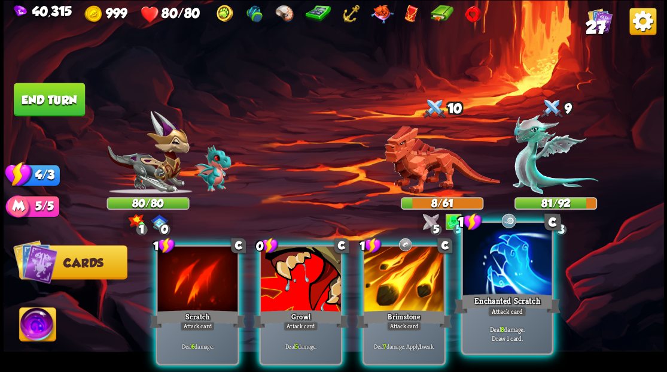
click at [497, 265] on div at bounding box center [507, 260] width 89 height 75
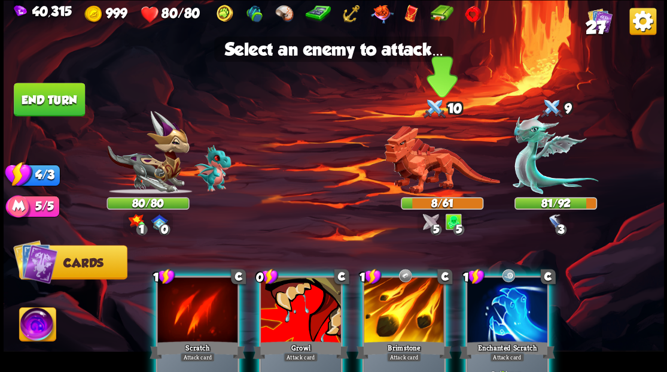
click at [418, 170] on img at bounding box center [442, 160] width 116 height 68
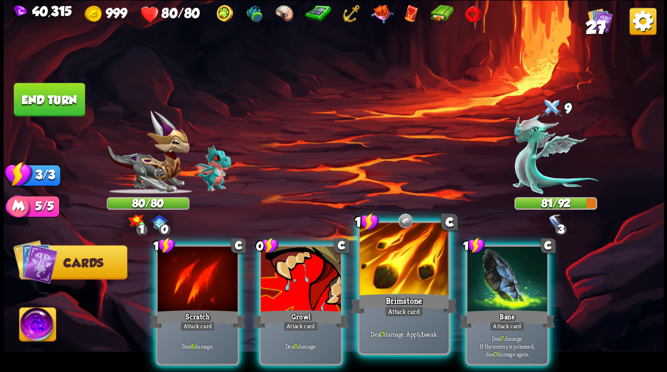
click at [400, 277] on div at bounding box center [404, 260] width 89 height 75
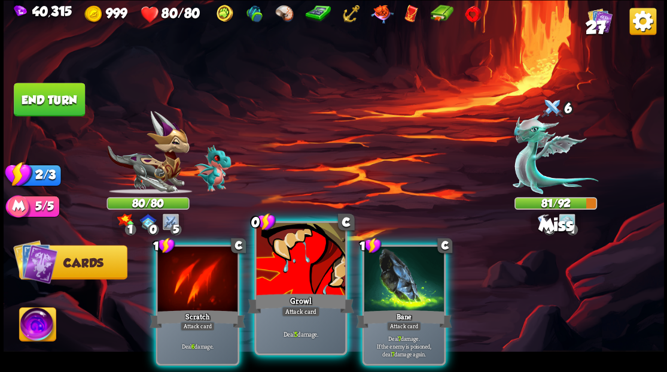
click at [283, 274] on div at bounding box center [300, 260] width 89 height 75
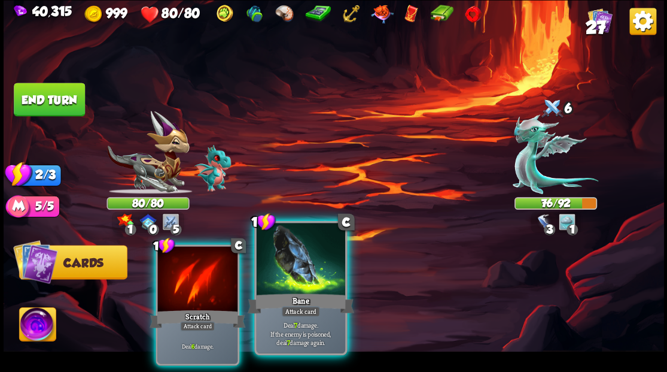
click at [292, 275] on div at bounding box center [300, 260] width 89 height 75
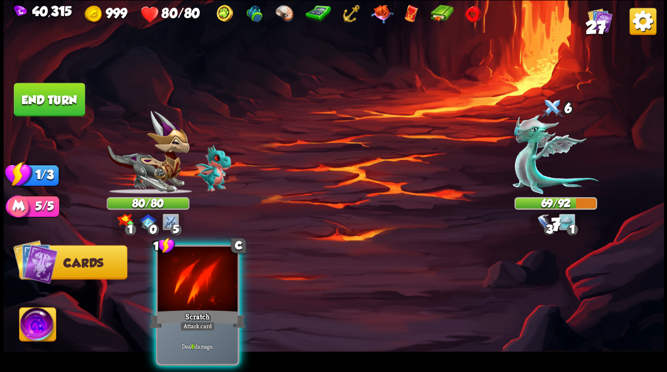
drag, startPoint x: 209, startPoint y: 274, endPoint x: 196, endPoint y: 268, distance: 14.5
click at [203, 273] on div at bounding box center [197, 280] width 80 height 68
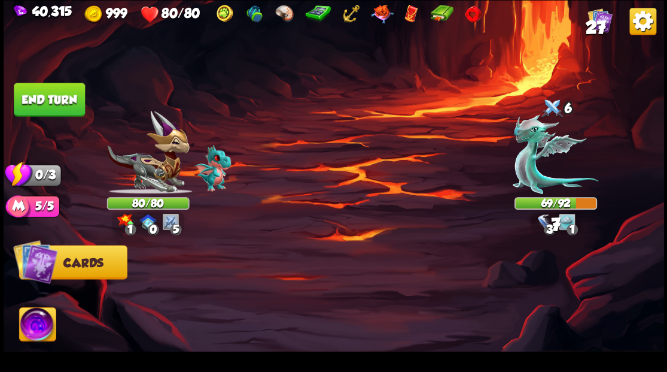
drag, startPoint x: 63, startPoint y: 102, endPoint x: 78, endPoint y: 120, distance: 23.4
click at [63, 104] on button "End turn" at bounding box center [49, 100] width 71 height 34
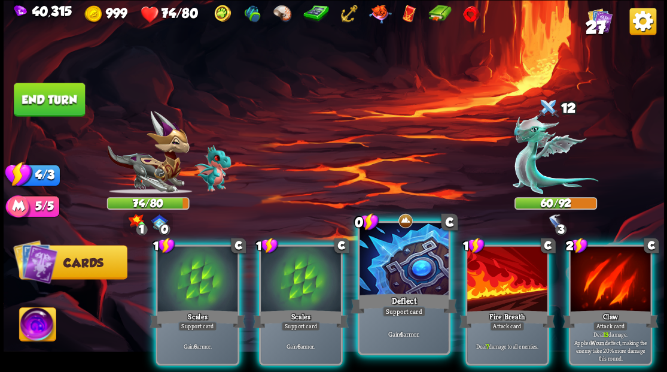
click at [406, 264] on div at bounding box center [404, 260] width 89 height 75
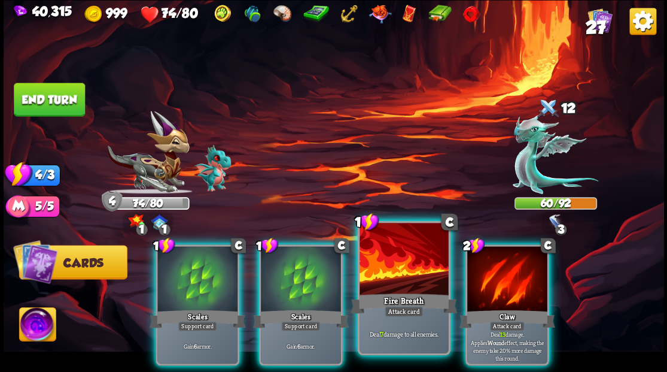
click at [404, 263] on div at bounding box center [404, 260] width 89 height 75
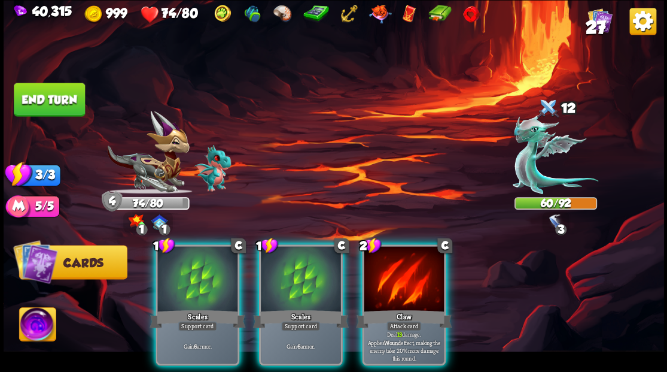
click at [403, 263] on div at bounding box center [404, 280] width 80 height 68
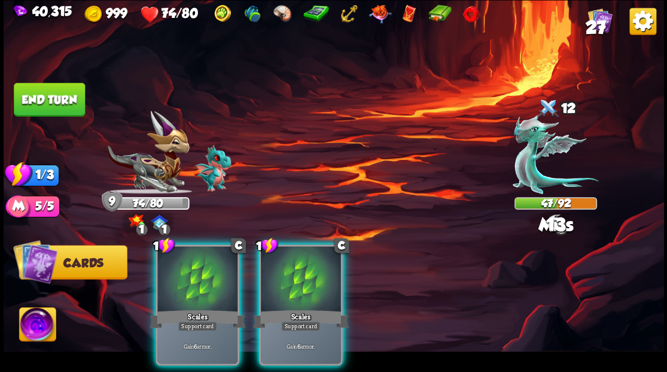
drag, startPoint x: 293, startPoint y: 280, endPoint x: 257, endPoint y: 269, distance: 37.7
click at [276, 275] on div at bounding box center [301, 280] width 80 height 68
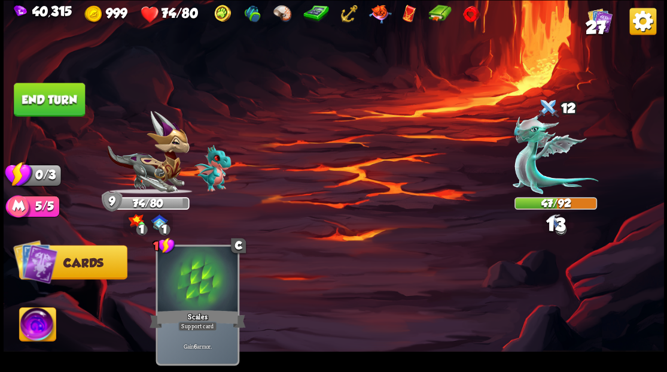
drag, startPoint x: 63, startPoint y: 105, endPoint x: 123, endPoint y: 122, distance: 62.2
click at [63, 104] on button "End turn" at bounding box center [49, 100] width 71 height 34
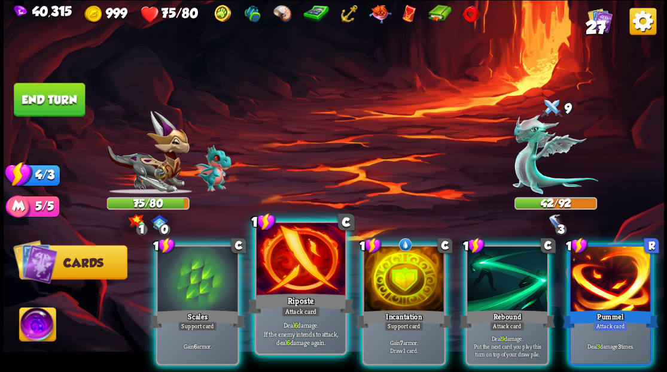
click at [303, 257] on div at bounding box center [300, 260] width 89 height 75
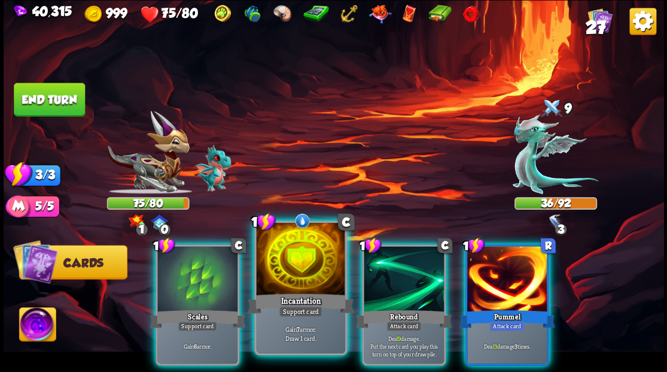
click at [296, 269] on div at bounding box center [300, 260] width 89 height 75
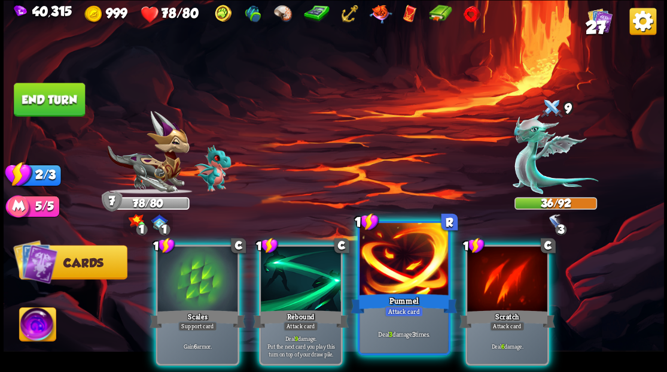
click at [403, 272] on div at bounding box center [404, 260] width 89 height 75
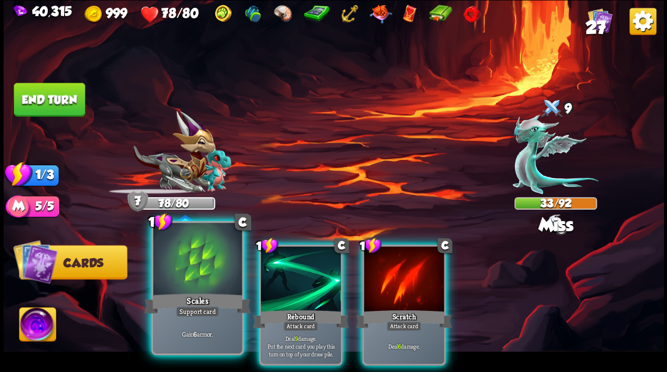
click at [196, 280] on div at bounding box center [197, 260] width 89 height 75
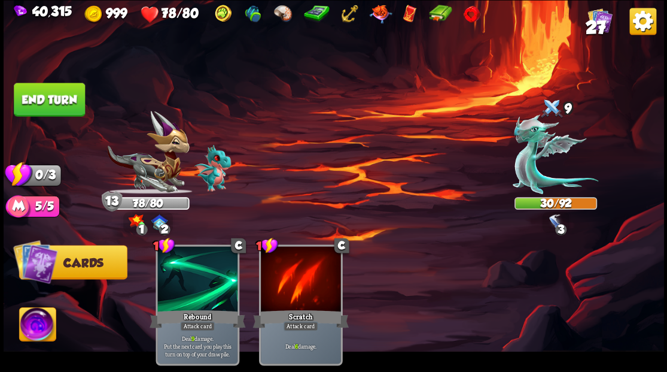
click at [49, 100] on button "End turn" at bounding box center [49, 100] width 71 height 34
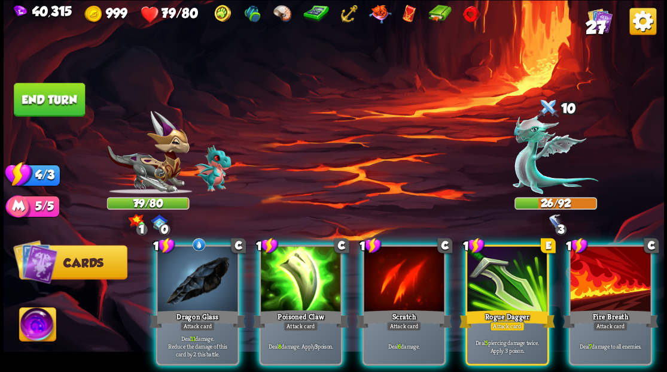
click at [178, 280] on div at bounding box center [197, 280] width 80 height 68
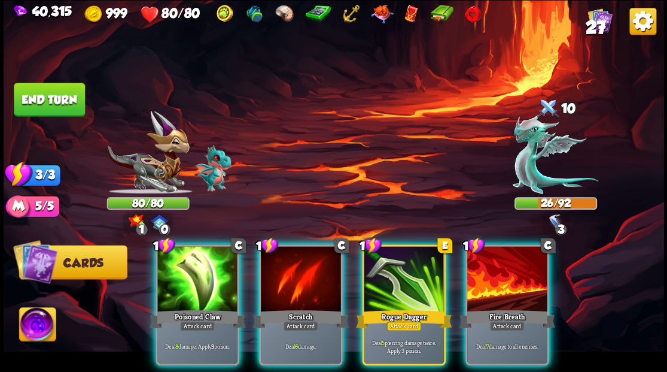
drag, startPoint x: 397, startPoint y: 283, endPoint x: 391, endPoint y: 267, distance: 16.7
click at [397, 283] on div at bounding box center [404, 280] width 80 height 68
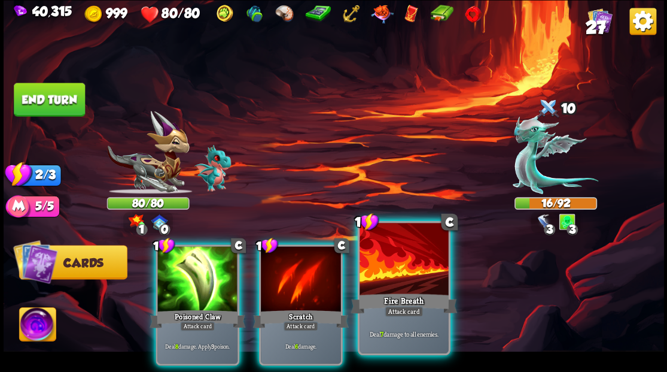
click at [406, 264] on div at bounding box center [404, 260] width 89 height 75
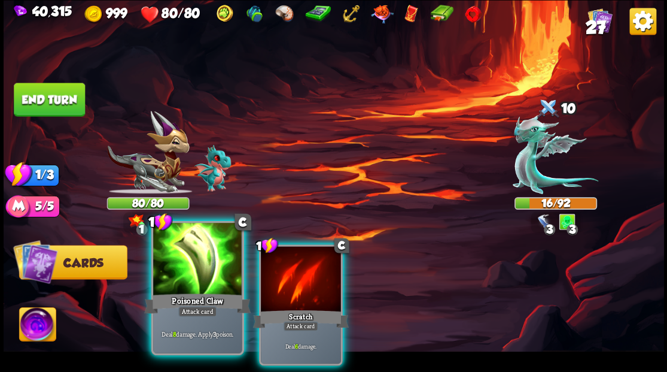
click at [207, 265] on div at bounding box center [197, 260] width 89 height 75
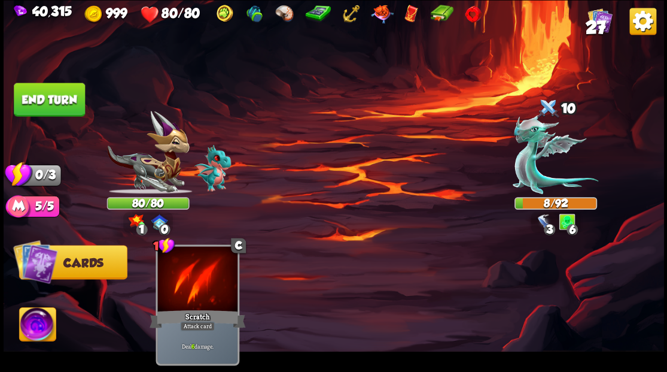
click at [71, 101] on button "End turn" at bounding box center [49, 100] width 71 height 34
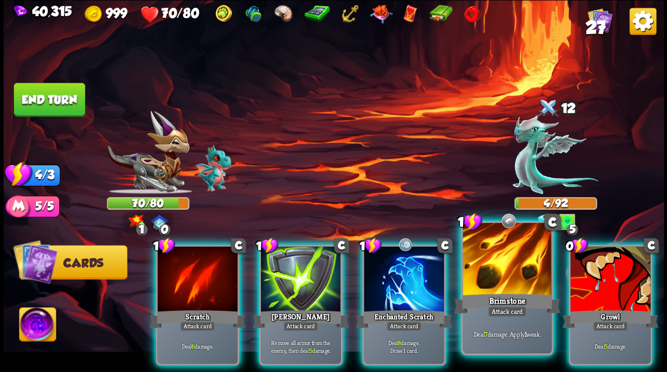
click at [511, 269] on div at bounding box center [507, 260] width 89 height 75
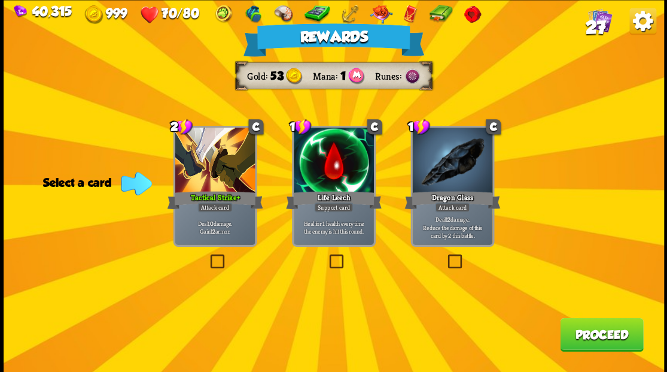
click at [600, 333] on button "Proceed" at bounding box center [601, 334] width 83 height 34
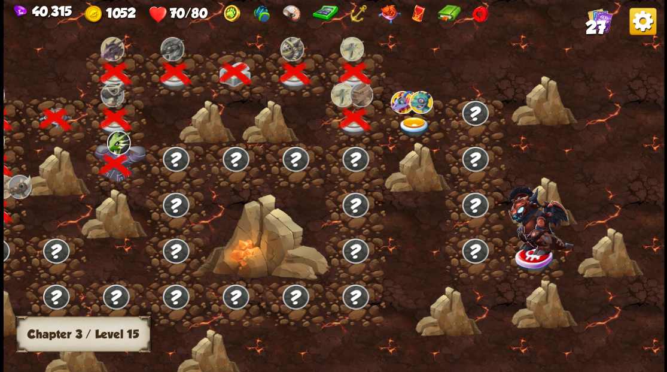
click at [411, 119] on img at bounding box center [413, 127] width 33 height 20
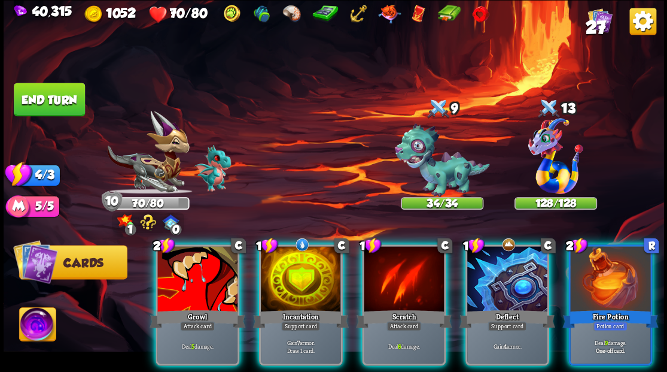
click at [31, 333] on img at bounding box center [37, 325] width 37 height 37
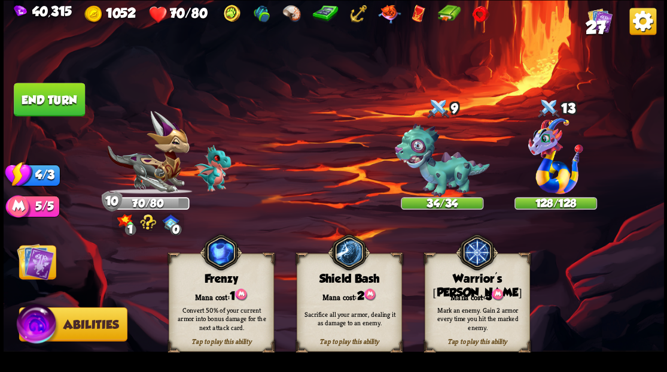
click at [520, 270] on span at bounding box center [524, 261] width 20 height 21
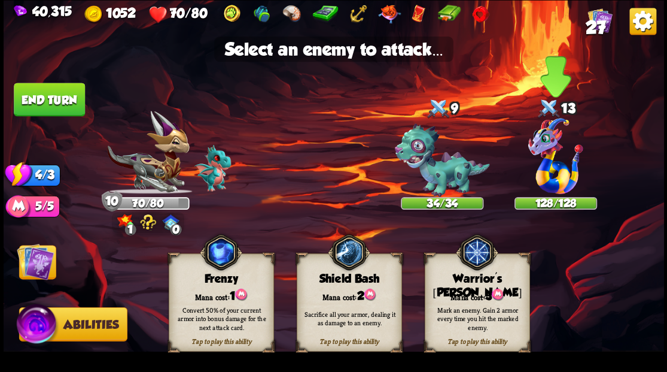
click at [547, 158] on img at bounding box center [556, 156] width 55 height 76
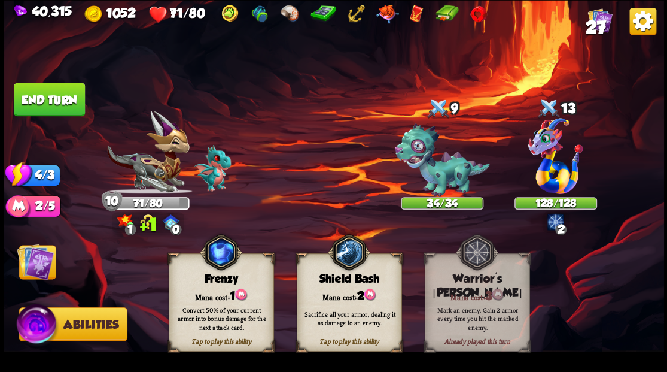
click at [41, 252] on img at bounding box center [35, 260] width 37 height 37
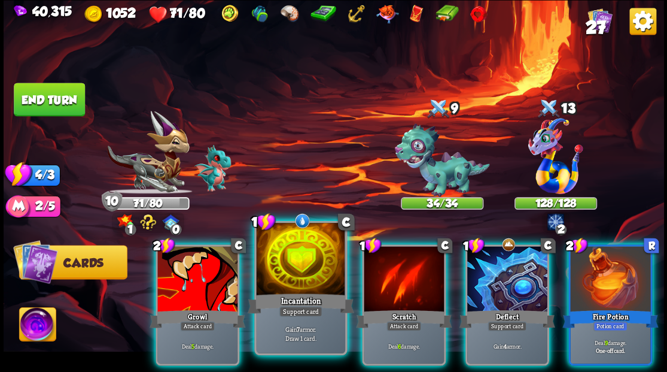
click at [277, 262] on div at bounding box center [300, 260] width 89 height 75
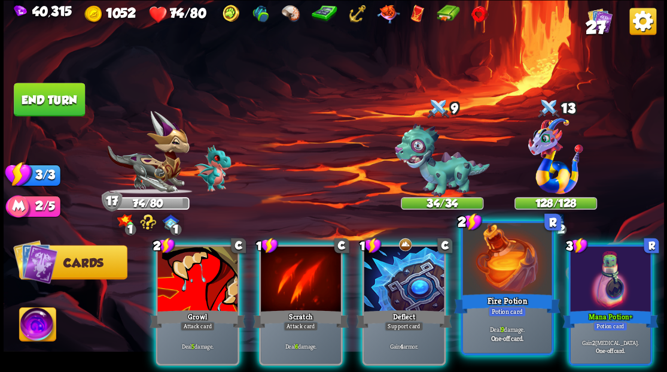
click at [507, 268] on div at bounding box center [507, 260] width 89 height 75
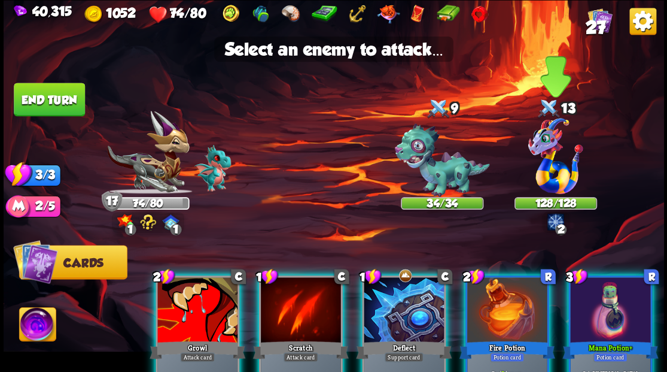
click at [555, 175] on img at bounding box center [556, 156] width 55 height 76
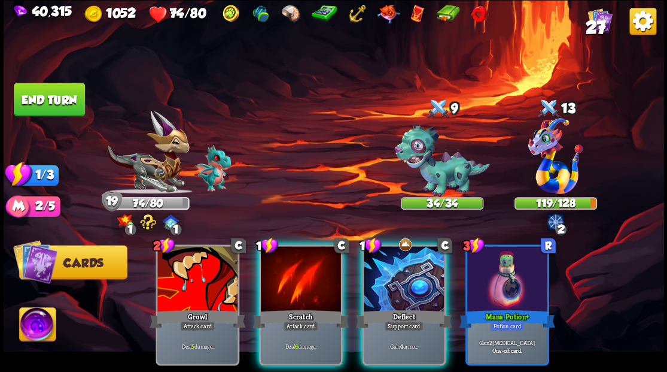
drag, startPoint x: 293, startPoint y: 271, endPoint x: 359, endPoint y: 226, distance: 79.4
click at [293, 266] on div at bounding box center [301, 280] width 80 height 68
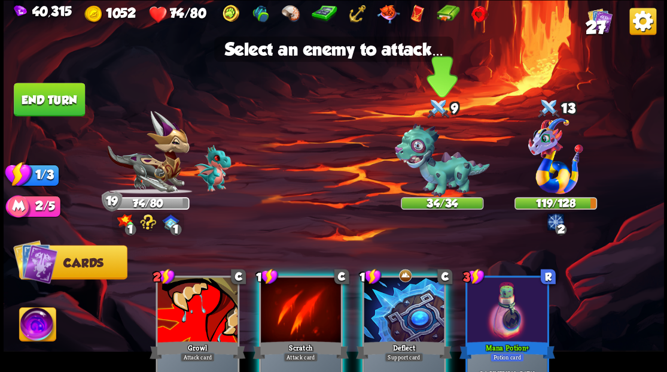
click at [438, 164] on img at bounding box center [441, 160] width 95 height 74
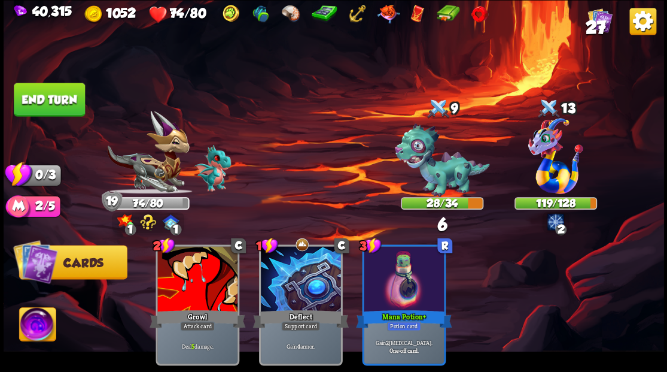
click at [50, 100] on button "End turn" at bounding box center [49, 100] width 71 height 34
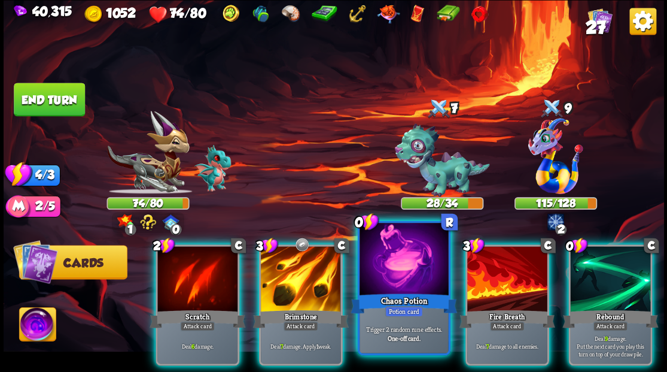
click at [394, 269] on div at bounding box center [404, 260] width 89 height 75
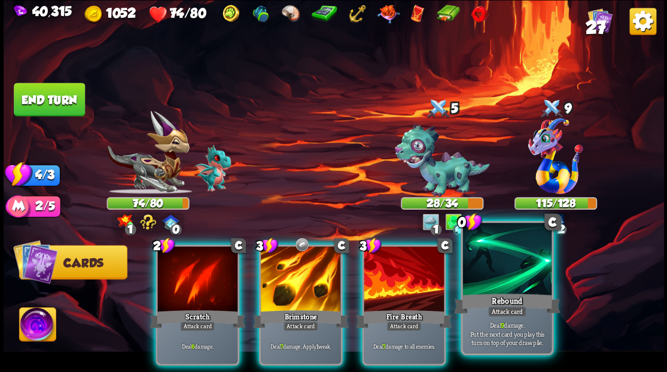
click at [511, 268] on div at bounding box center [507, 260] width 89 height 75
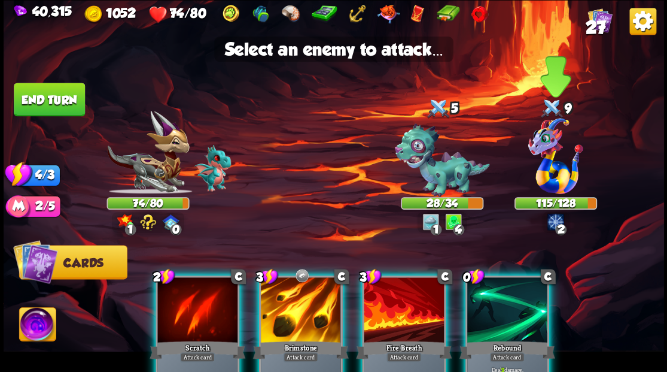
click at [561, 164] on img at bounding box center [556, 156] width 55 height 76
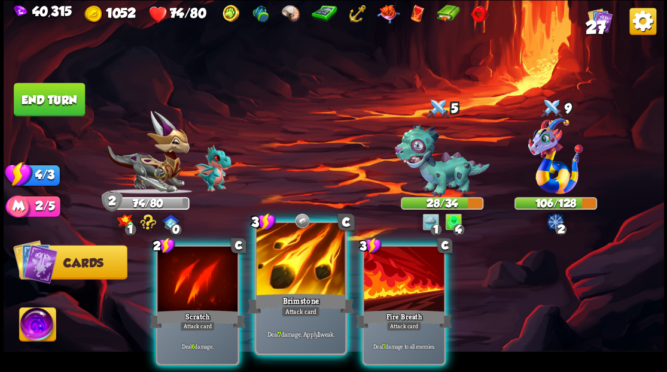
click at [292, 273] on div at bounding box center [300, 260] width 89 height 75
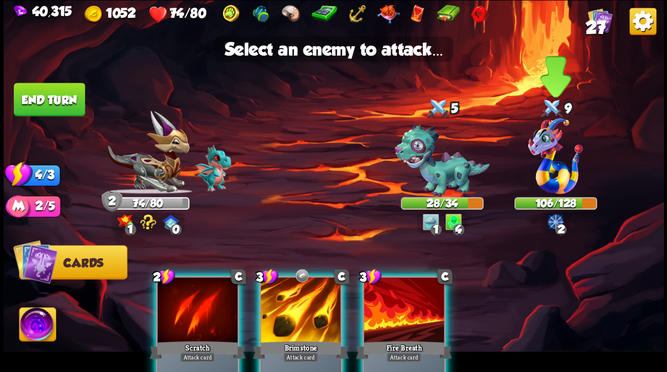
click at [555, 162] on img at bounding box center [556, 156] width 55 height 76
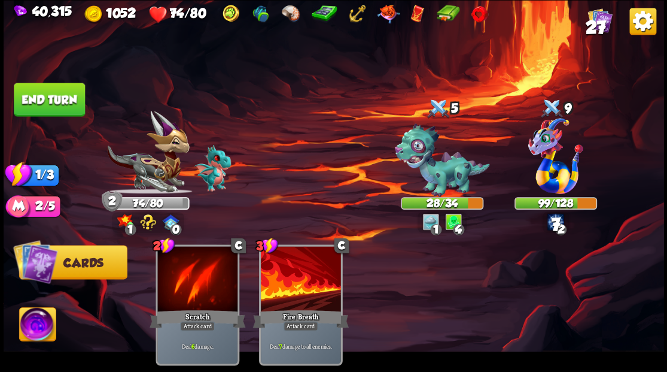
drag, startPoint x: 56, startPoint y: 104, endPoint x: 78, endPoint y: 119, distance: 26.7
click at [60, 110] on button "End turn" at bounding box center [49, 100] width 71 height 34
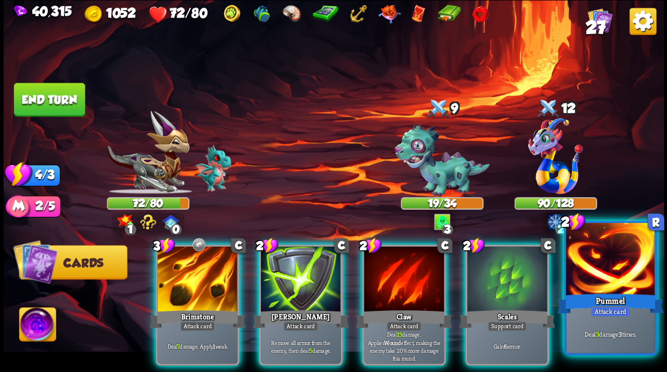
click at [604, 279] on div at bounding box center [610, 260] width 89 height 75
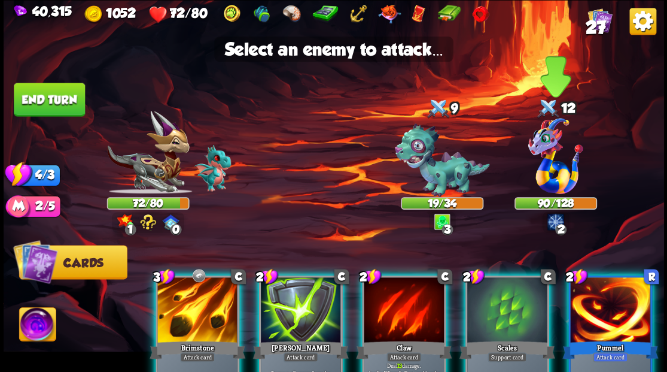
click at [551, 168] on img at bounding box center [556, 156] width 55 height 76
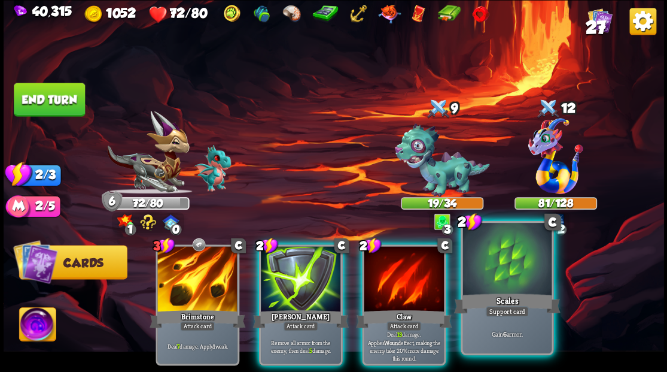
click at [499, 272] on div at bounding box center [507, 260] width 89 height 75
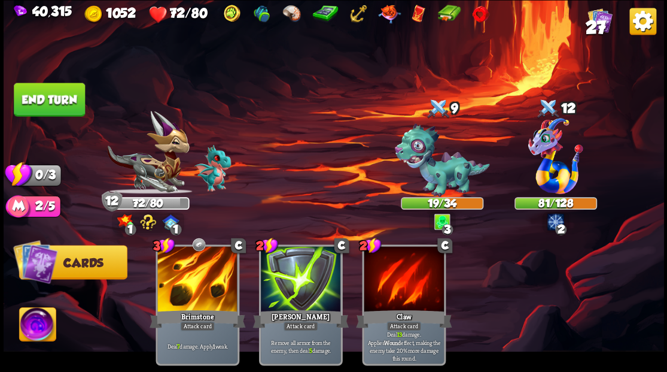
click at [45, 102] on button "End turn" at bounding box center [49, 100] width 71 height 34
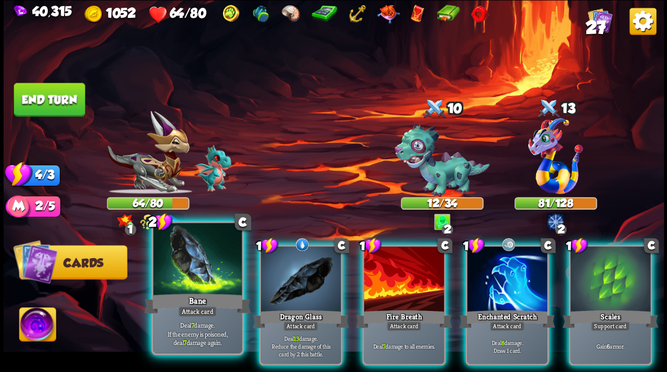
click at [200, 271] on div at bounding box center [197, 260] width 89 height 75
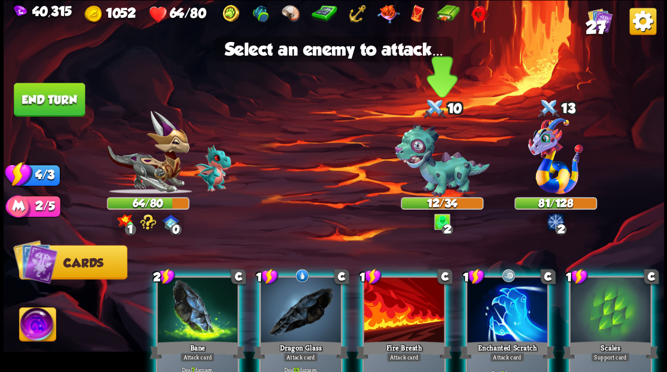
click at [447, 169] on img at bounding box center [441, 160] width 95 height 74
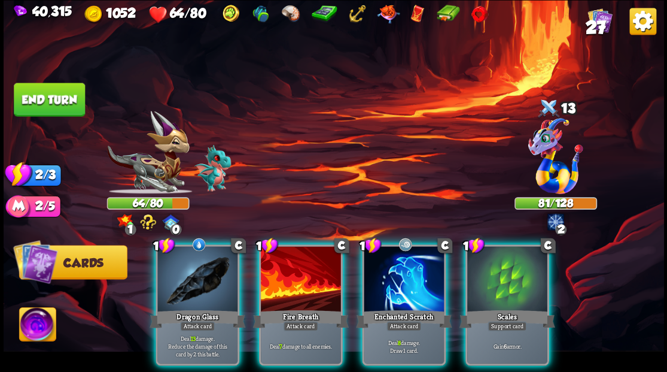
click at [500, 265] on div at bounding box center [507, 280] width 80 height 68
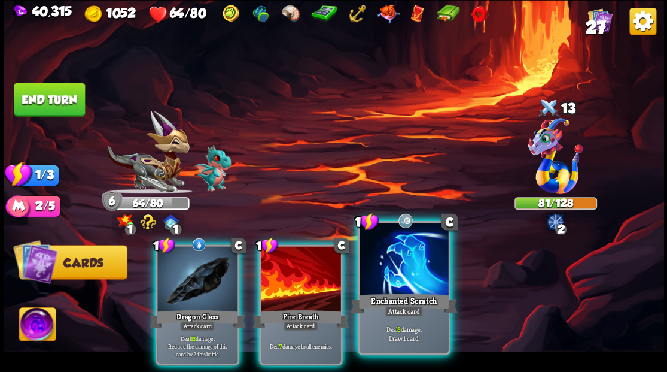
click at [392, 272] on div at bounding box center [404, 260] width 89 height 75
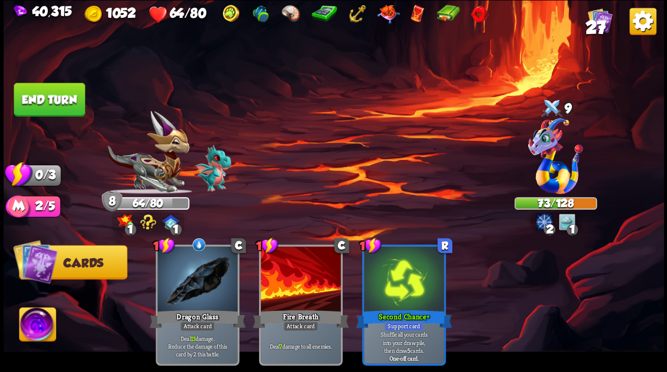
click at [59, 103] on button "End turn" at bounding box center [49, 100] width 71 height 34
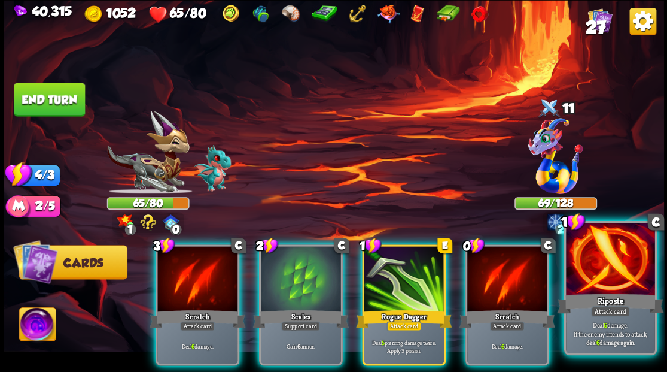
click at [617, 271] on div at bounding box center [610, 260] width 89 height 75
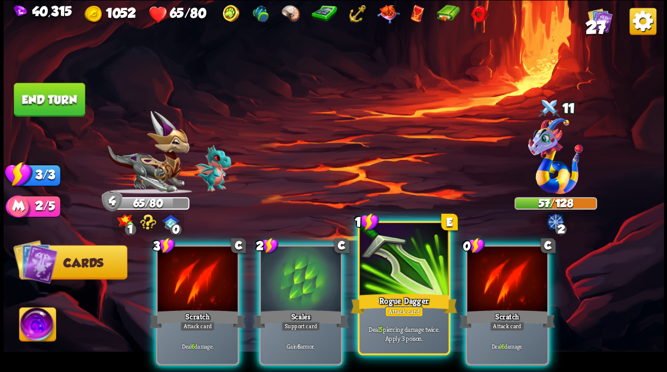
click at [390, 269] on div at bounding box center [404, 260] width 89 height 75
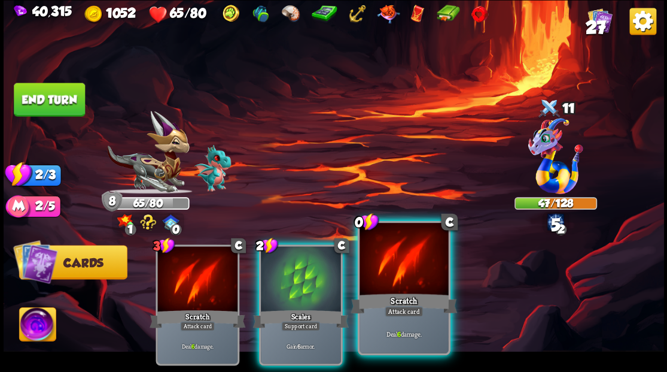
click at [394, 268] on div at bounding box center [404, 260] width 89 height 75
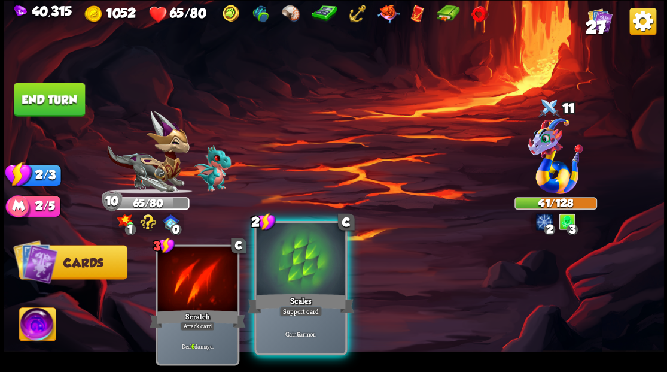
click at [300, 252] on div at bounding box center [300, 260] width 89 height 75
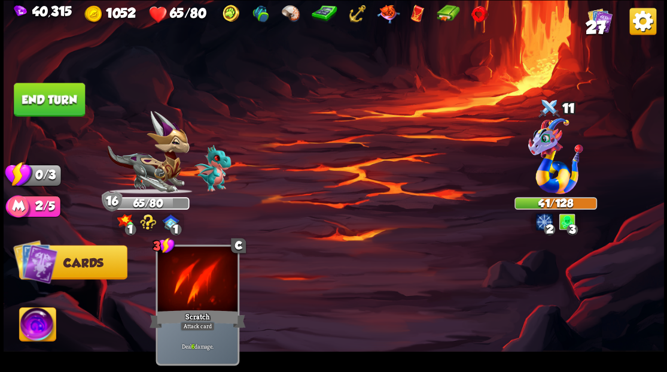
click at [53, 99] on button "End turn" at bounding box center [49, 100] width 71 height 34
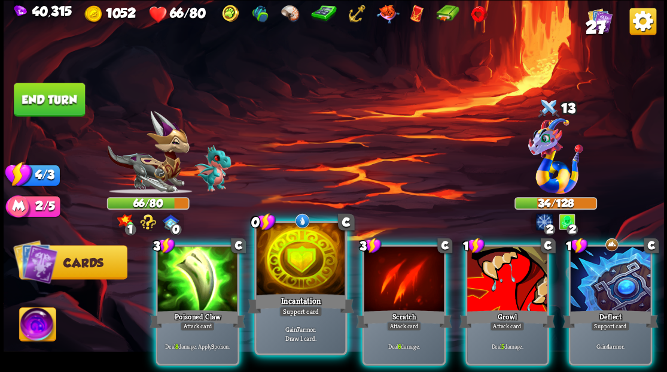
click at [286, 273] on div at bounding box center [300, 260] width 89 height 75
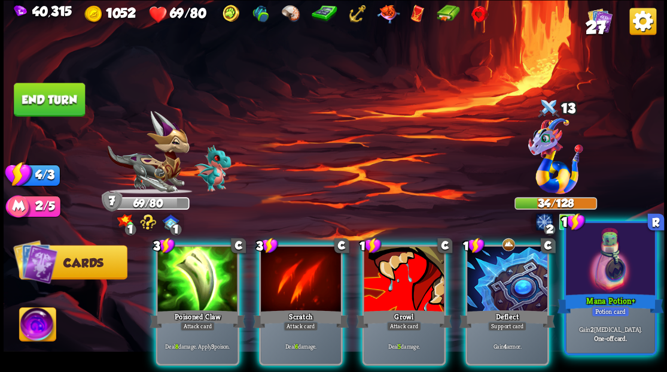
click at [617, 284] on div at bounding box center [610, 260] width 89 height 75
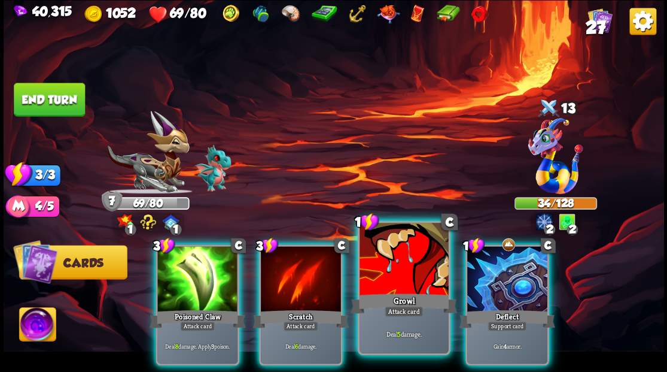
click at [390, 275] on div at bounding box center [404, 260] width 89 height 75
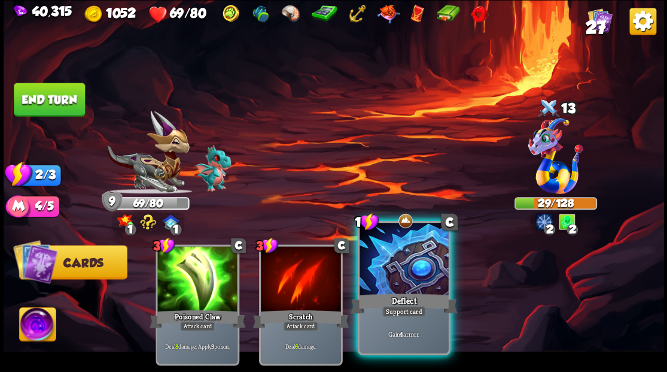
click at [405, 255] on div at bounding box center [404, 260] width 89 height 75
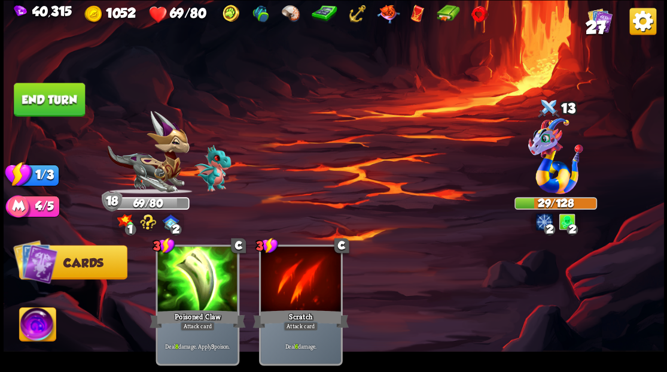
click at [42, 101] on button "End turn" at bounding box center [49, 100] width 71 height 34
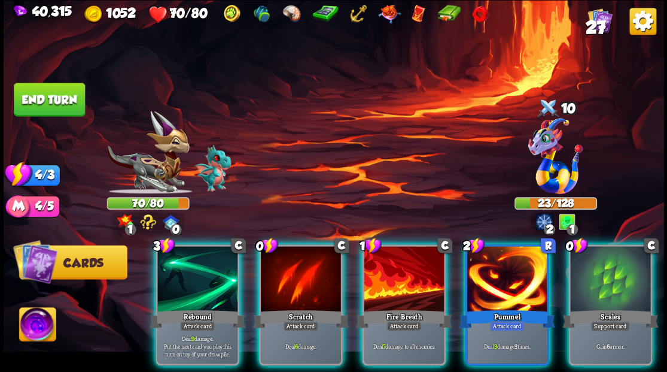
click at [299, 271] on div at bounding box center [301, 280] width 80 height 68
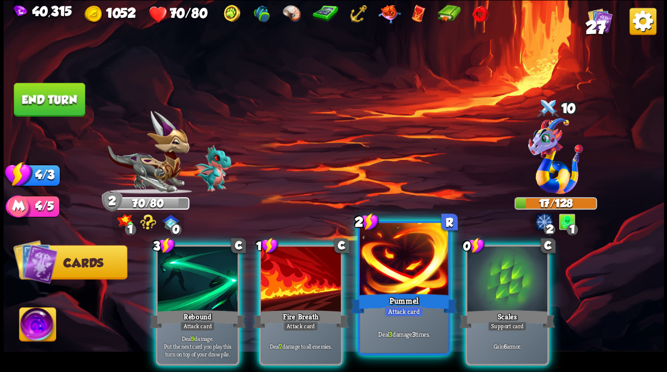
click at [396, 277] on div at bounding box center [404, 260] width 89 height 75
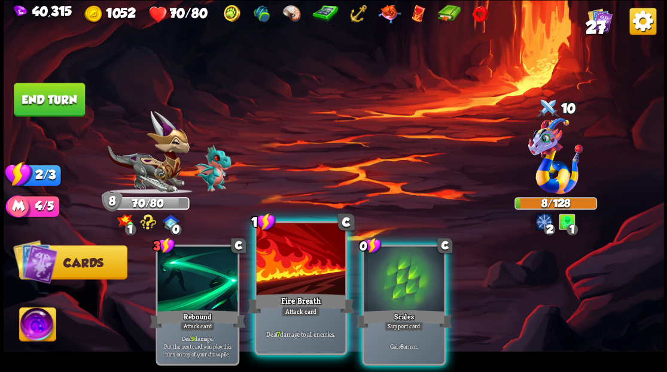
click at [291, 274] on div at bounding box center [300, 260] width 89 height 75
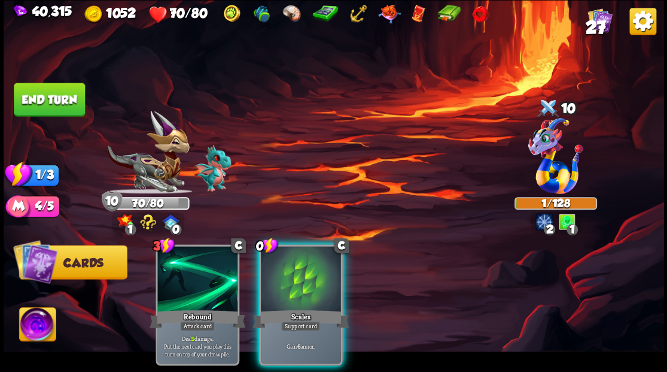
drag, startPoint x: 305, startPoint y: 278, endPoint x: 259, endPoint y: 240, distance: 59.5
click at [300, 274] on div at bounding box center [301, 280] width 80 height 68
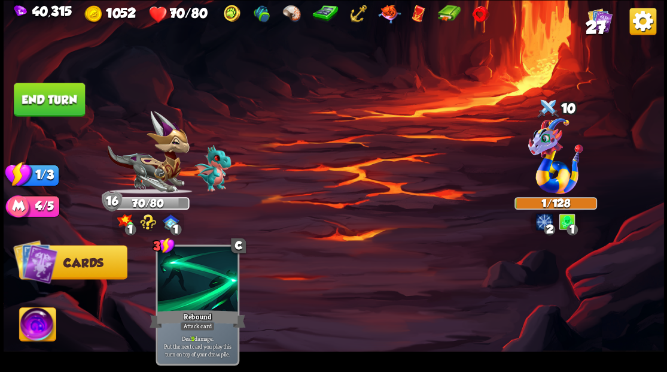
click at [47, 101] on button "End turn" at bounding box center [49, 100] width 71 height 34
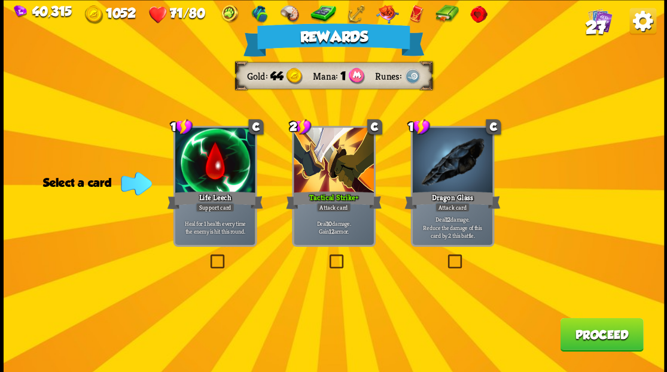
click at [610, 338] on button "Proceed" at bounding box center [601, 334] width 83 height 34
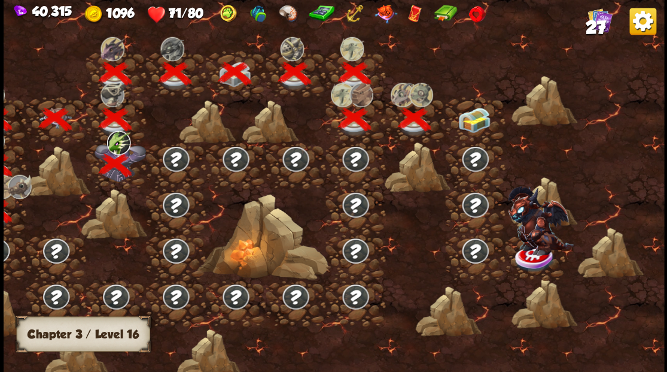
click at [476, 124] on img at bounding box center [474, 119] width 33 height 25
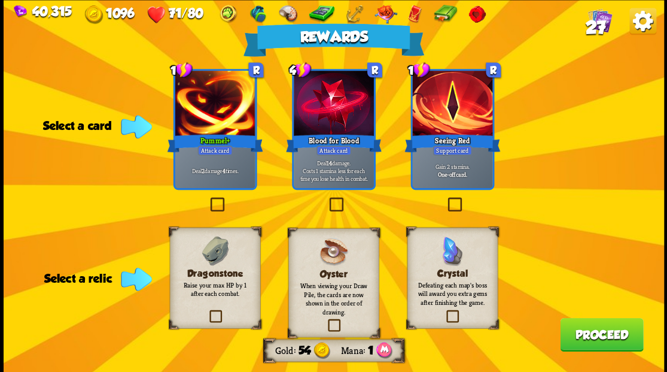
click at [207, 311] on label at bounding box center [207, 311] width 0 height 0
click at [0, 0] on input "checkbox" at bounding box center [0, 0] width 0 height 0
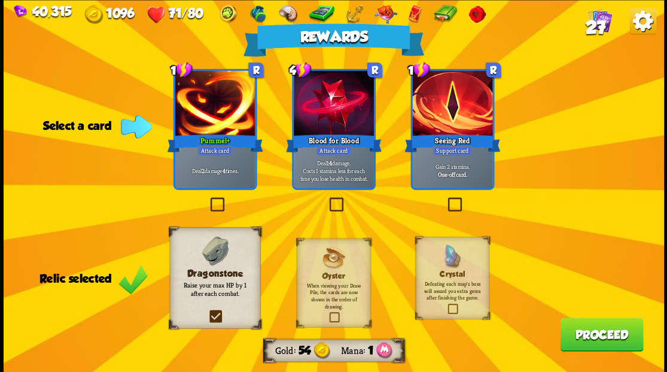
click at [208, 199] on label at bounding box center [208, 199] width 0 height 0
click at [0, 0] on input "checkbox" at bounding box center [0, 0] width 0 height 0
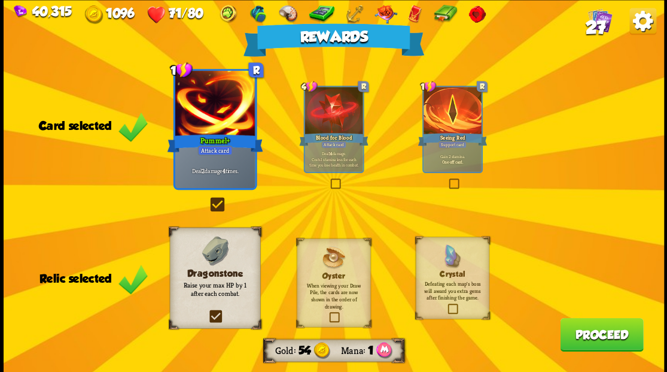
click at [580, 338] on button "Proceed" at bounding box center [601, 334] width 83 height 34
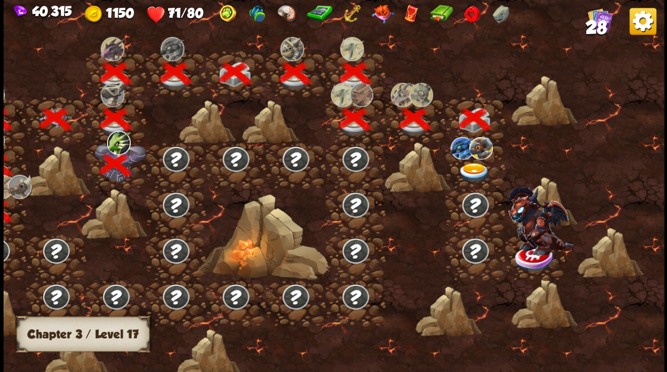
click at [475, 161] on div at bounding box center [475, 165] width 60 height 46
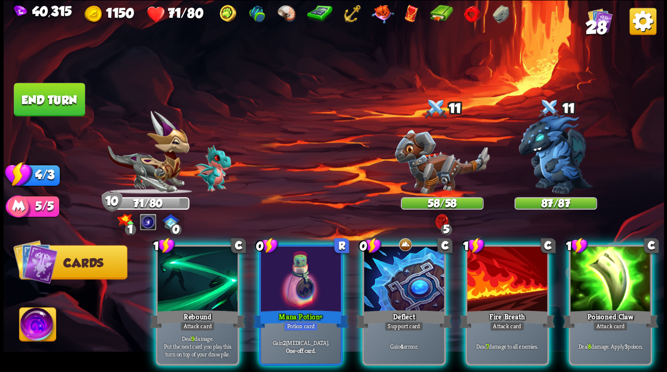
click at [29, 323] on img at bounding box center [37, 325] width 37 height 37
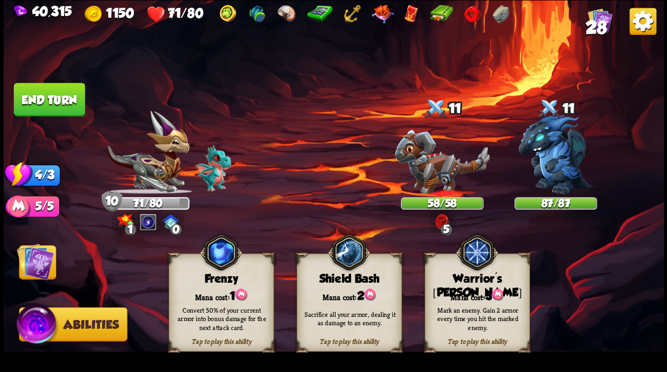
click at [467, 282] on div "Warrior's [PERSON_NAME]" at bounding box center [477, 286] width 104 height 28
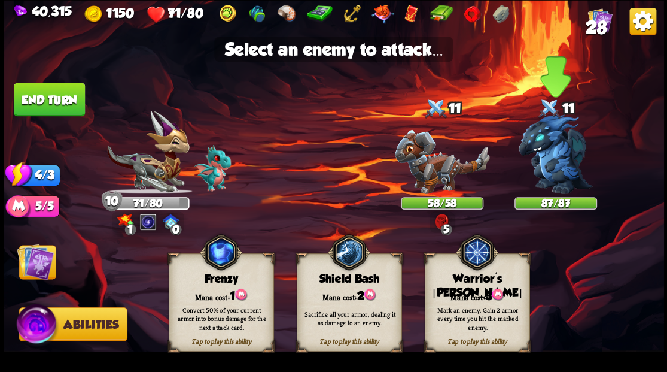
click at [552, 175] on img at bounding box center [556, 154] width 74 height 80
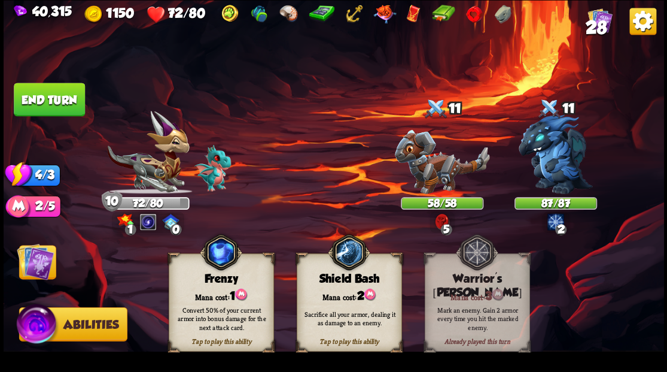
click at [37, 265] on img at bounding box center [35, 260] width 37 height 37
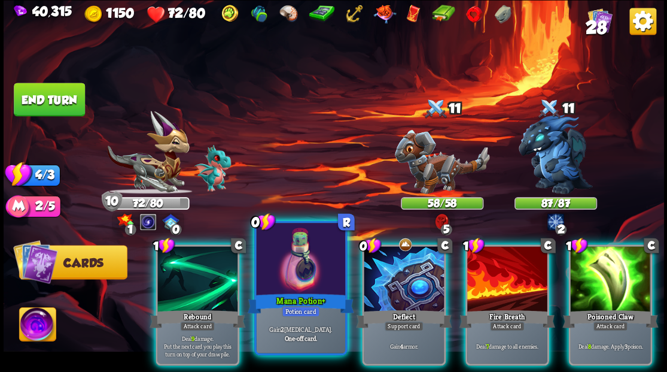
click at [284, 267] on div at bounding box center [300, 260] width 89 height 75
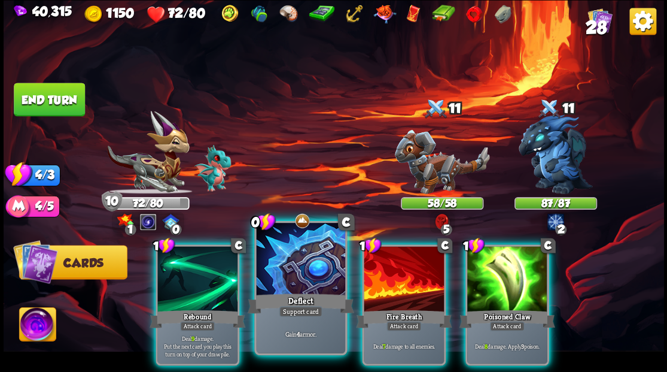
click at [297, 243] on div at bounding box center [300, 260] width 89 height 75
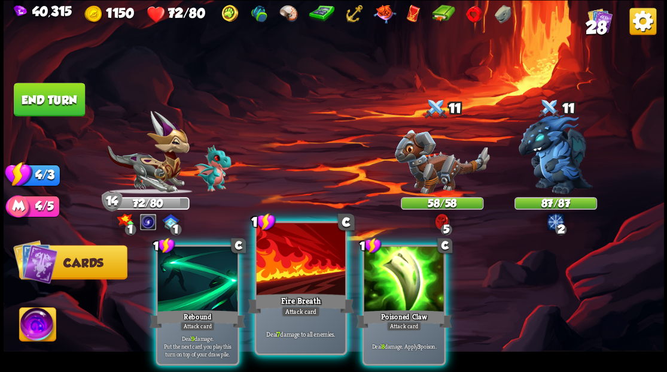
click at [293, 251] on div at bounding box center [300, 260] width 89 height 75
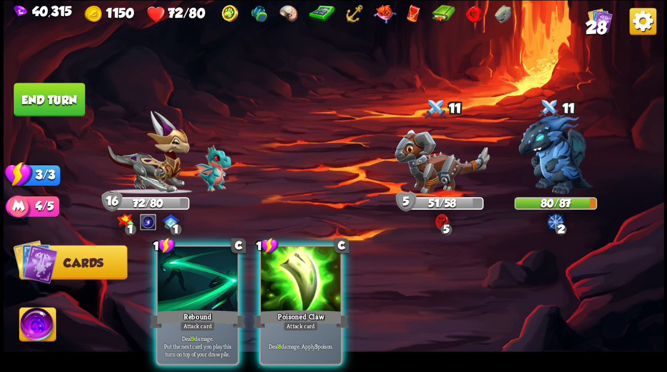
click at [293, 251] on div at bounding box center [301, 280] width 80 height 68
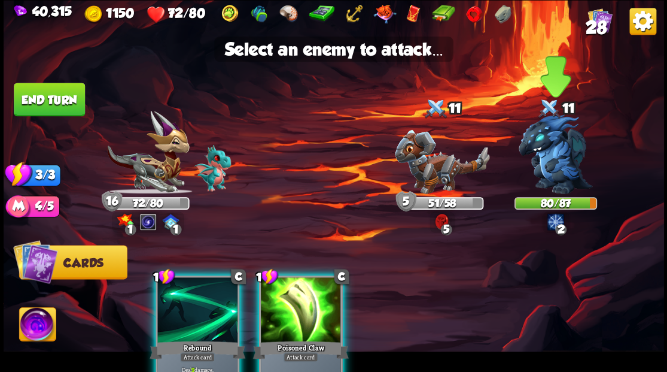
click at [550, 144] on img at bounding box center [556, 154] width 74 height 80
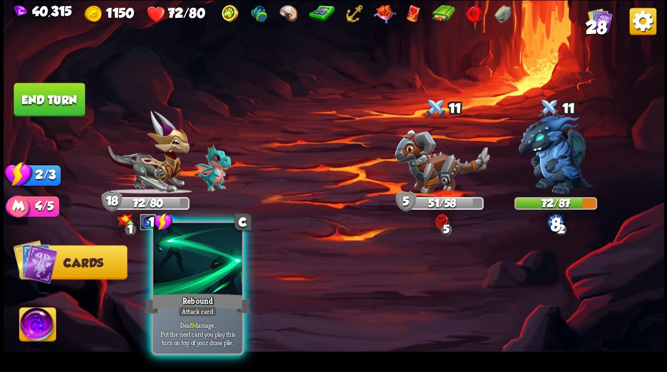
click at [207, 266] on div at bounding box center [197, 260] width 89 height 75
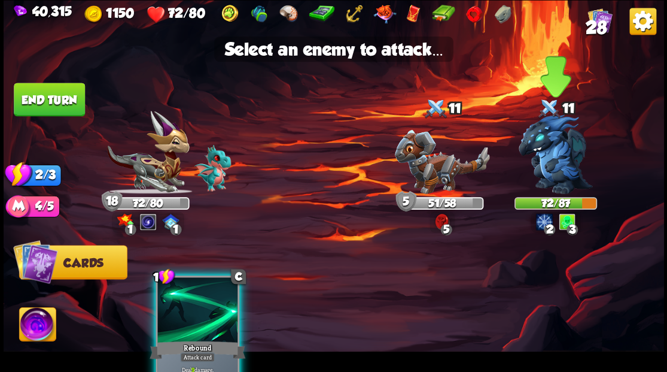
click at [551, 150] on img at bounding box center [556, 154] width 74 height 80
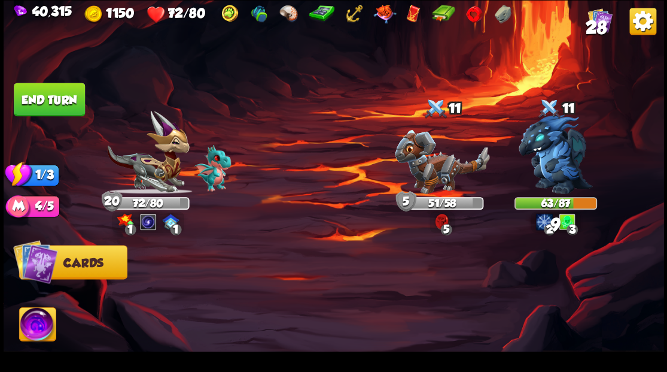
click at [53, 95] on button "End turn" at bounding box center [49, 100] width 71 height 34
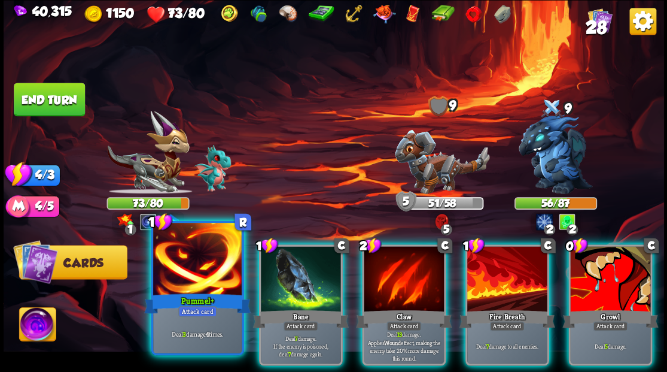
click at [193, 266] on div at bounding box center [197, 260] width 89 height 75
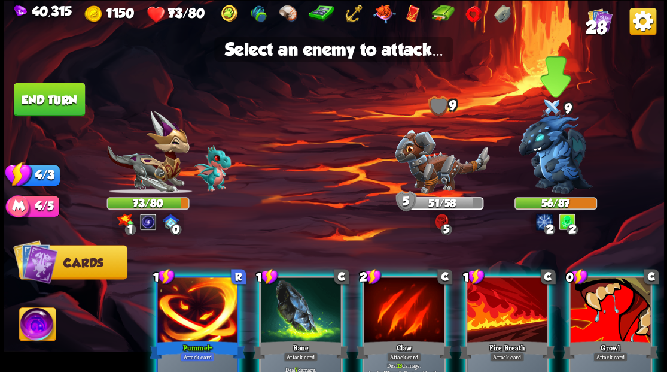
click at [555, 152] on img at bounding box center [556, 154] width 74 height 80
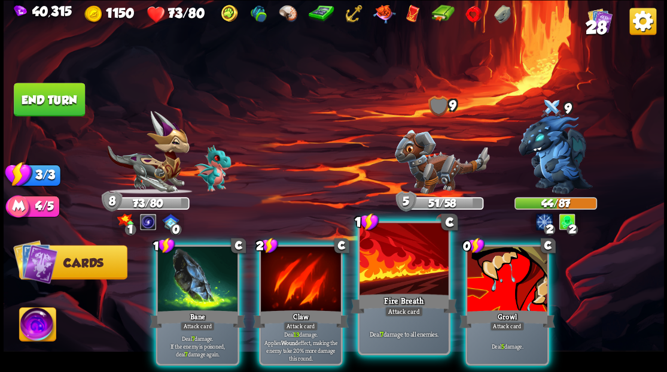
click at [398, 251] on div at bounding box center [404, 260] width 89 height 75
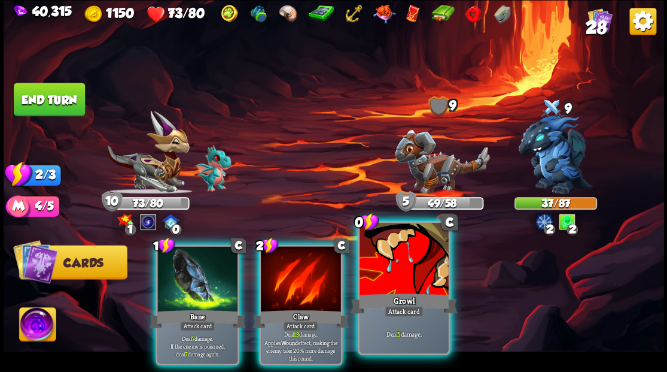
click at [384, 262] on div at bounding box center [404, 260] width 89 height 75
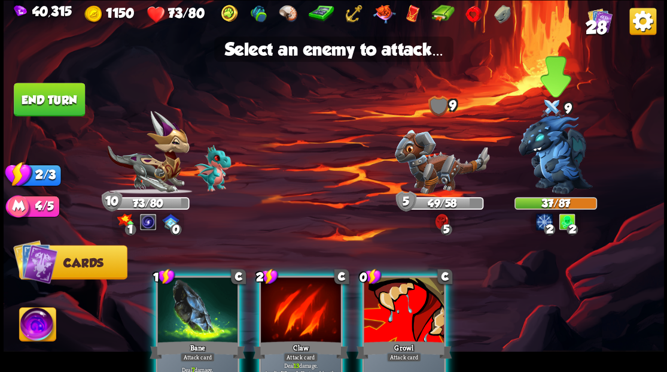
click at [552, 162] on img at bounding box center [556, 154] width 74 height 80
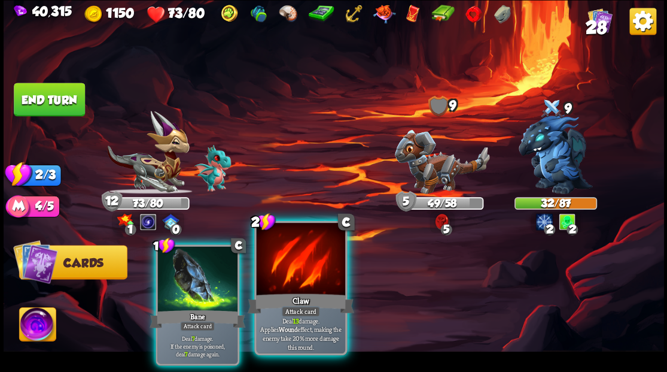
click at [295, 259] on div at bounding box center [300, 260] width 89 height 75
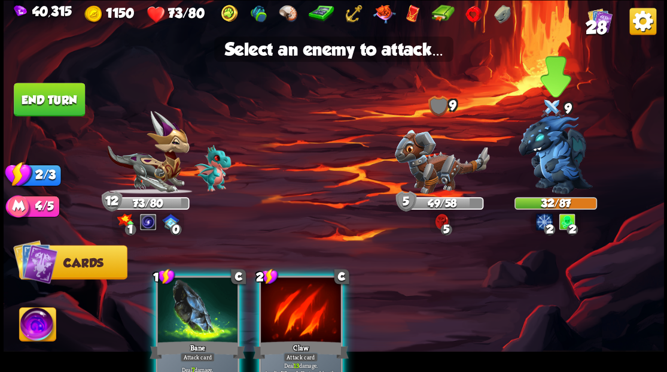
click at [547, 156] on img at bounding box center [556, 154] width 74 height 80
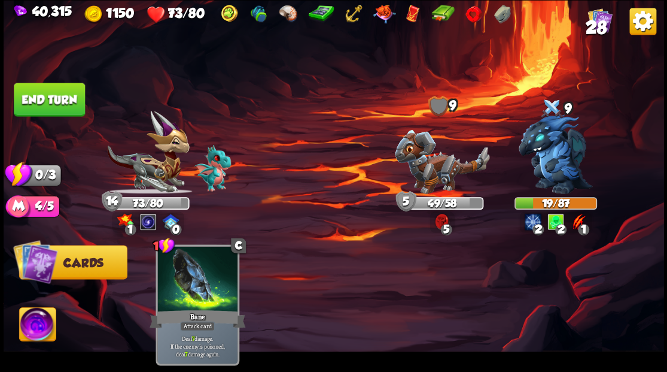
click at [75, 96] on button "End turn" at bounding box center [49, 100] width 71 height 34
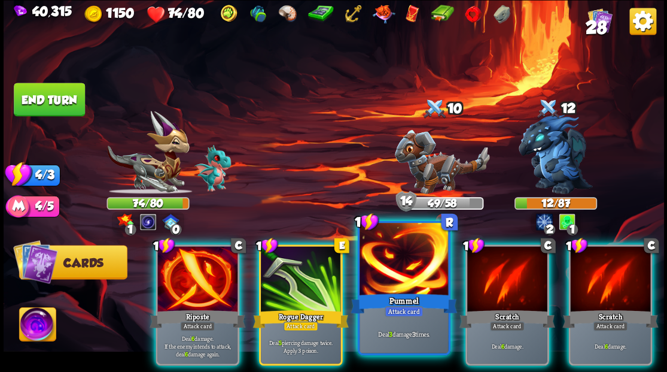
click at [400, 278] on div at bounding box center [404, 260] width 89 height 75
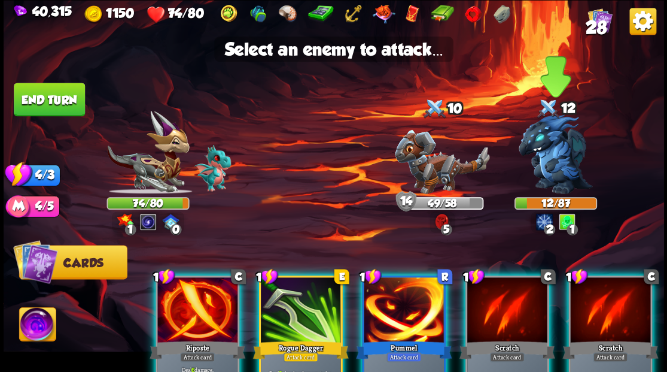
click at [546, 160] on img at bounding box center [556, 154] width 74 height 80
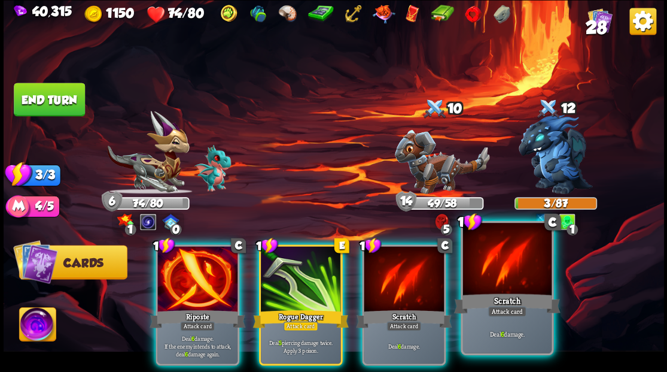
click at [497, 285] on div at bounding box center [507, 260] width 89 height 75
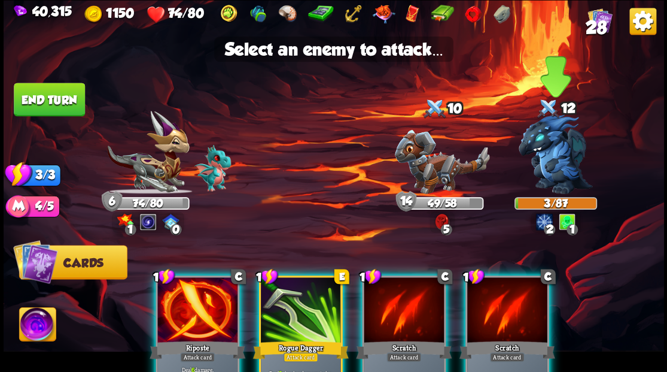
click at [549, 159] on img at bounding box center [556, 154] width 74 height 80
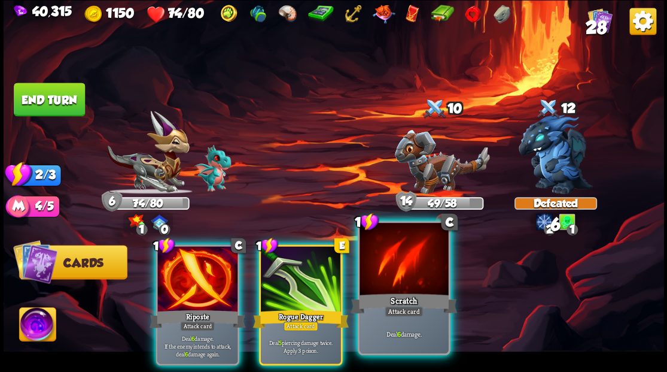
drag, startPoint x: 308, startPoint y: 269, endPoint x: 333, endPoint y: 242, distance: 36.4
click at [306, 269] on div at bounding box center [301, 280] width 80 height 68
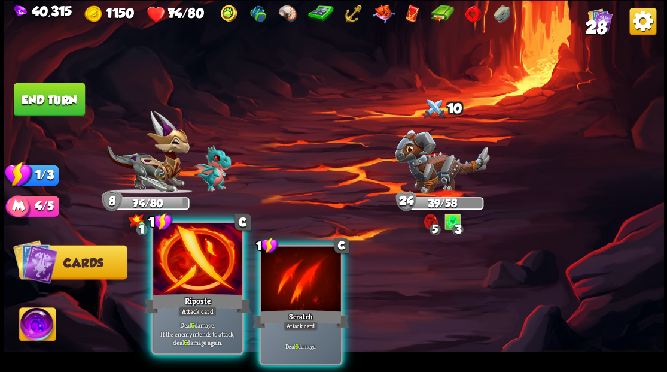
click at [190, 271] on div at bounding box center [197, 260] width 89 height 75
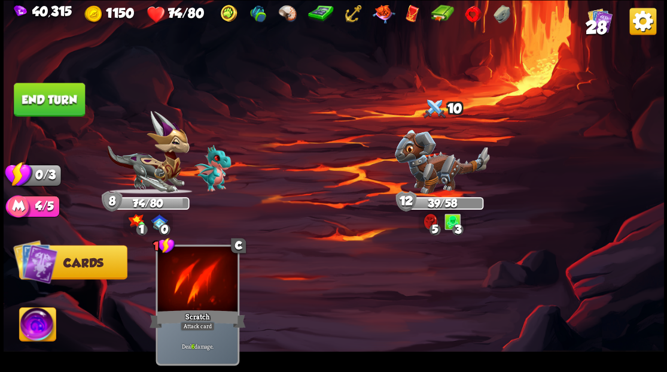
click at [45, 94] on button "End turn" at bounding box center [49, 100] width 71 height 34
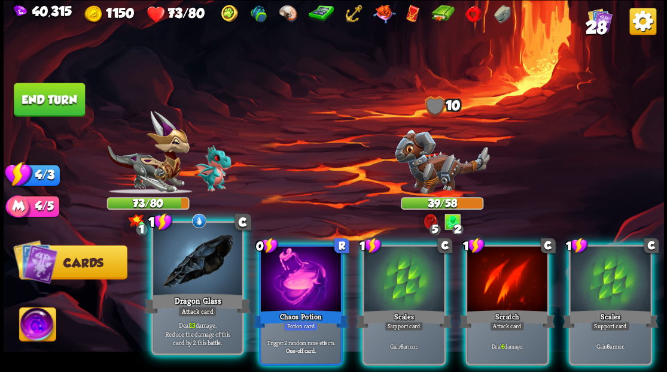
click at [192, 271] on div at bounding box center [197, 260] width 89 height 75
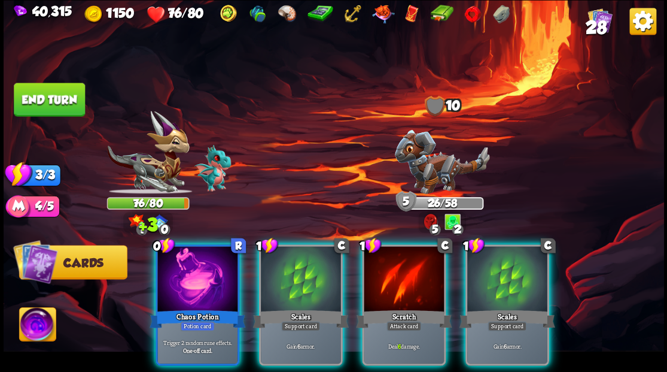
click at [192, 271] on div at bounding box center [197, 280] width 80 height 68
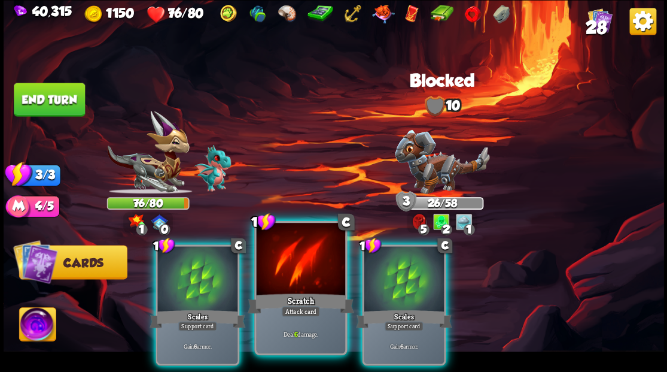
click at [287, 294] on div "Scratch" at bounding box center [300, 303] width 107 height 24
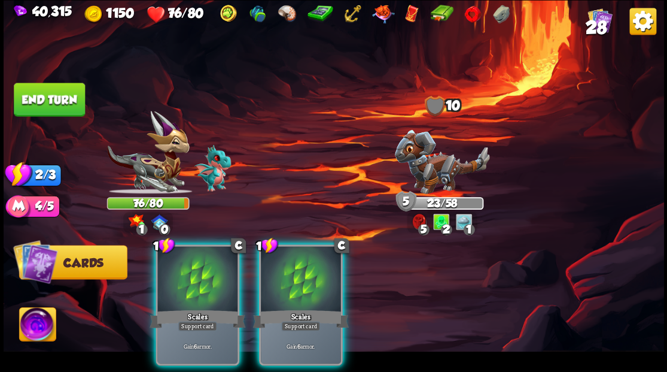
click at [310, 254] on div at bounding box center [301, 280] width 80 height 68
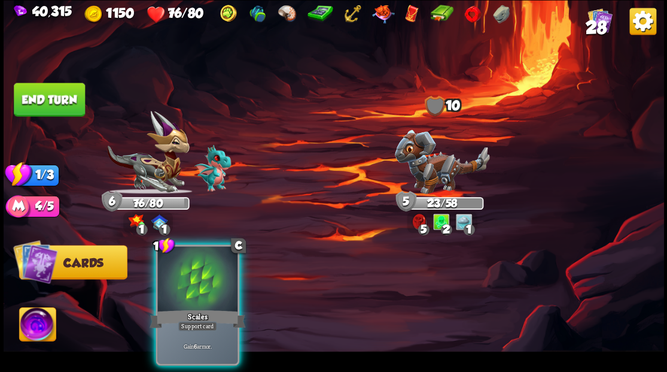
click at [185, 257] on div at bounding box center [197, 280] width 80 height 68
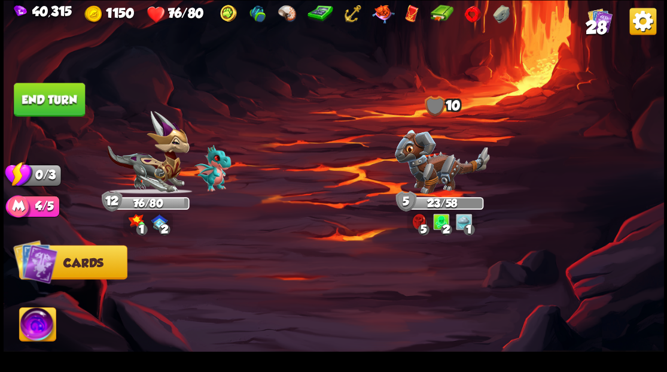
click at [58, 96] on button "End turn" at bounding box center [49, 100] width 71 height 34
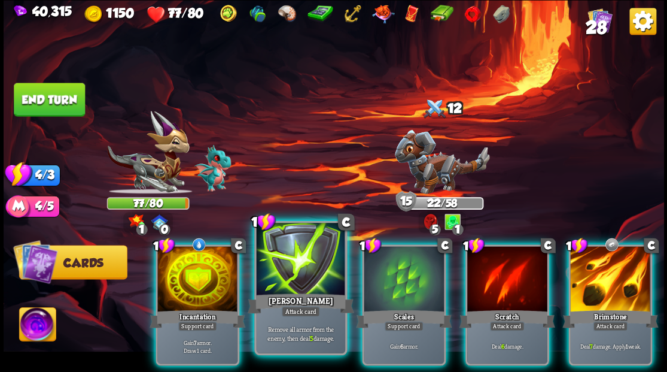
click at [306, 262] on div at bounding box center [300, 260] width 89 height 75
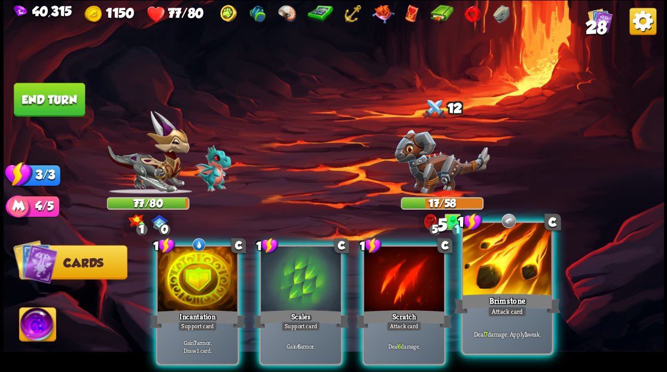
click at [517, 268] on div at bounding box center [507, 260] width 89 height 75
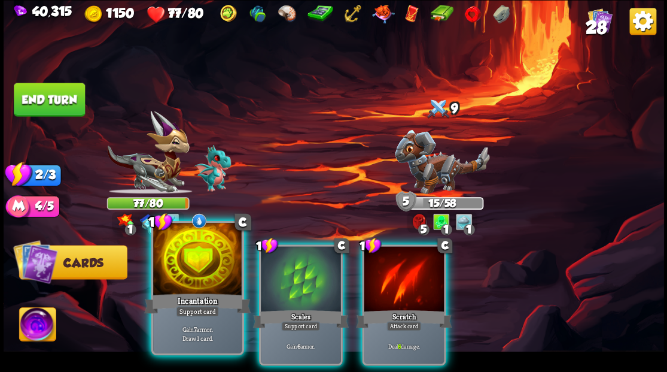
drag, startPoint x: 387, startPoint y: 273, endPoint x: 226, endPoint y: 259, distance: 162.2
click at [385, 273] on div at bounding box center [404, 280] width 80 height 68
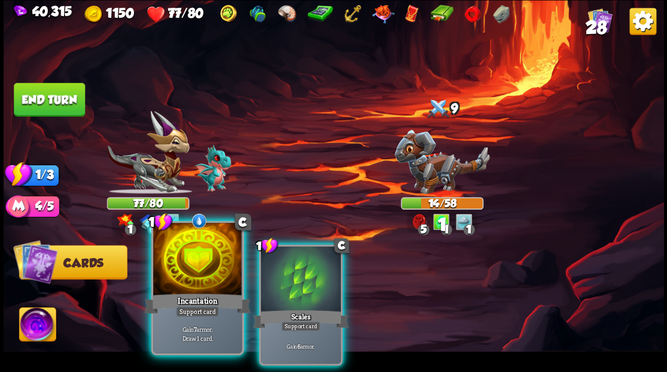
click at [186, 255] on div at bounding box center [197, 260] width 89 height 75
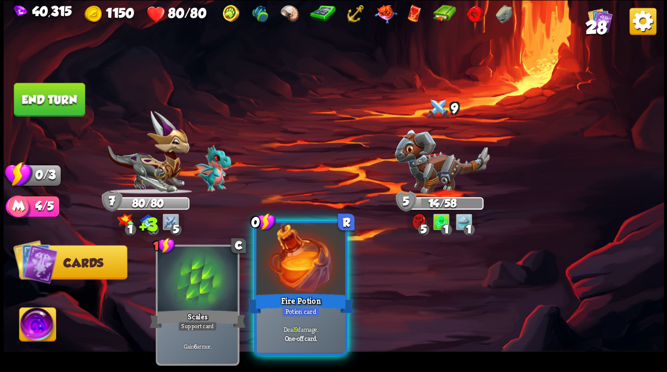
click at [281, 279] on div at bounding box center [300, 260] width 89 height 75
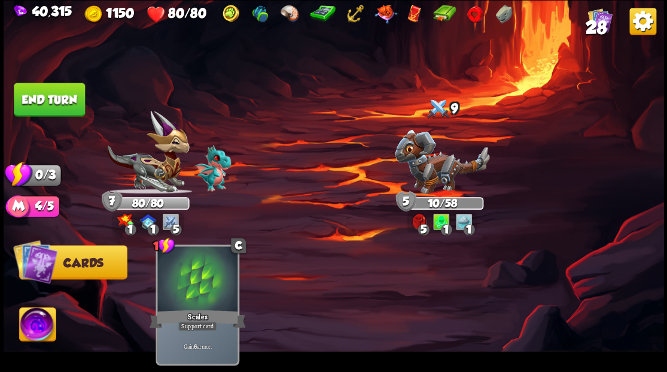
click at [53, 99] on button "End turn" at bounding box center [49, 100] width 71 height 34
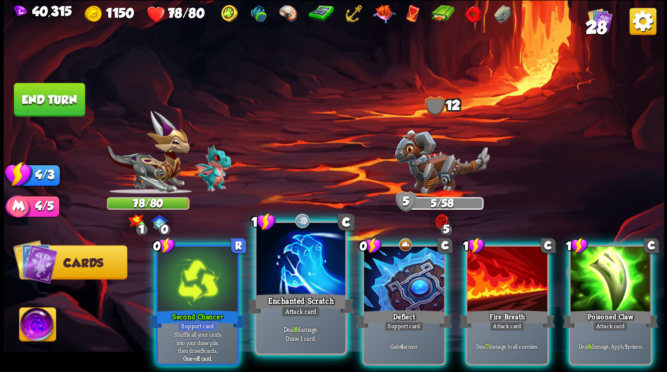
click at [303, 258] on div at bounding box center [300, 260] width 89 height 75
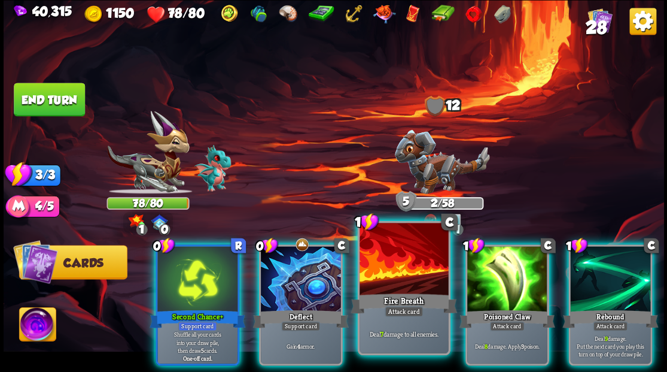
click at [398, 283] on div at bounding box center [404, 260] width 89 height 75
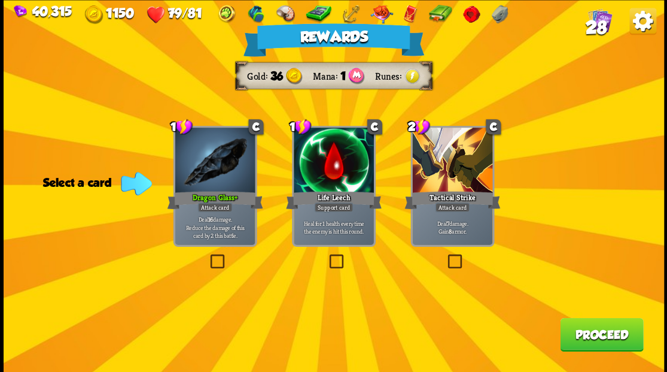
click at [613, 332] on button "Proceed" at bounding box center [601, 334] width 83 height 34
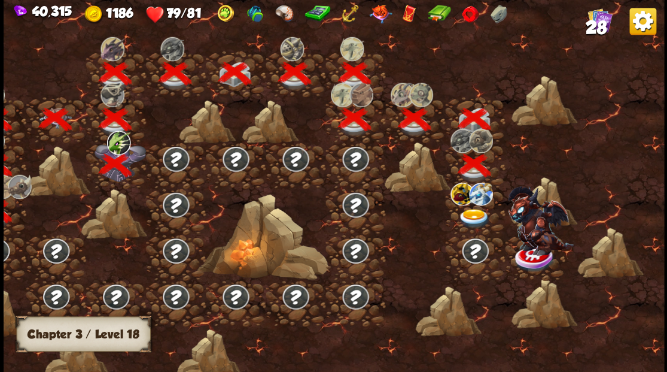
click at [469, 212] on img at bounding box center [474, 218] width 33 height 20
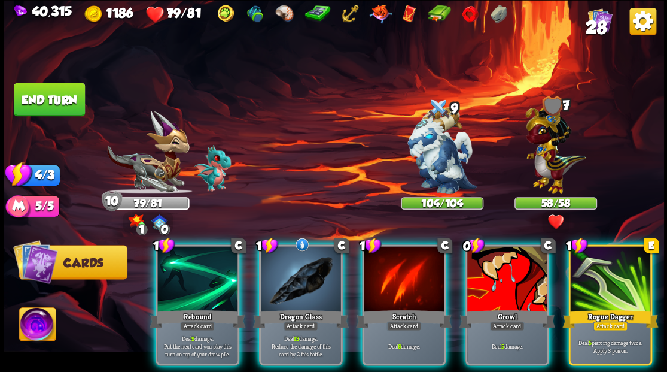
click at [34, 323] on img at bounding box center [37, 325] width 37 height 37
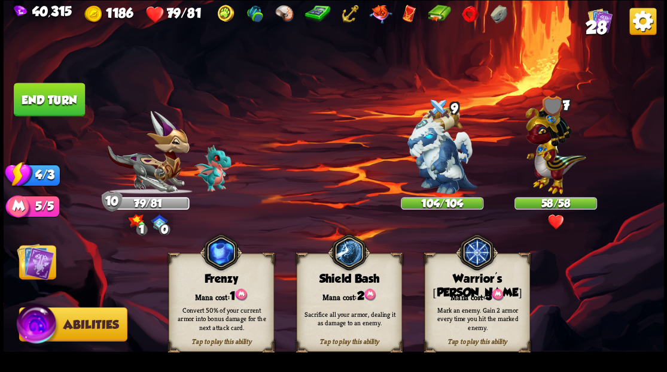
drag, startPoint x: 468, startPoint y: 287, endPoint x: 429, endPoint y: 177, distance: 117.0
click at [460, 275] on div "Tap to play this ability Warrior's [PERSON_NAME] cost: 3 Mark an enemy. Gain 2 …" at bounding box center [476, 302] width 105 height 98
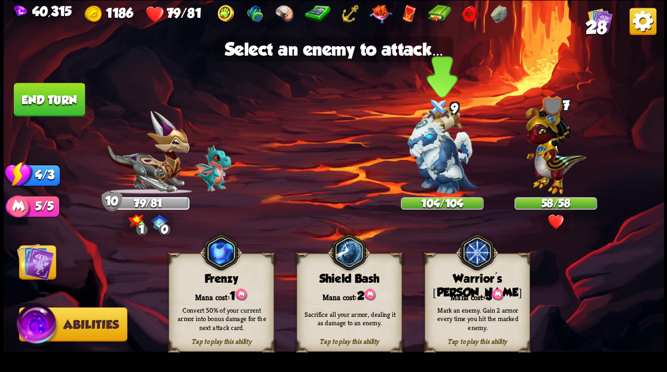
click at [429, 174] on img at bounding box center [442, 150] width 69 height 87
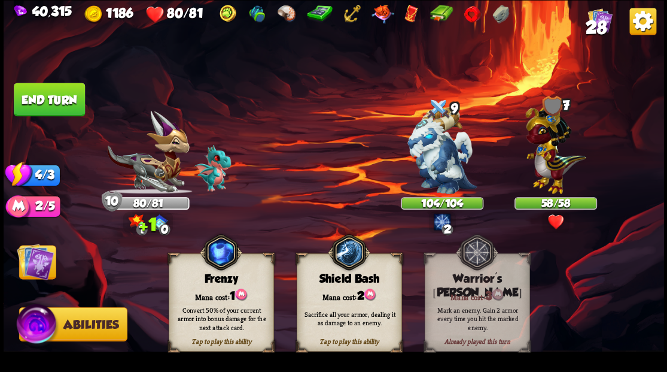
click at [40, 258] on img at bounding box center [35, 260] width 37 height 37
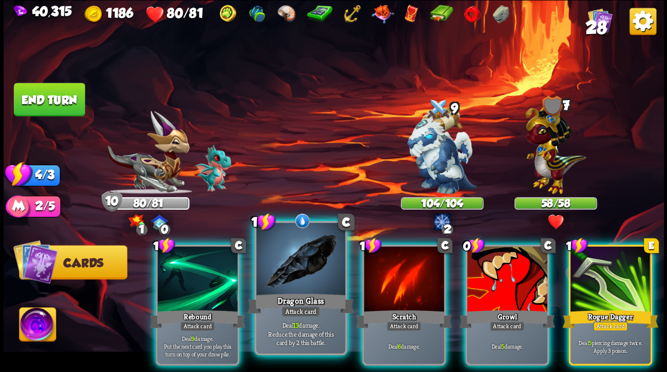
click at [293, 284] on div at bounding box center [300, 260] width 89 height 75
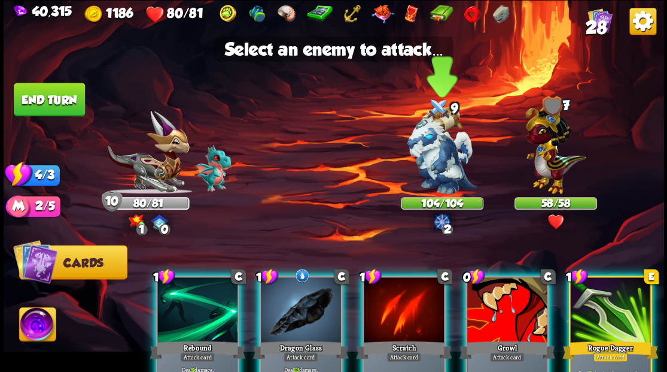
click at [438, 148] on img at bounding box center [442, 150] width 69 height 87
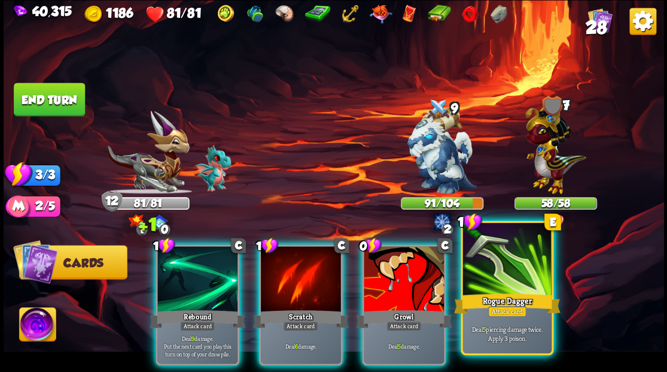
click at [521, 283] on div at bounding box center [507, 260] width 89 height 75
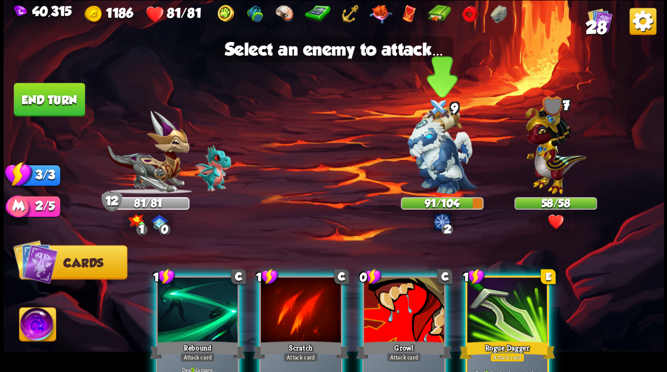
click at [439, 178] on img at bounding box center [442, 150] width 69 height 87
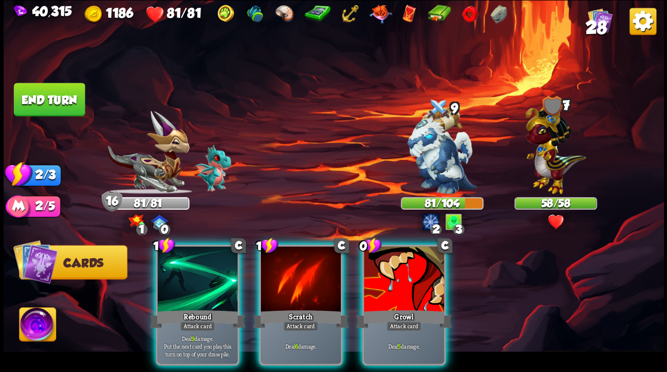
click at [548, 159] on img at bounding box center [556, 146] width 60 height 94
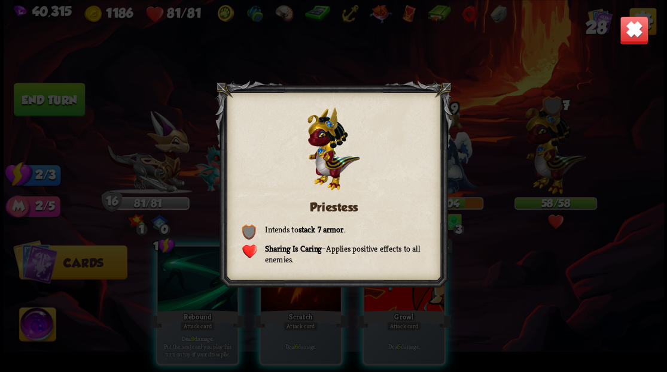
click at [637, 40] on img at bounding box center [634, 30] width 29 height 29
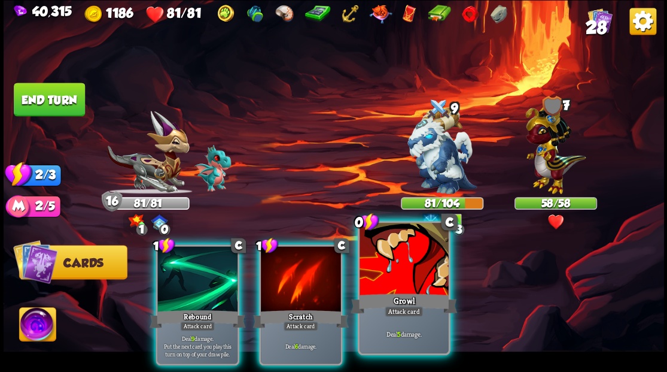
click at [411, 274] on div at bounding box center [404, 260] width 89 height 75
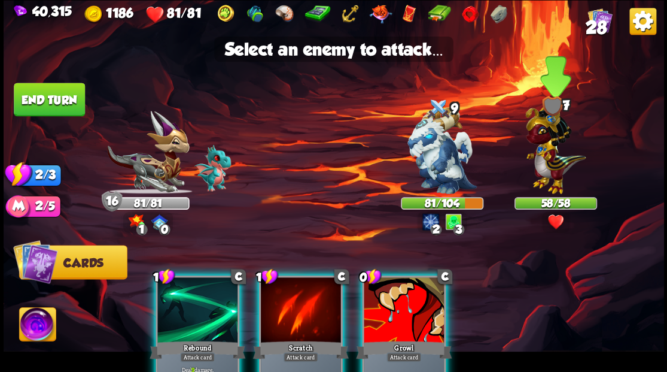
click at [552, 166] on img at bounding box center [556, 146] width 60 height 94
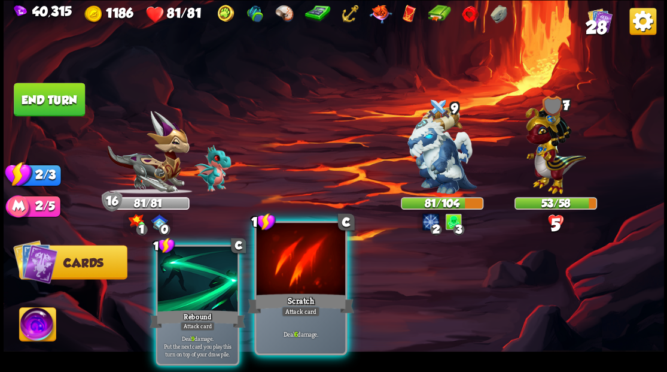
click at [291, 269] on div at bounding box center [300, 260] width 89 height 75
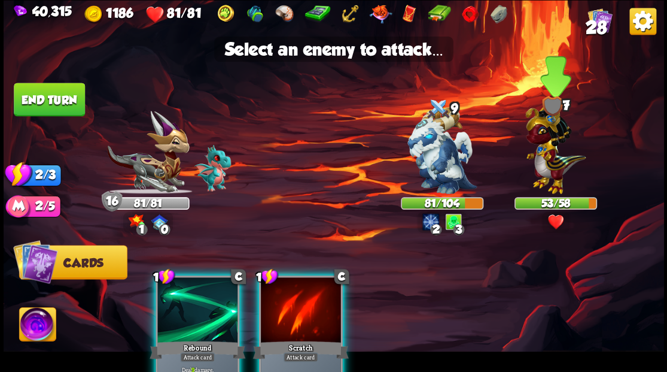
click at [555, 155] on img at bounding box center [556, 146] width 60 height 94
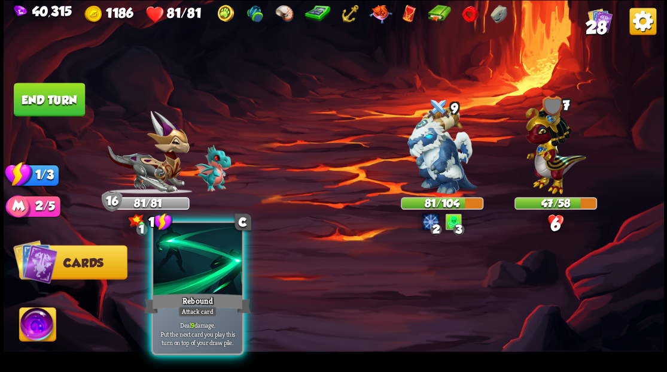
click at [189, 269] on div at bounding box center [197, 260] width 89 height 75
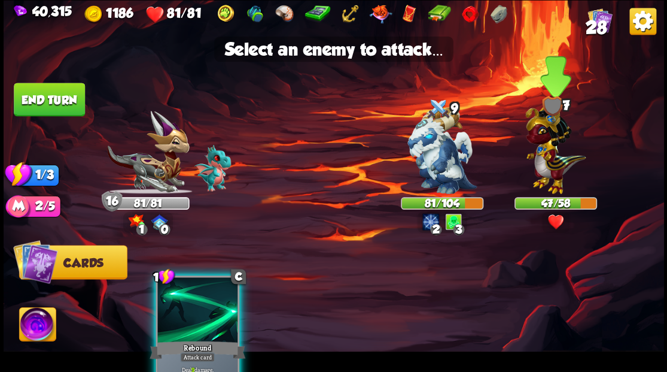
click at [547, 152] on img at bounding box center [556, 146] width 60 height 94
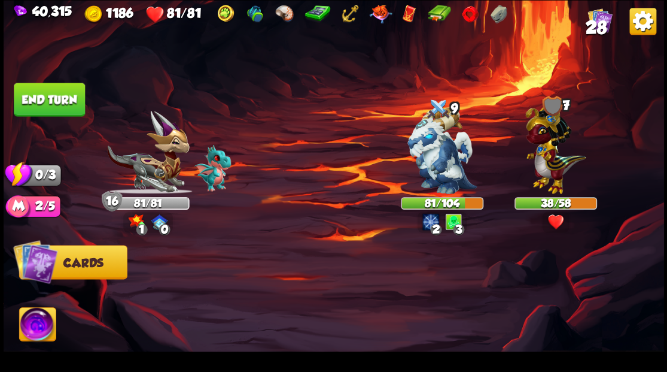
click at [56, 99] on button "End turn" at bounding box center [49, 100] width 71 height 34
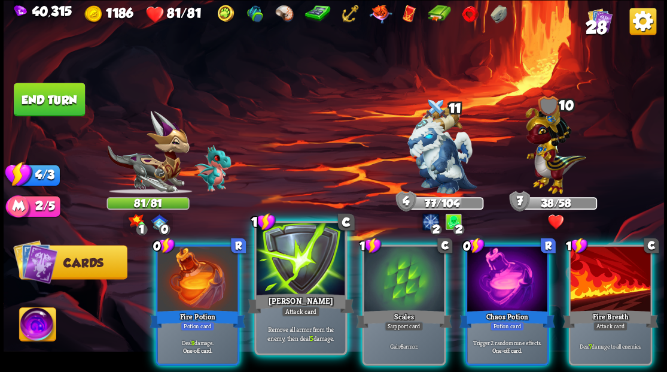
click at [298, 290] on div "1 C [PERSON_NAME] Attack card Remove all armor from the enemy, then deal 5 dama…" at bounding box center [300, 287] width 93 height 134
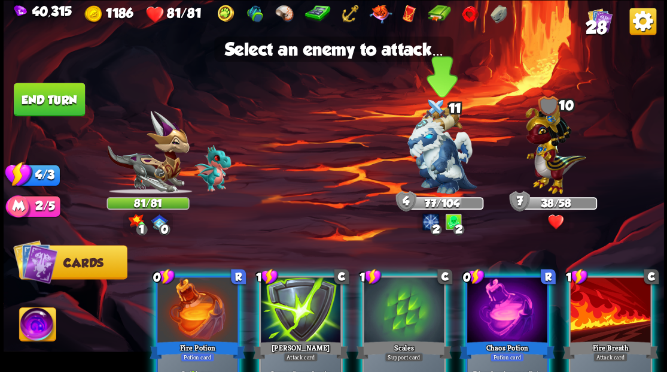
click at [435, 155] on img at bounding box center [442, 150] width 69 height 87
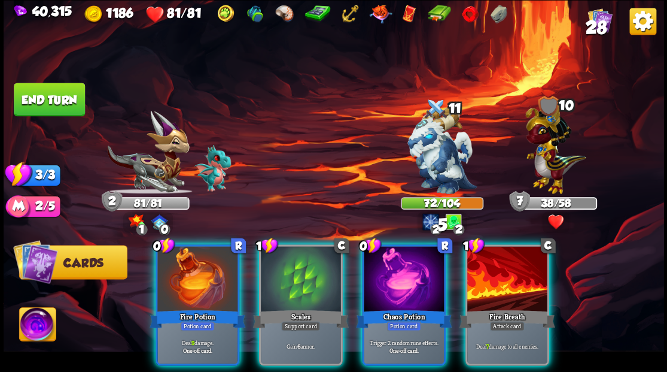
click at [518, 285] on div at bounding box center [507, 280] width 80 height 68
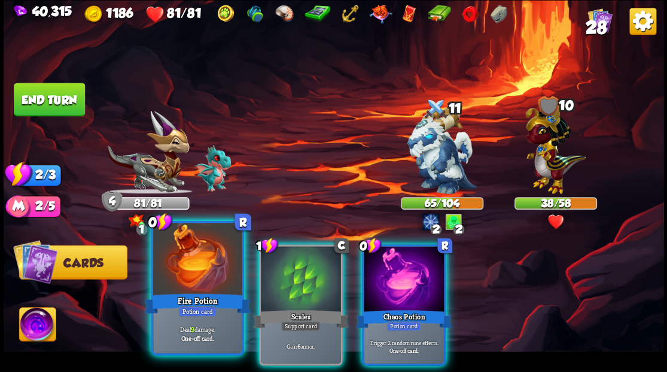
click at [196, 265] on div at bounding box center [197, 260] width 89 height 75
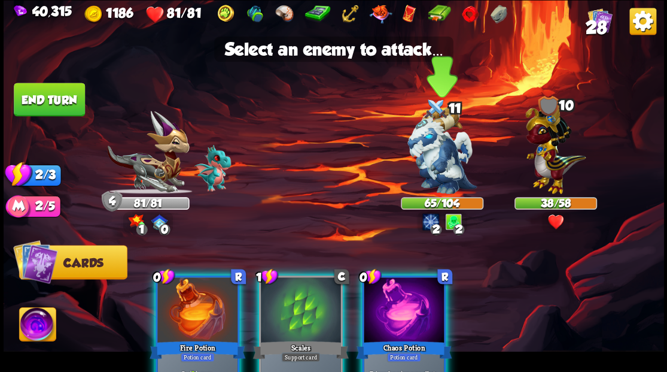
click at [444, 160] on img at bounding box center [442, 150] width 69 height 87
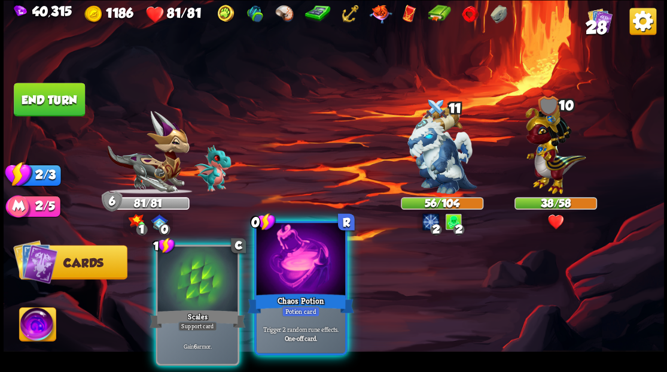
click at [302, 272] on div at bounding box center [300, 260] width 89 height 75
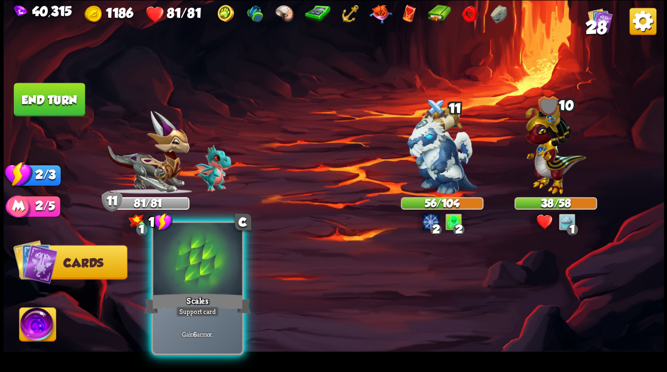
click at [223, 272] on div at bounding box center [197, 260] width 89 height 75
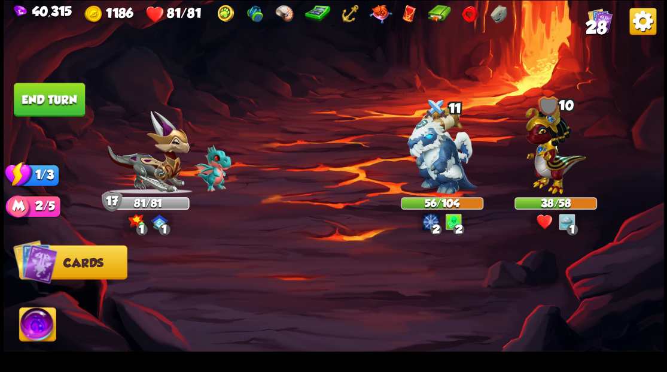
click at [50, 96] on button "End turn" at bounding box center [49, 100] width 71 height 34
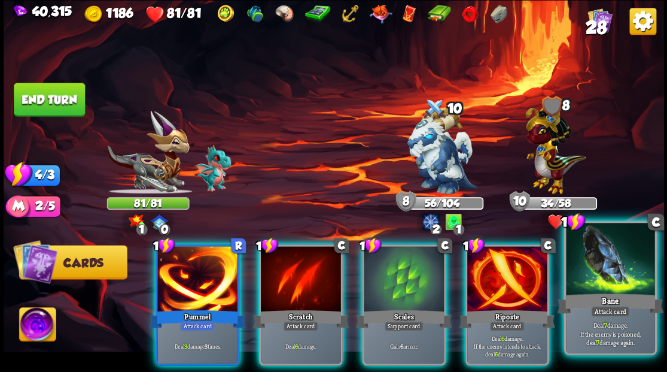
drag, startPoint x: 603, startPoint y: 280, endPoint x: 594, endPoint y: 279, distance: 9.7
click at [603, 281] on div at bounding box center [610, 260] width 89 height 75
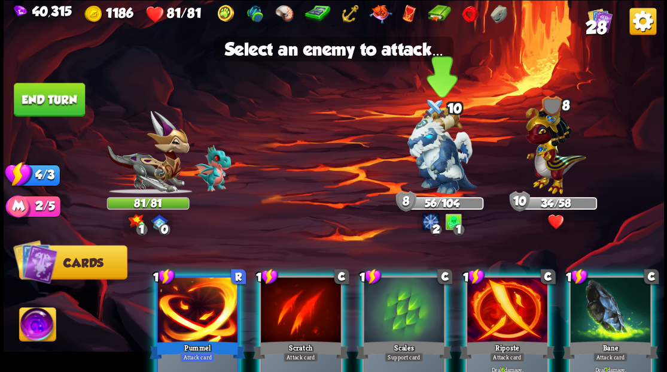
click at [441, 175] on img at bounding box center [442, 150] width 69 height 87
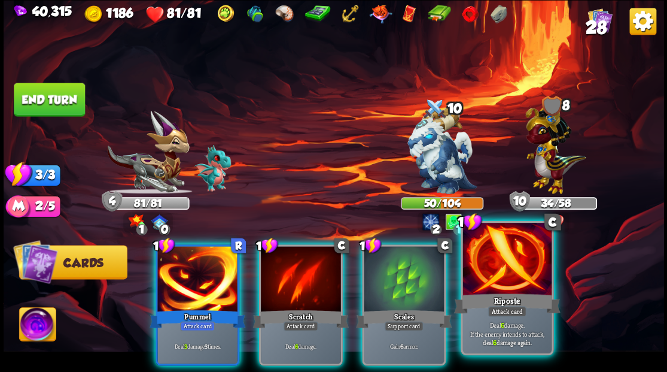
click at [537, 274] on div at bounding box center [507, 260] width 89 height 75
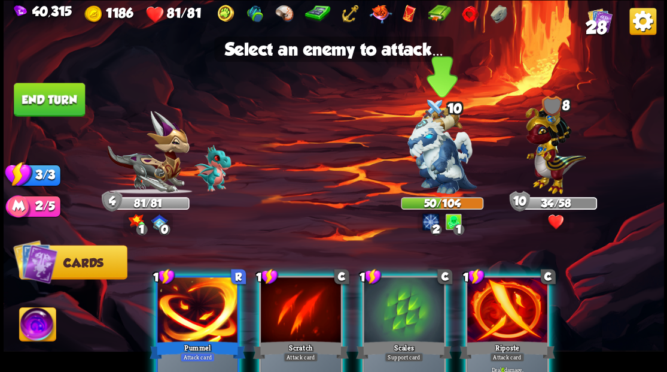
click at [441, 171] on img at bounding box center [442, 150] width 69 height 87
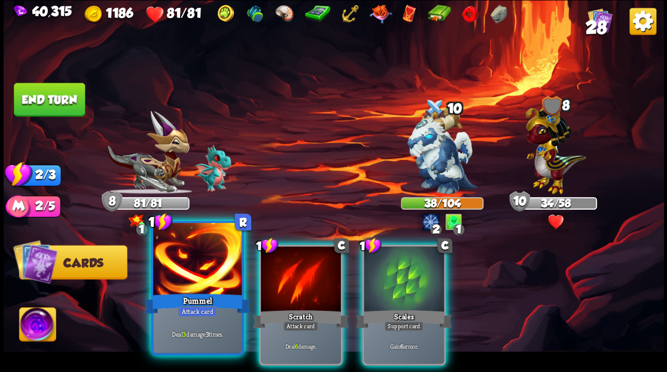
click at [196, 271] on div at bounding box center [197, 260] width 89 height 75
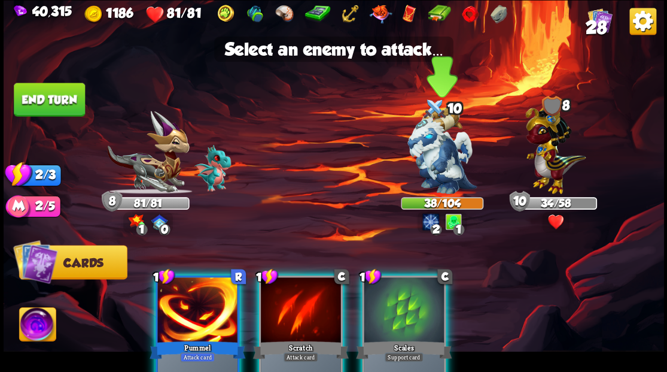
click at [447, 145] on img at bounding box center [442, 150] width 69 height 87
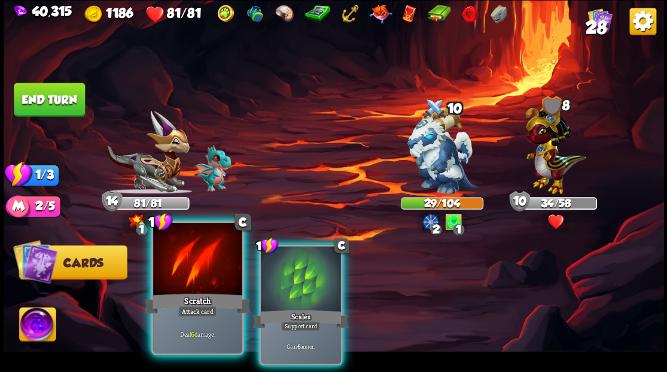
click at [200, 265] on div at bounding box center [197, 260] width 89 height 75
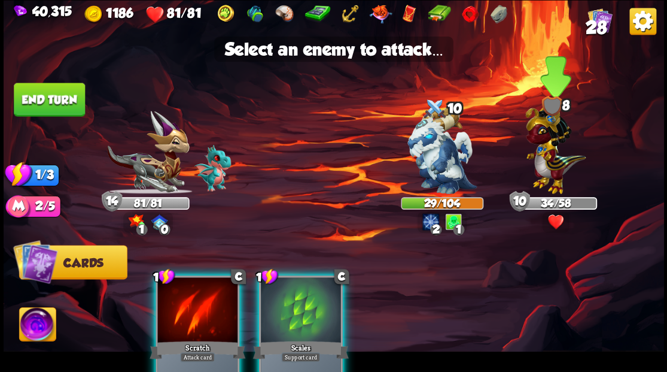
click at [552, 151] on img at bounding box center [556, 146] width 60 height 94
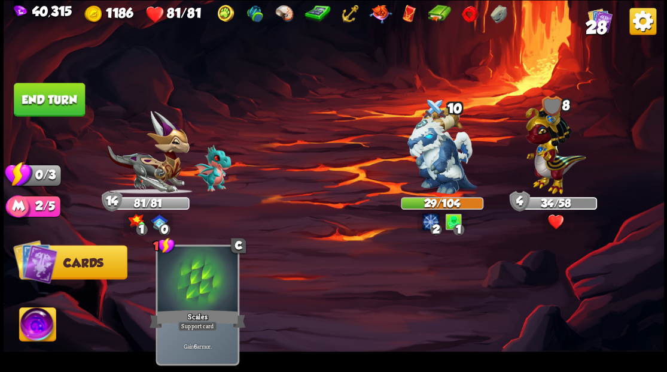
click at [49, 96] on button "End turn" at bounding box center [49, 100] width 71 height 34
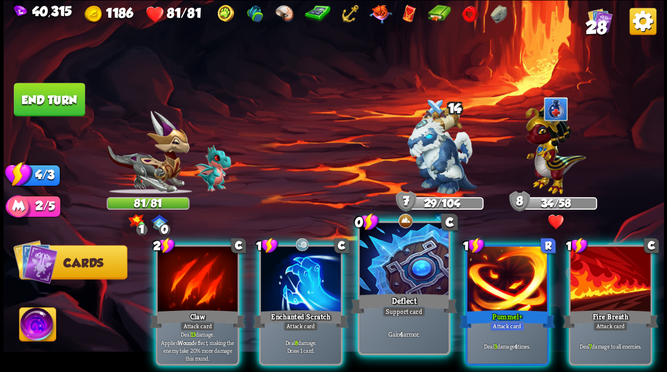
click at [391, 281] on div at bounding box center [404, 260] width 89 height 75
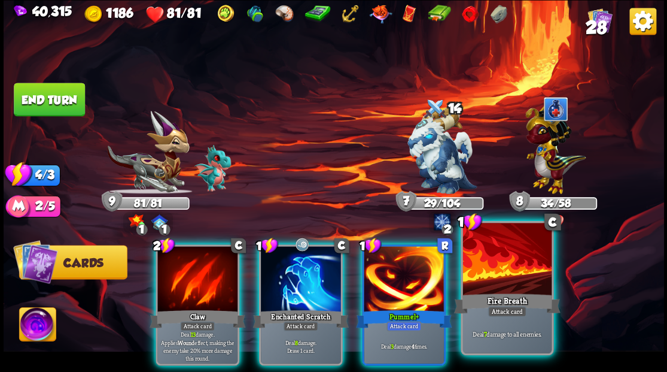
click at [512, 278] on div at bounding box center [507, 260] width 89 height 75
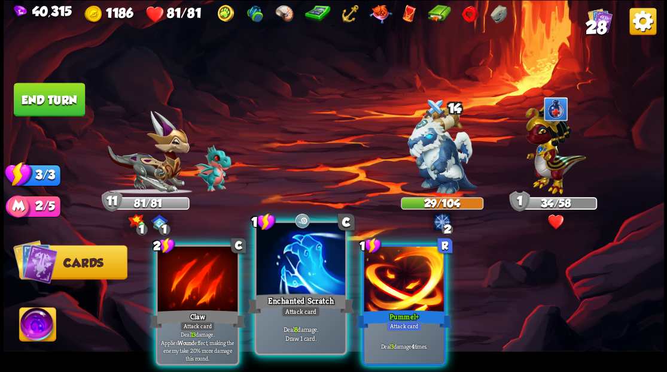
click at [302, 283] on div at bounding box center [300, 260] width 89 height 75
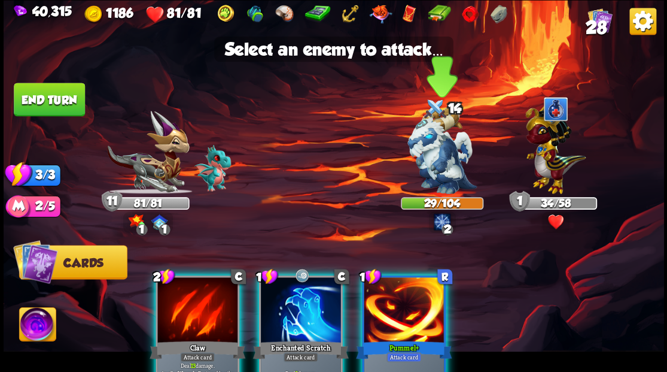
click at [437, 171] on img at bounding box center [442, 150] width 69 height 87
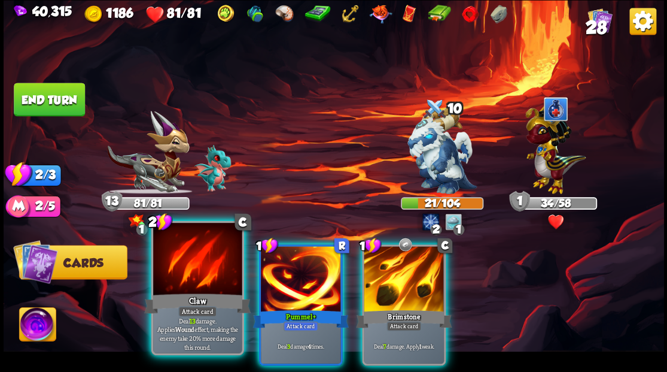
click at [214, 279] on div at bounding box center [197, 260] width 89 height 75
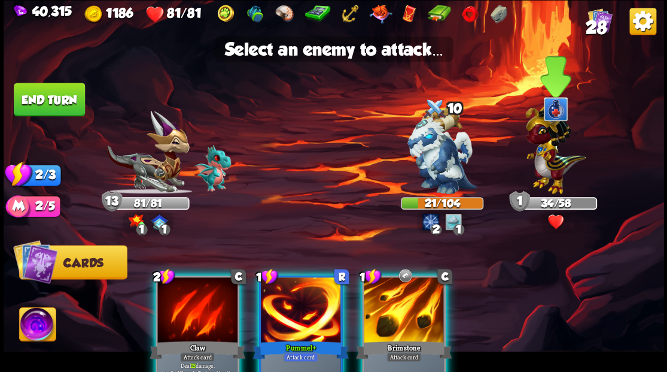
click at [554, 160] on img at bounding box center [556, 146] width 60 height 94
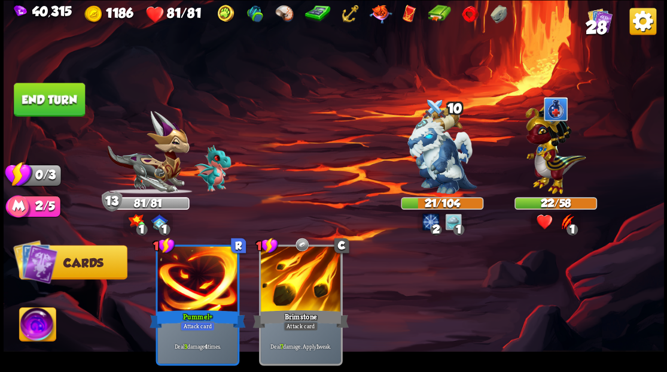
click at [59, 92] on button "End turn" at bounding box center [49, 100] width 71 height 34
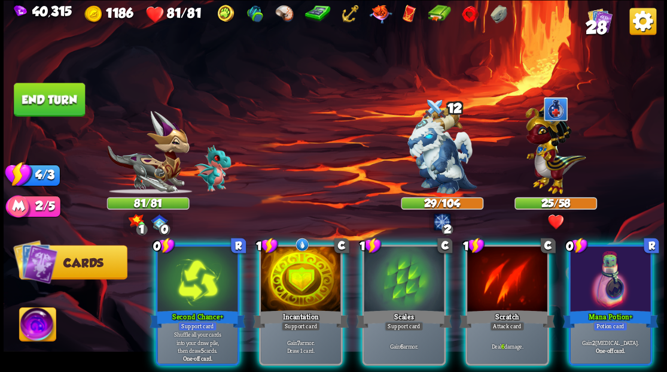
click at [619, 265] on div at bounding box center [610, 280] width 80 height 68
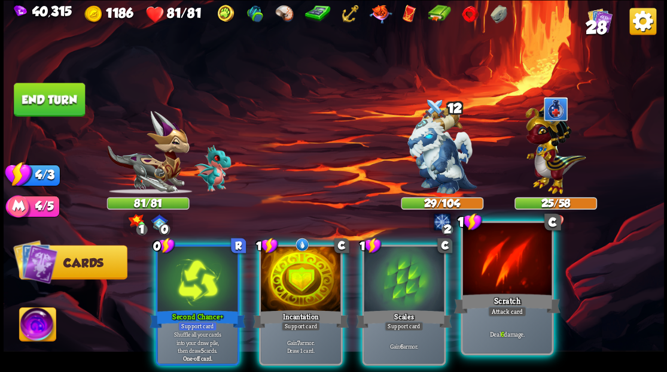
click at [509, 261] on div at bounding box center [507, 260] width 89 height 75
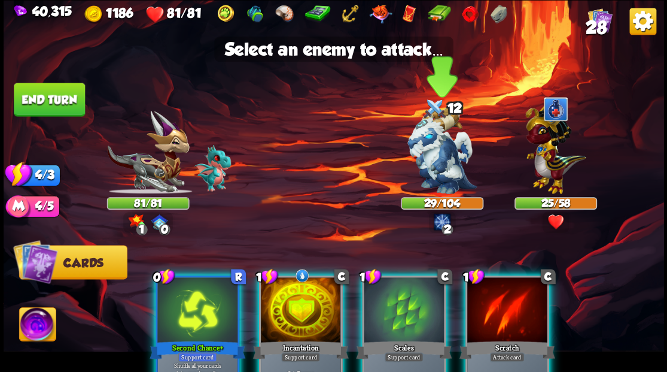
click at [430, 160] on img at bounding box center [442, 150] width 69 height 87
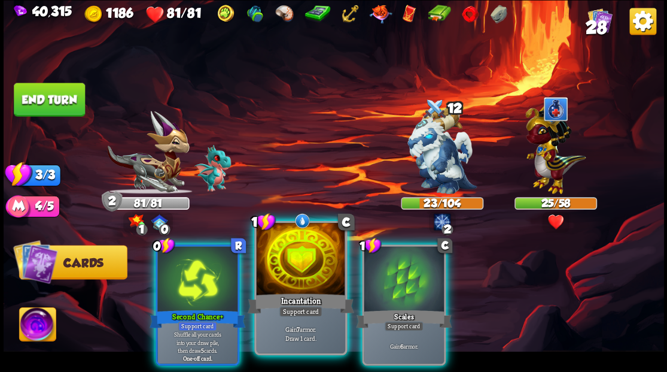
click at [296, 265] on div at bounding box center [300, 260] width 89 height 75
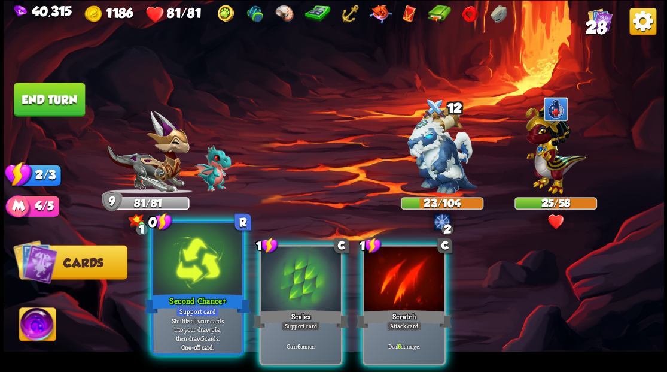
click at [178, 271] on div at bounding box center [197, 260] width 89 height 75
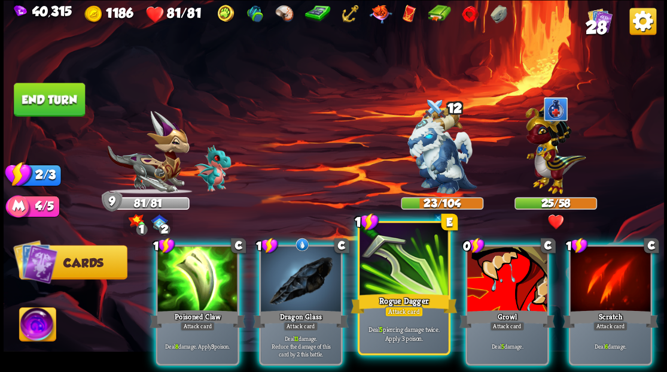
click at [409, 269] on div at bounding box center [404, 260] width 89 height 75
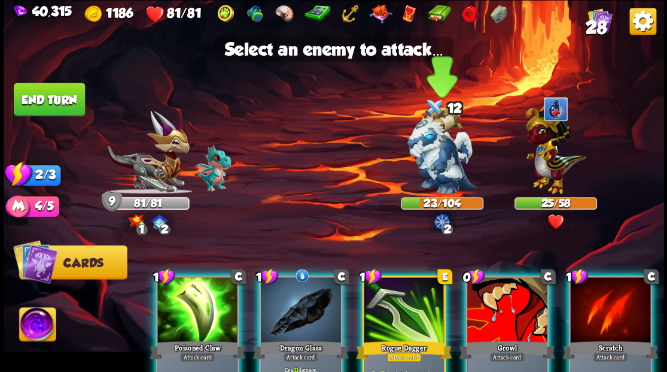
click at [436, 166] on img at bounding box center [442, 150] width 69 height 87
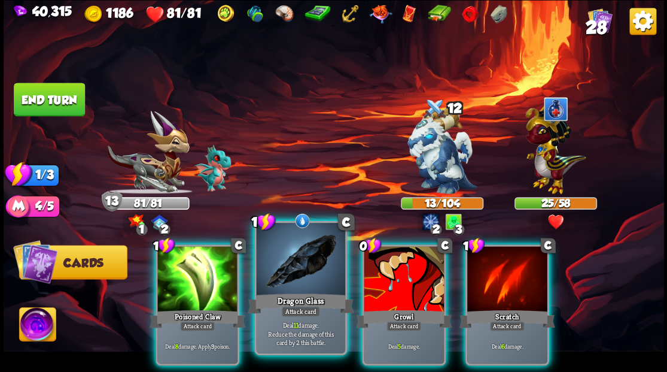
click at [299, 274] on div at bounding box center [300, 260] width 89 height 75
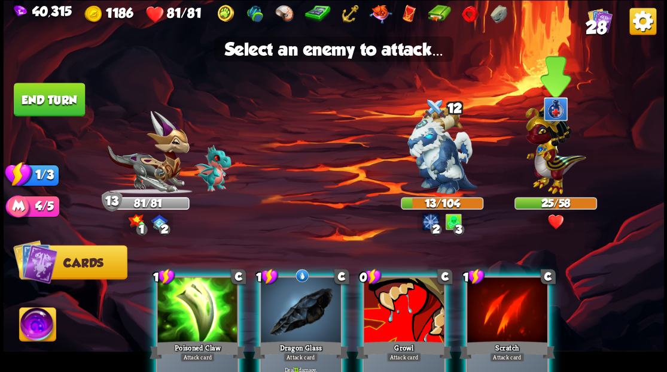
click at [539, 163] on img at bounding box center [556, 146] width 60 height 94
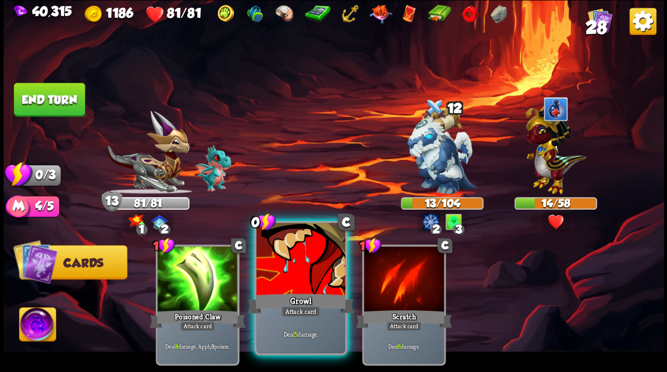
click at [289, 268] on div at bounding box center [300, 260] width 89 height 75
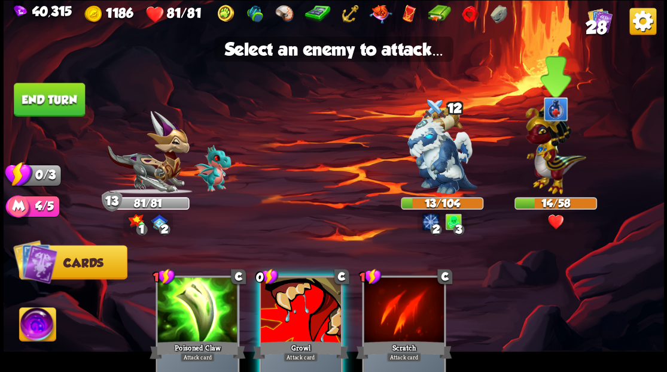
click at [549, 166] on img at bounding box center [556, 146] width 60 height 94
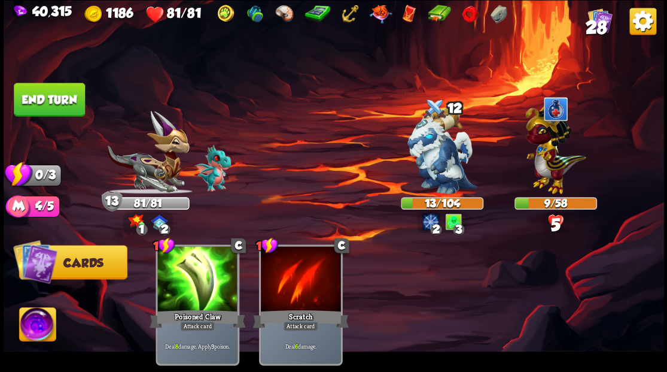
click at [49, 98] on button "End turn" at bounding box center [49, 100] width 71 height 34
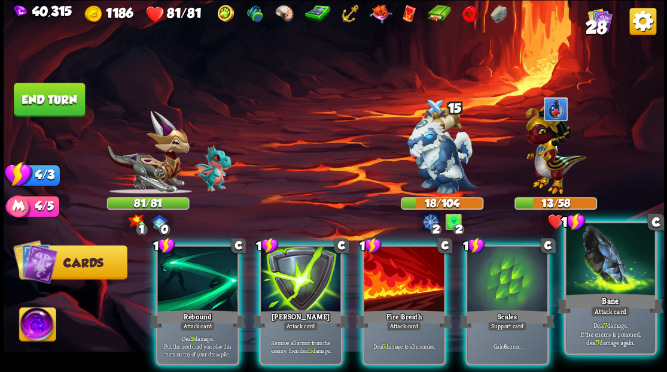
click at [619, 263] on div at bounding box center [610, 260] width 89 height 75
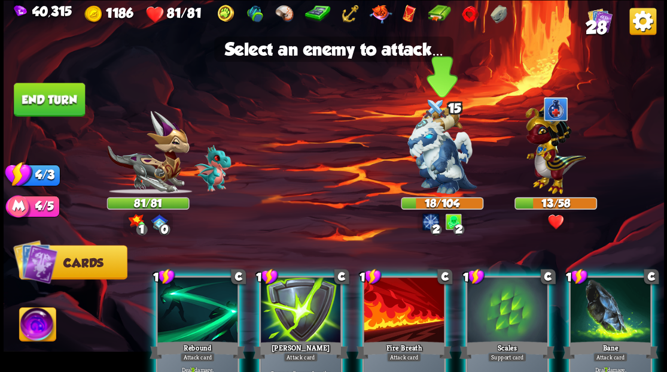
click at [436, 168] on img at bounding box center [442, 150] width 69 height 87
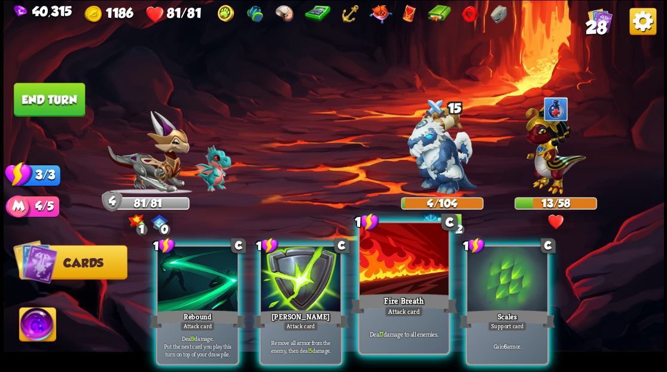
click at [402, 278] on div at bounding box center [404, 260] width 89 height 75
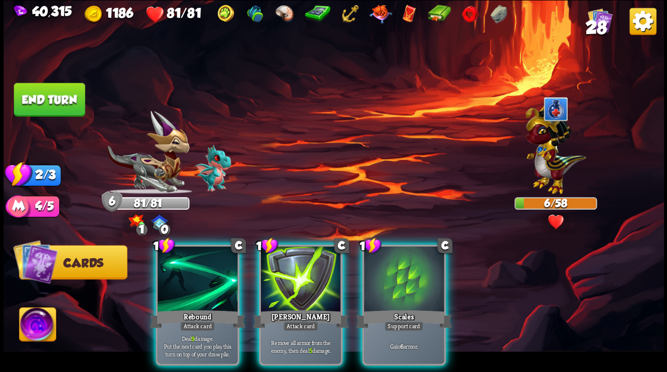
drag, startPoint x: 189, startPoint y: 263, endPoint x: 224, endPoint y: 208, distance: 64.9
click at [188, 262] on div at bounding box center [197, 280] width 80 height 68
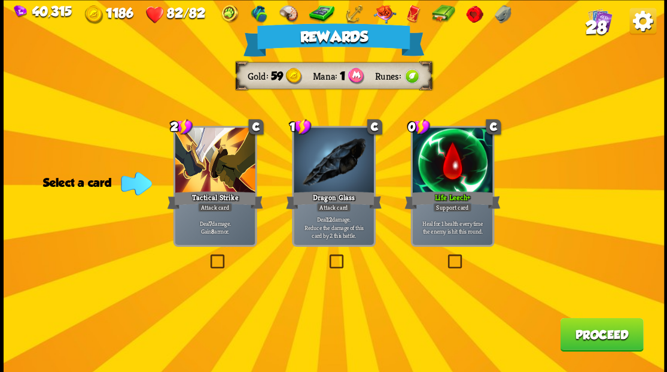
click at [445, 256] on label at bounding box center [445, 256] width 0 height 0
click at [0, 0] on input "checkbox" at bounding box center [0, 0] width 0 height 0
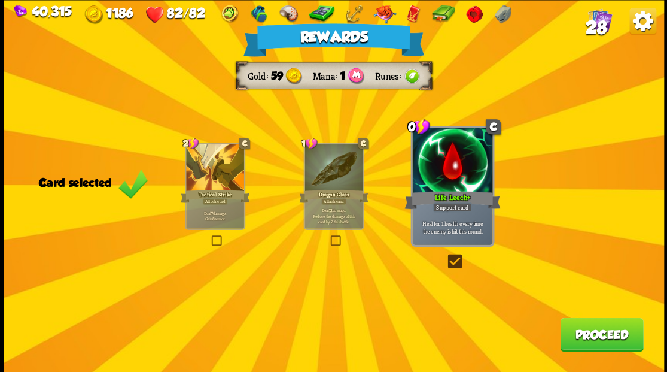
click at [578, 333] on button "Proceed" at bounding box center [601, 334] width 83 height 34
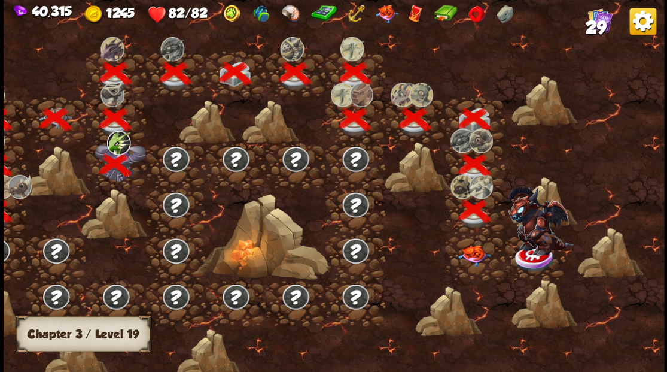
click at [470, 254] on img at bounding box center [474, 255] width 33 height 21
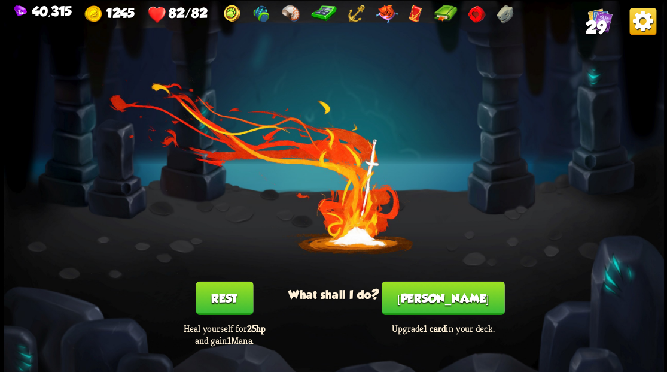
click at [445, 299] on button "[PERSON_NAME]" at bounding box center [443, 298] width 123 height 34
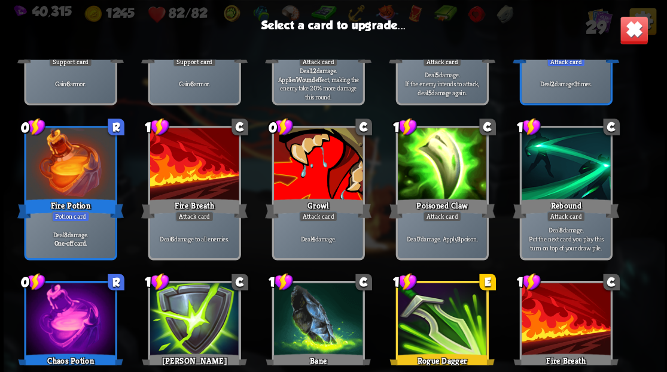
scroll to position [319, 0]
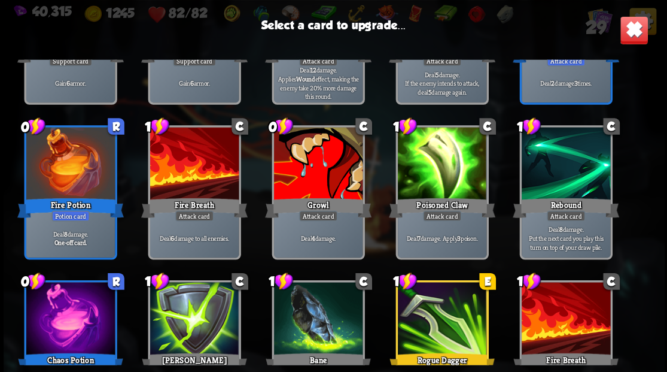
click at [323, 170] on div at bounding box center [318, 164] width 89 height 75
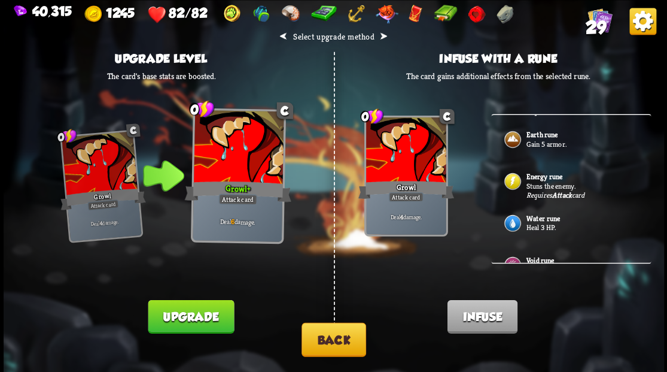
scroll to position [399, 0]
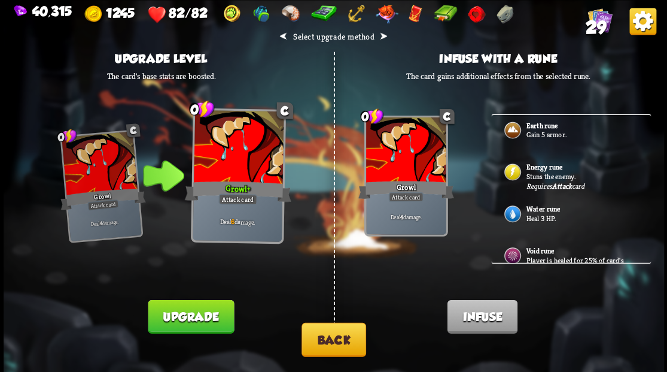
click at [536, 163] on b "Energy rune" at bounding box center [544, 167] width 36 height 10
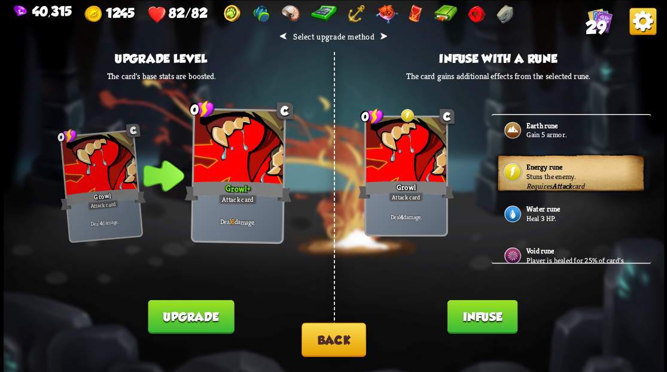
drag, startPoint x: 467, startPoint y: 314, endPoint x: 466, endPoint y: 308, distance: 6.1
click at [467, 315] on button "Infuse" at bounding box center [482, 316] width 70 height 34
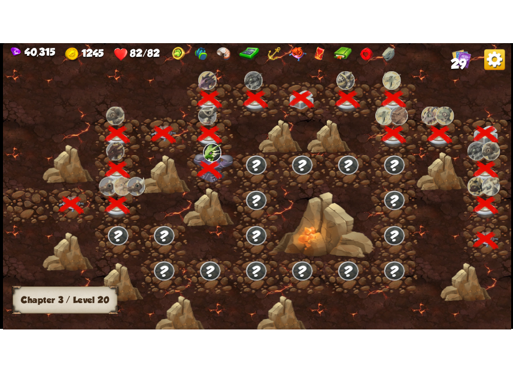
scroll to position [0, 182]
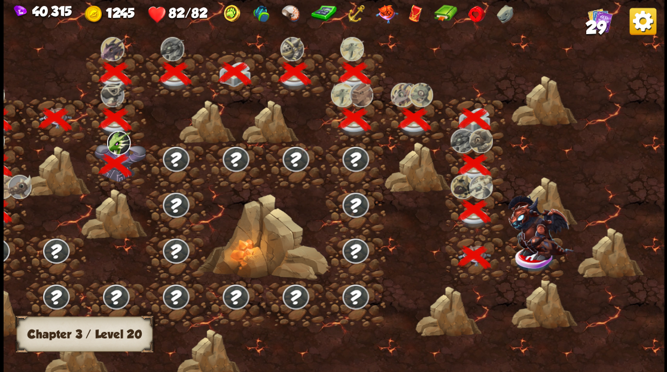
click at [540, 251] on img at bounding box center [541, 227] width 66 height 65
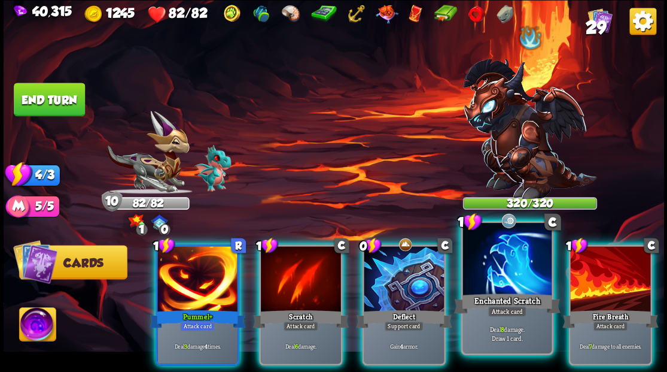
click at [509, 268] on div at bounding box center [507, 260] width 89 height 75
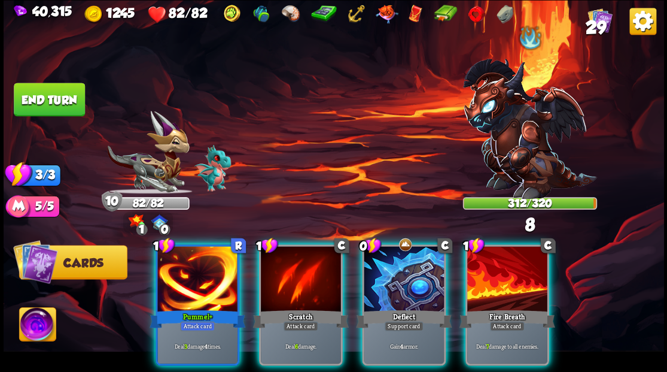
click at [42, 327] on img at bounding box center [37, 325] width 37 height 37
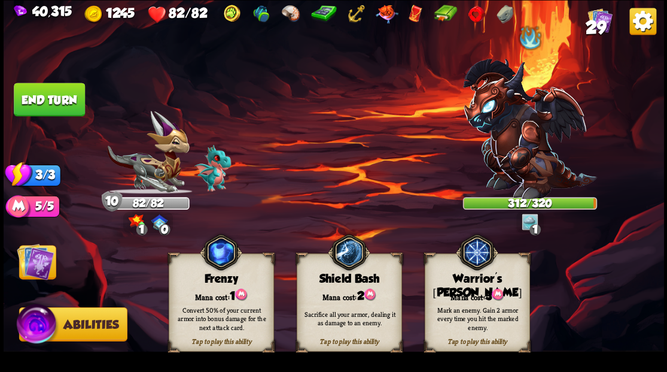
click at [473, 294] on div "Mana cost: 3" at bounding box center [477, 294] width 104 height 15
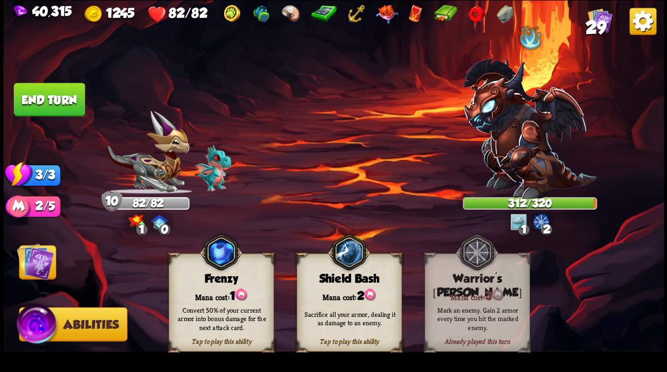
click at [35, 266] on img at bounding box center [35, 260] width 37 height 37
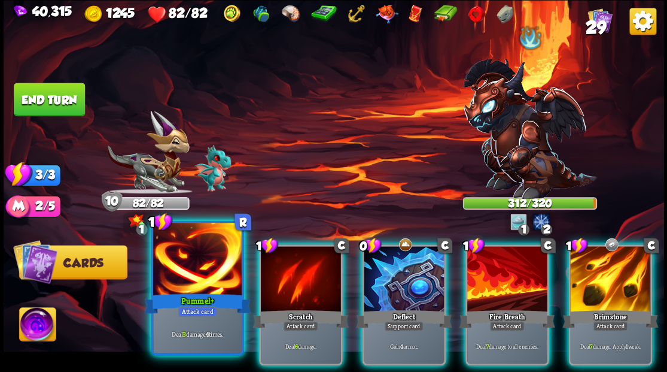
click at [171, 283] on div at bounding box center [197, 260] width 89 height 75
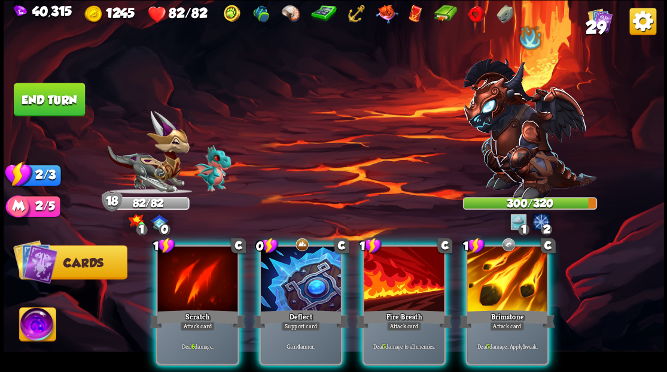
click at [496, 256] on div at bounding box center [507, 280] width 80 height 68
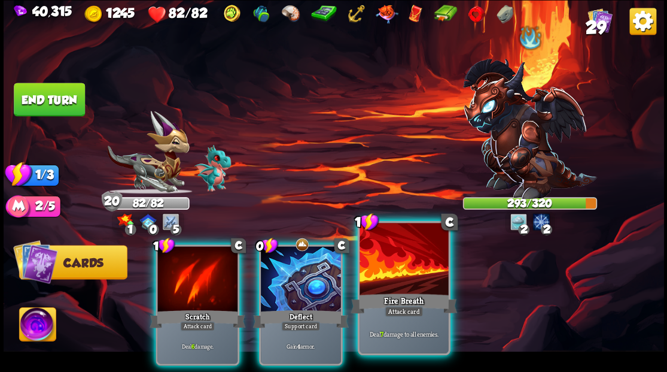
click at [396, 264] on div at bounding box center [404, 260] width 89 height 75
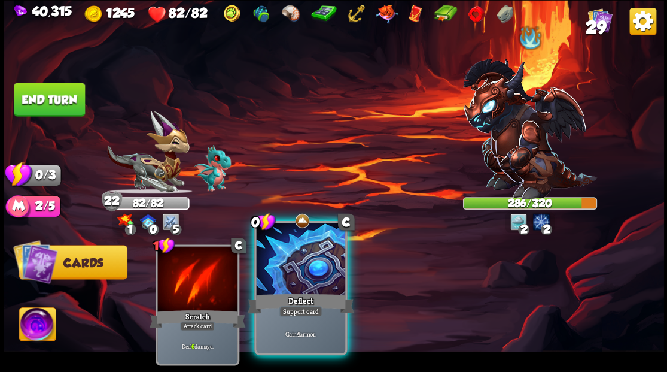
click at [311, 266] on div at bounding box center [300, 260] width 89 height 75
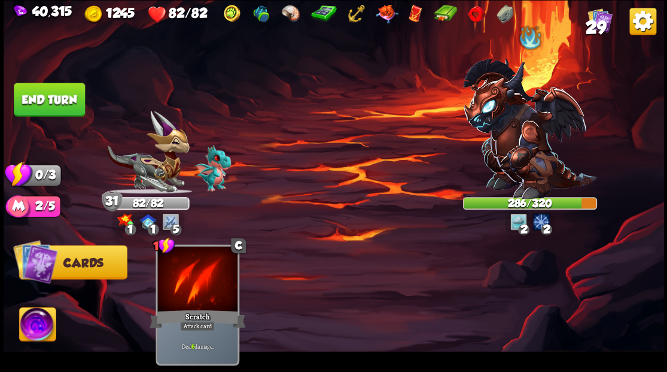
click at [56, 101] on button "End turn" at bounding box center [49, 100] width 71 height 34
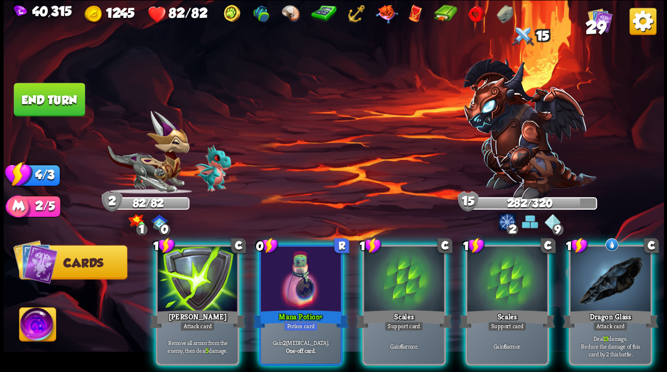
click at [277, 275] on div at bounding box center [301, 280] width 80 height 68
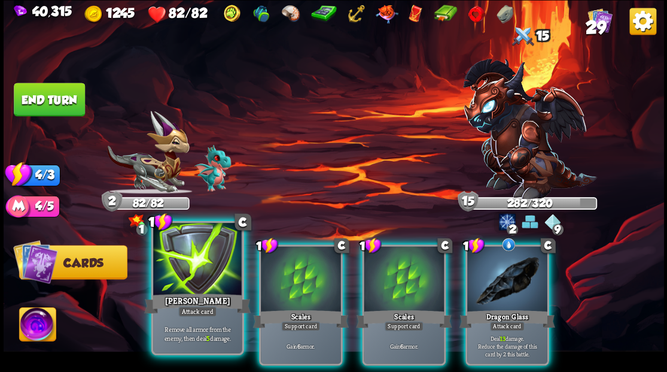
click at [189, 271] on div at bounding box center [197, 260] width 89 height 75
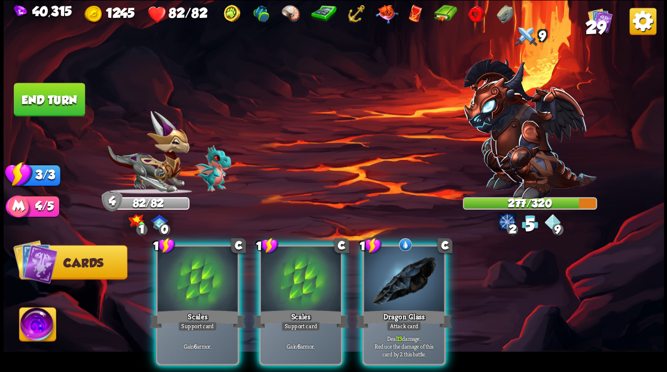
click at [397, 269] on div at bounding box center [404, 280] width 80 height 68
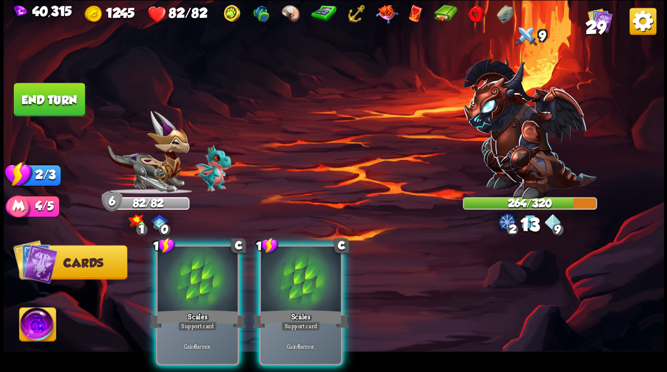
drag, startPoint x: 287, startPoint y: 269, endPoint x: 262, endPoint y: 268, distance: 25.2
click at [287, 268] on div at bounding box center [301, 280] width 80 height 68
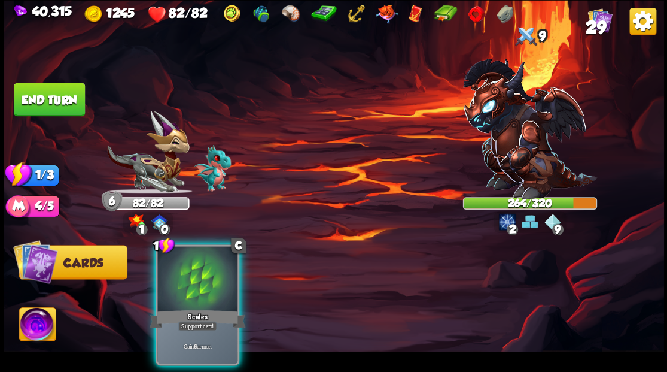
drag, startPoint x: 208, startPoint y: 264, endPoint x: 116, endPoint y: 207, distance: 108.8
click at [200, 257] on div at bounding box center [197, 280] width 80 height 68
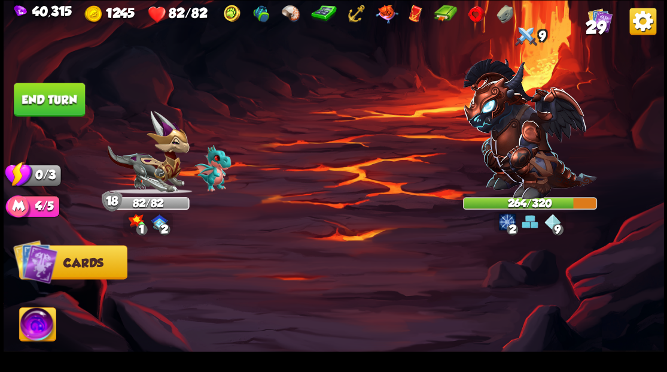
click at [60, 101] on button "End turn" at bounding box center [49, 100] width 71 height 34
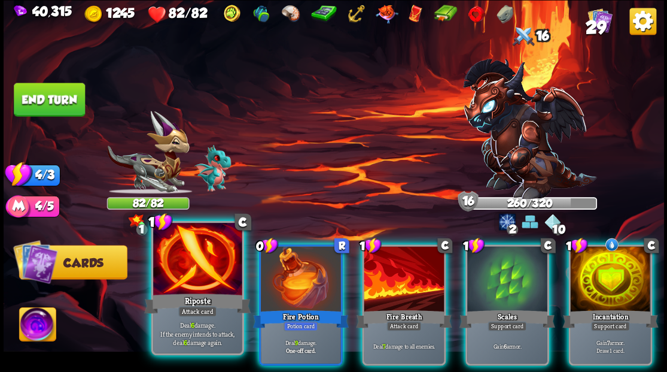
click at [184, 294] on div "Riposte" at bounding box center [197, 303] width 107 height 24
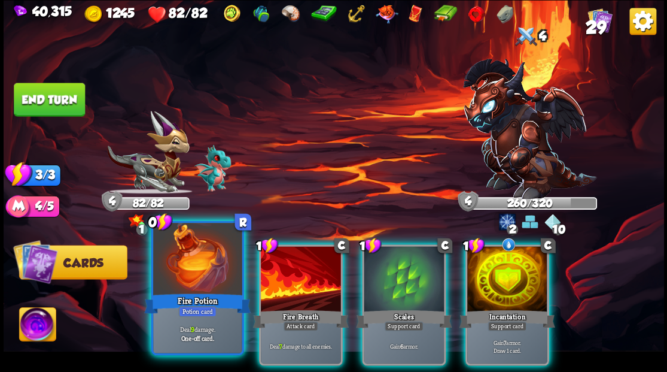
click at [183, 266] on div at bounding box center [197, 260] width 89 height 75
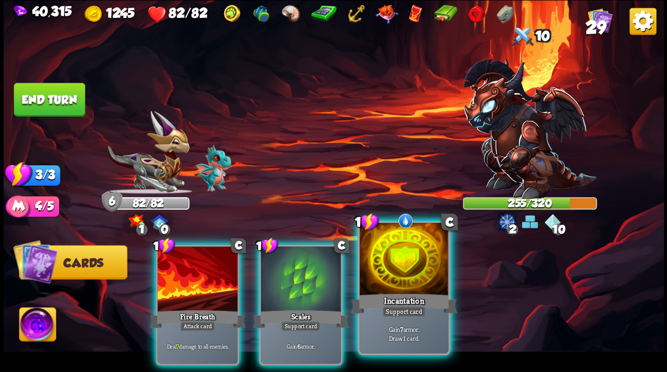
click at [411, 271] on div at bounding box center [404, 260] width 89 height 75
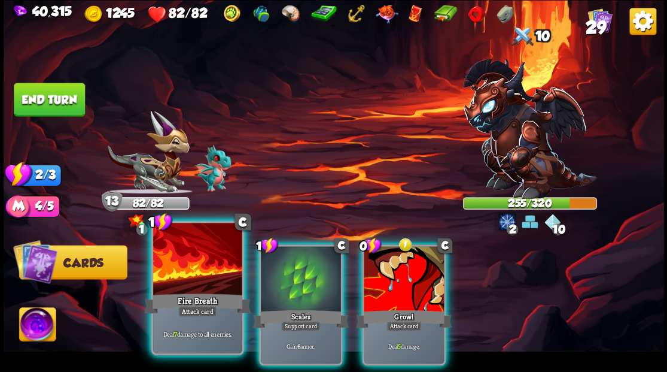
click at [193, 275] on div at bounding box center [197, 260] width 89 height 75
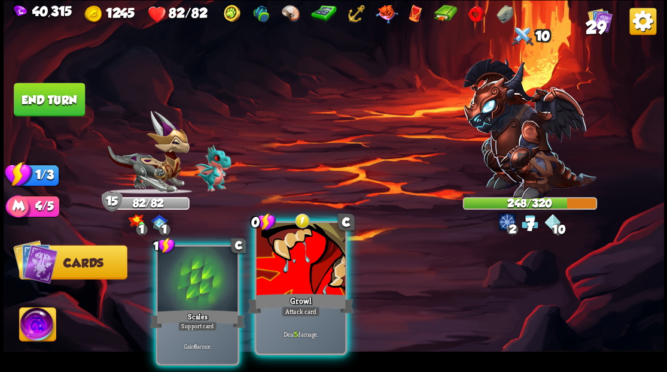
click at [312, 273] on div at bounding box center [300, 260] width 89 height 75
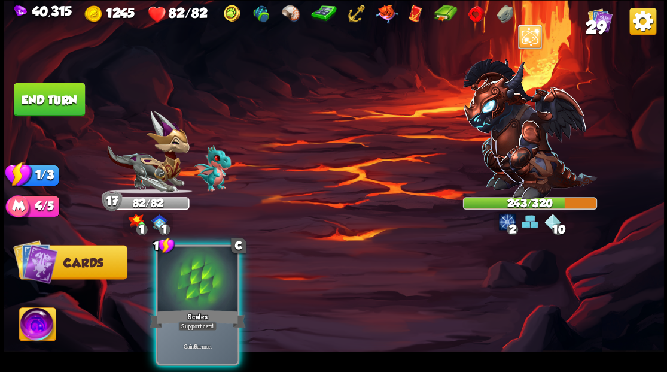
click at [195, 268] on div at bounding box center [197, 280] width 80 height 68
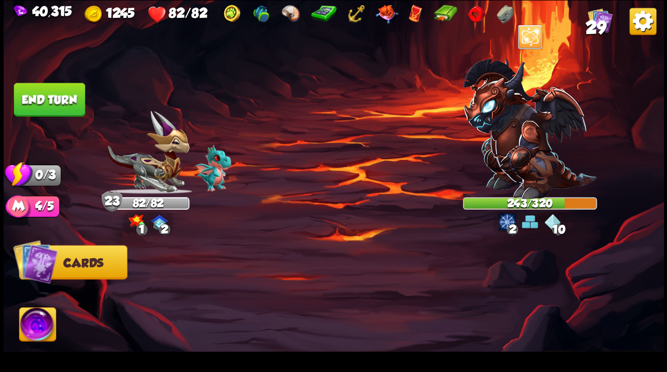
click at [49, 96] on button "End turn" at bounding box center [49, 100] width 71 height 34
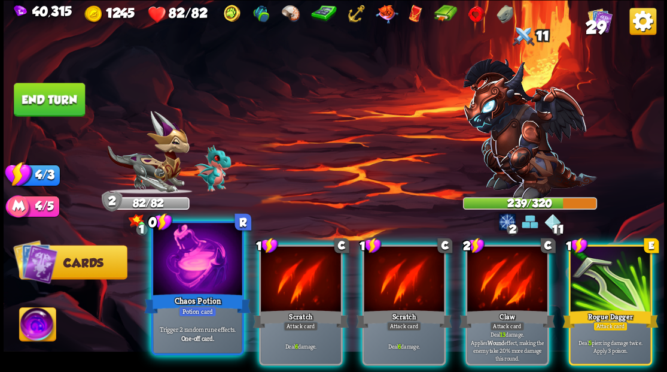
click at [193, 259] on div at bounding box center [197, 260] width 89 height 75
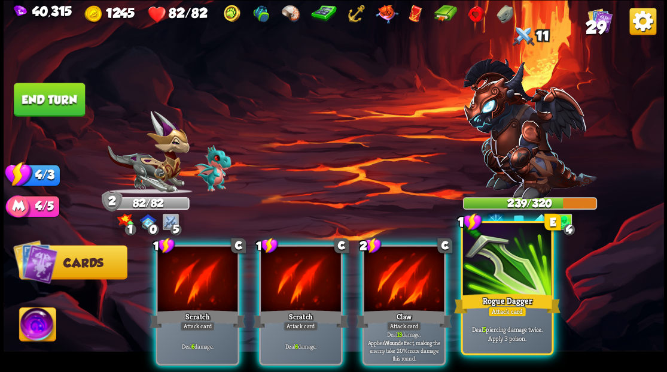
click at [506, 287] on div at bounding box center [507, 260] width 89 height 75
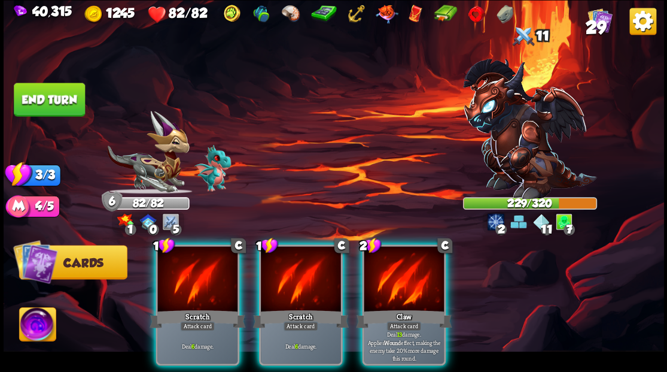
click at [414, 276] on div at bounding box center [404, 280] width 80 height 68
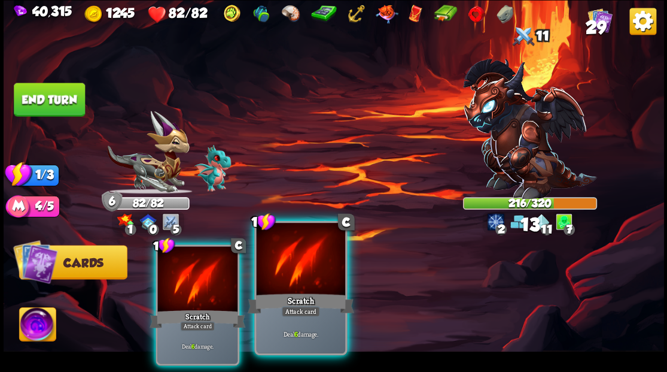
click at [283, 275] on div at bounding box center [300, 260] width 89 height 75
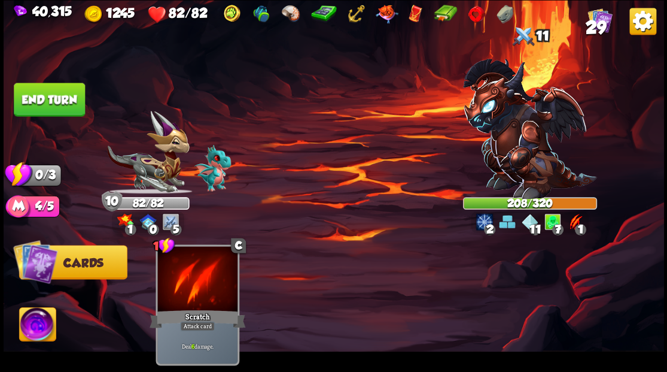
click at [54, 101] on button "End turn" at bounding box center [49, 100] width 71 height 34
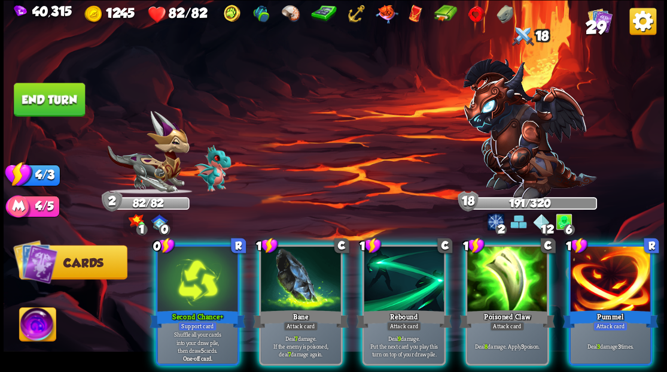
click at [600, 273] on div at bounding box center [610, 280] width 80 height 68
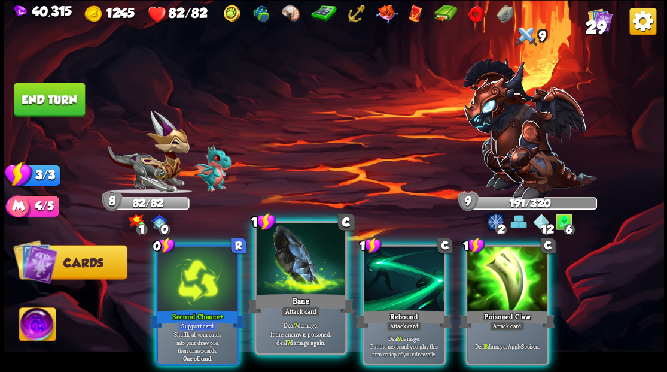
click at [300, 269] on div at bounding box center [300, 260] width 89 height 75
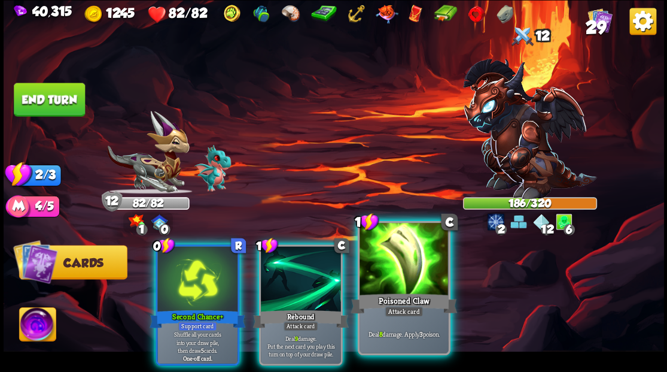
click at [406, 281] on div at bounding box center [404, 260] width 89 height 75
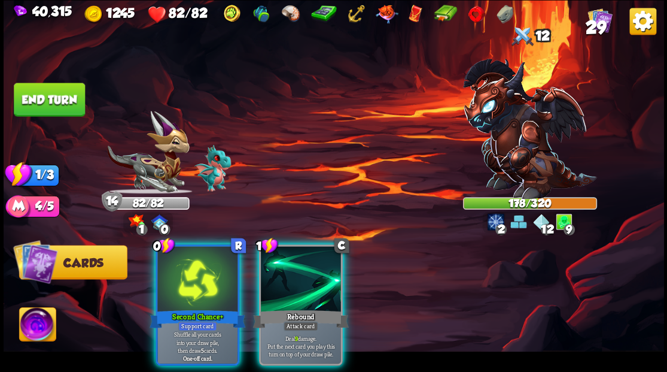
click at [298, 273] on div at bounding box center [301, 280] width 80 height 68
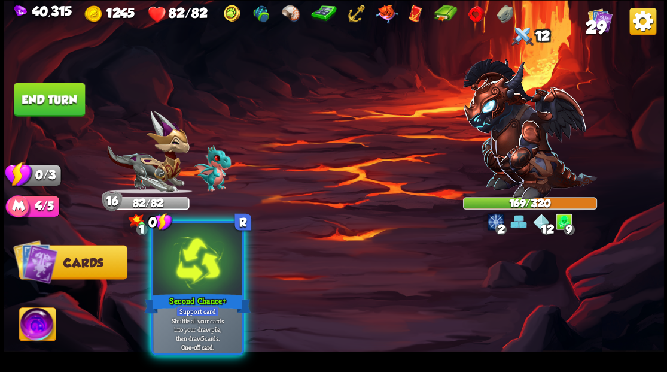
click at [198, 256] on div at bounding box center [197, 260] width 89 height 75
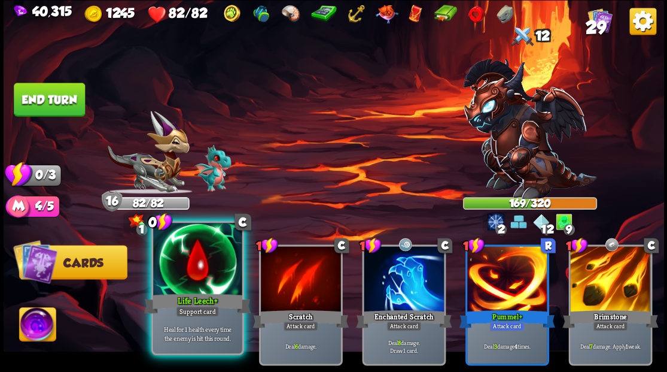
click at [198, 263] on div at bounding box center [197, 260] width 89 height 75
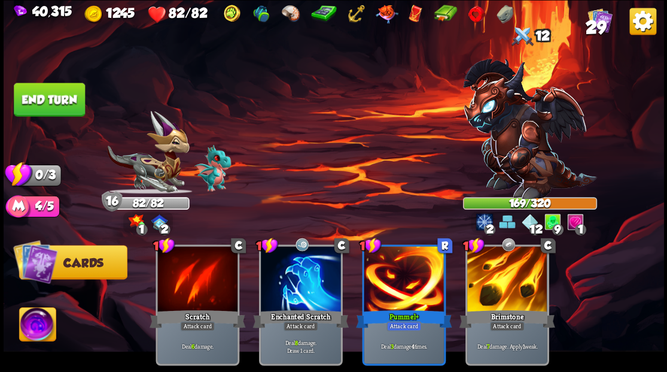
click at [56, 103] on button "End turn" at bounding box center [49, 100] width 71 height 34
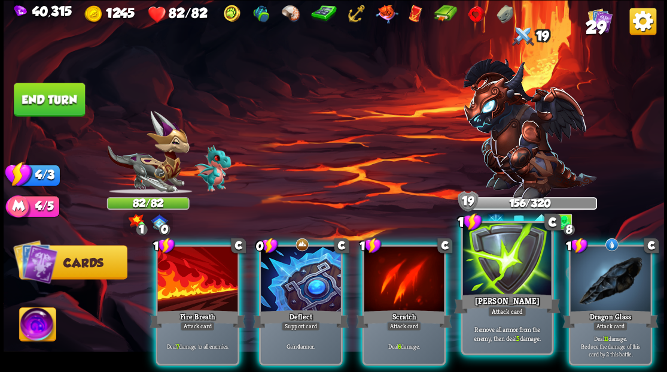
click at [497, 281] on div at bounding box center [507, 260] width 89 height 75
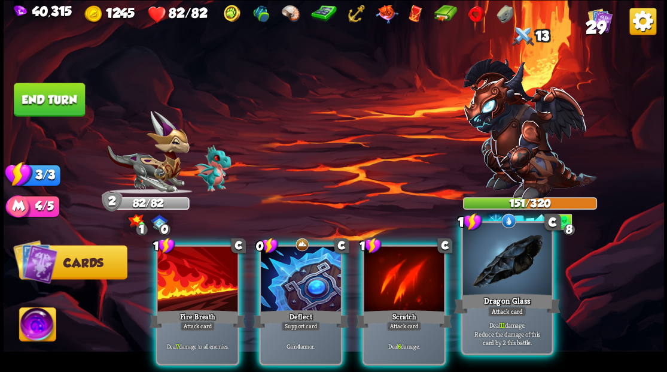
click at [496, 274] on div at bounding box center [507, 260] width 89 height 75
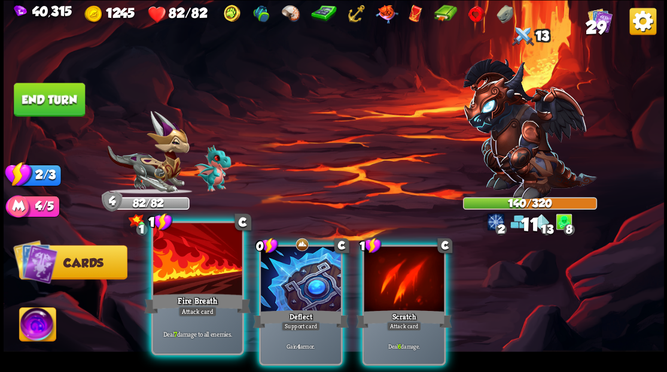
click at [180, 271] on div at bounding box center [197, 260] width 89 height 75
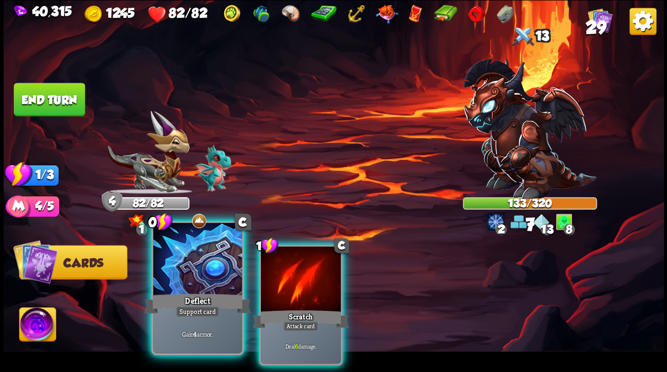
drag, startPoint x: 311, startPoint y: 288, endPoint x: 212, endPoint y: 278, distance: 99.8
click at [309, 290] on div at bounding box center [301, 280] width 80 height 68
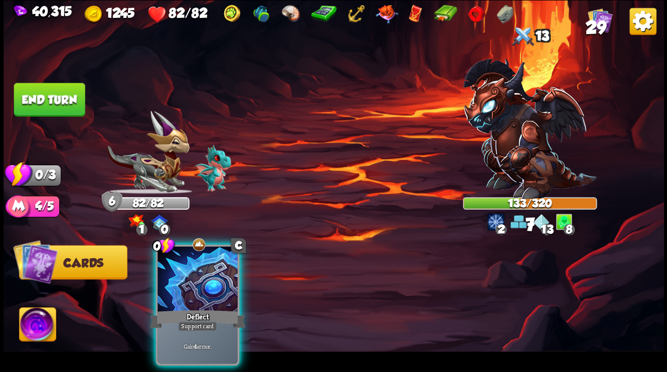
drag, startPoint x: 192, startPoint y: 271, endPoint x: 159, endPoint y: 232, distance: 50.1
click at [189, 267] on div at bounding box center [197, 280] width 80 height 68
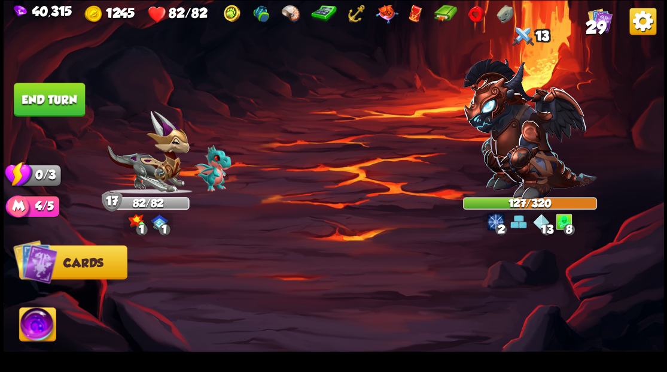
click at [41, 102] on button "End turn" at bounding box center [49, 100] width 71 height 34
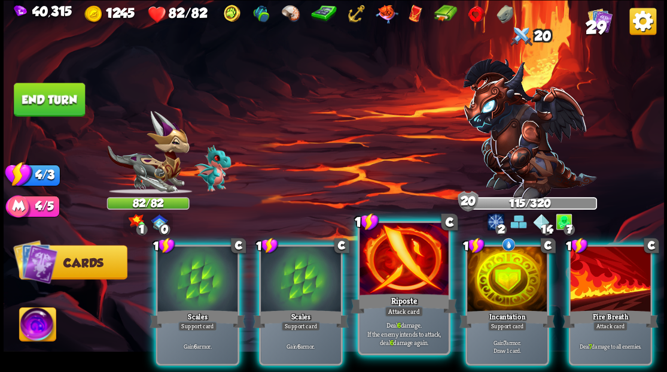
click at [385, 259] on div at bounding box center [404, 260] width 89 height 75
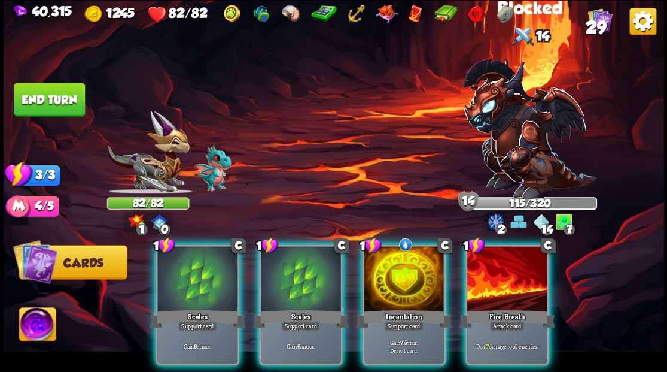
drag, startPoint x: 506, startPoint y: 285, endPoint x: 485, endPoint y: 282, distance: 21.8
click at [505, 285] on div at bounding box center [507, 280] width 80 height 68
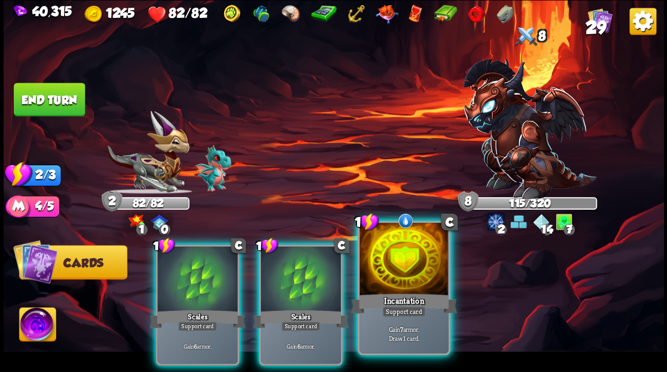
click at [377, 272] on div at bounding box center [404, 260] width 89 height 75
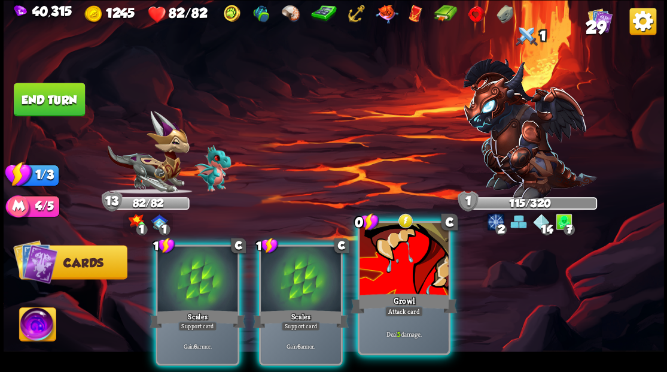
click at [401, 279] on div at bounding box center [404, 260] width 89 height 75
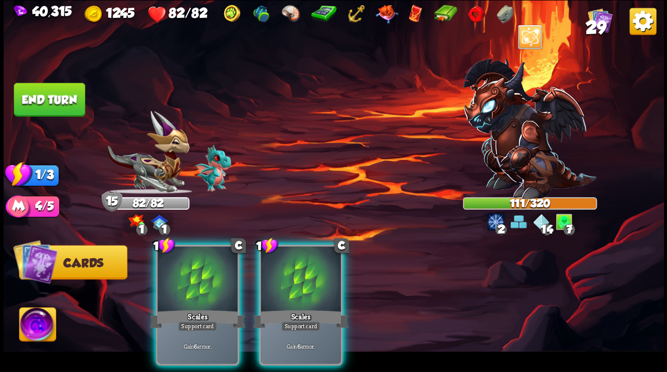
click at [63, 103] on button "End turn" at bounding box center [49, 100] width 71 height 34
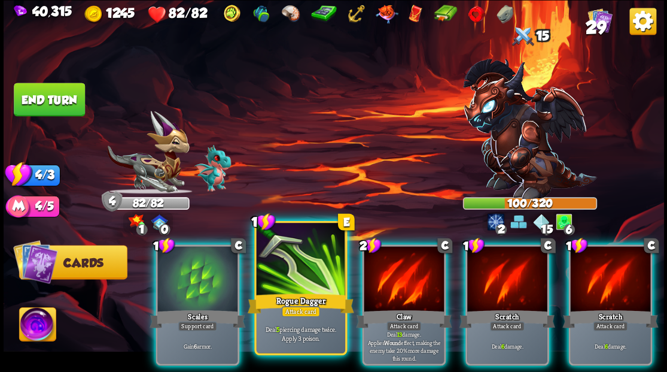
click at [287, 274] on div at bounding box center [300, 260] width 89 height 75
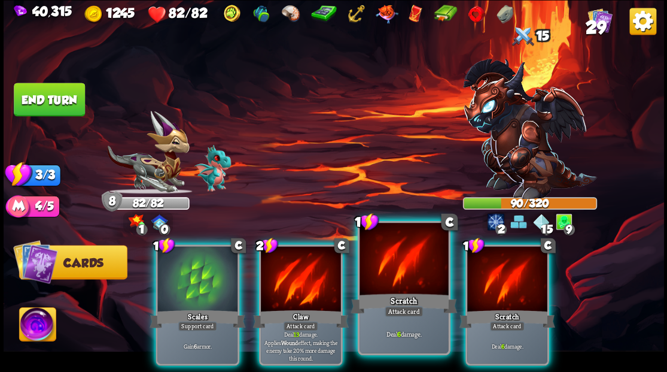
click at [392, 262] on div at bounding box center [404, 260] width 89 height 75
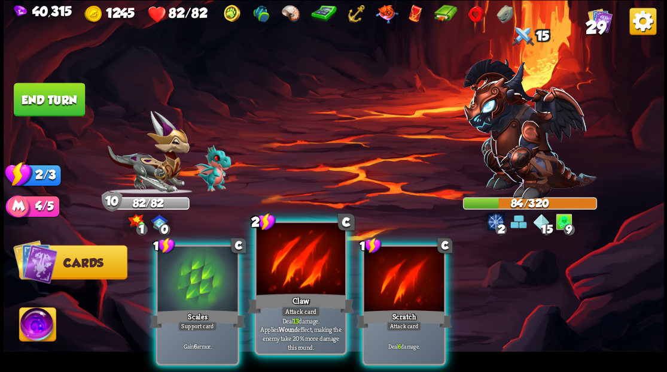
click at [280, 266] on div at bounding box center [300, 260] width 89 height 75
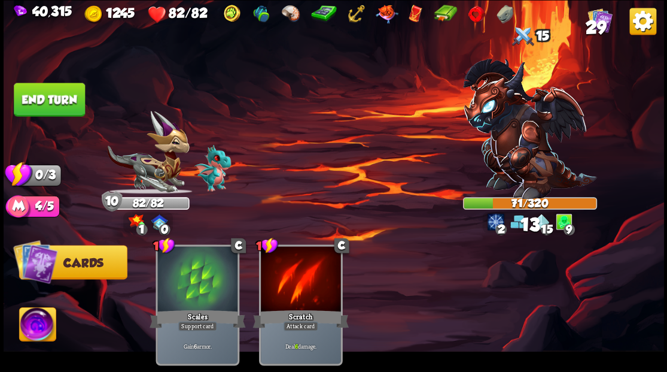
drag, startPoint x: 51, startPoint y: 102, endPoint x: 51, endPoint y: 109, distance: 6.6
click at [51, 102] on button "End turn" at bounding box center [49, 100] width 71 height 34
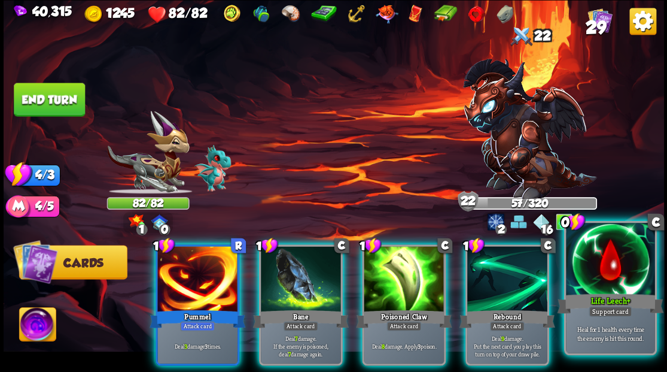
click at [627, 272] on div at bounding box center [610, 260] width 89 height 75
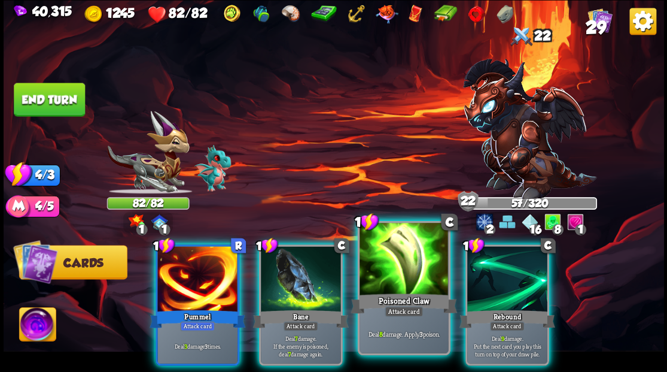
click at [391, 265] on div at bounding box center [404, 260] width 89 height 75
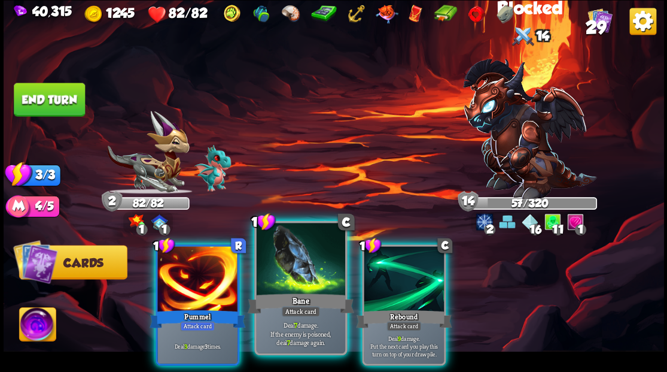
click at [300, 263] on div at bounding box center [300, 260] width 89 height 75
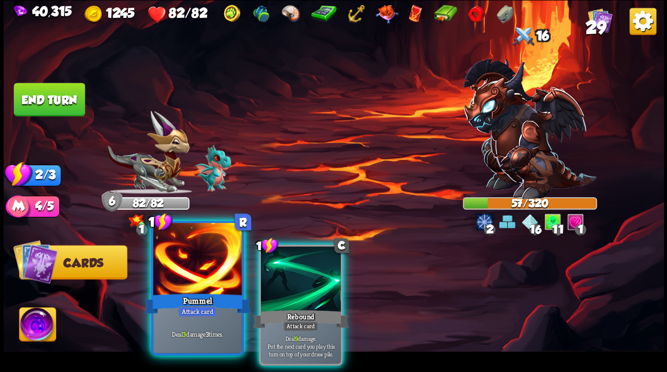
click at [204, 269] on div at bounding box center [197, 260] width 89 height 75
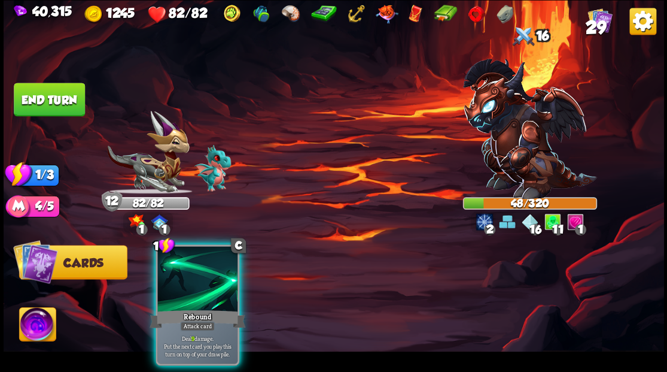
click at [193, 266] on div at bounding box center [197, 280] width 80 height 68
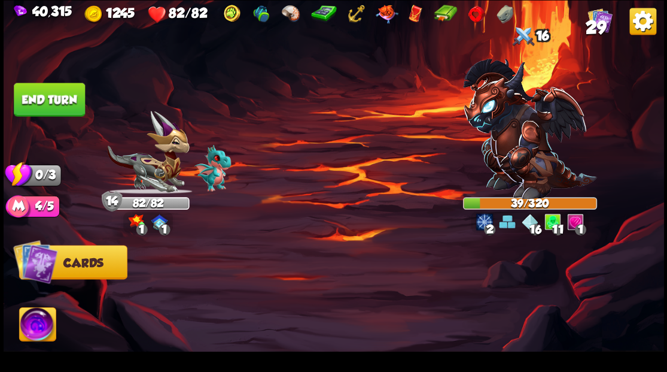
click at [28, 100] on button "End turn" at bounding box center [49, 100] width 71 height 34
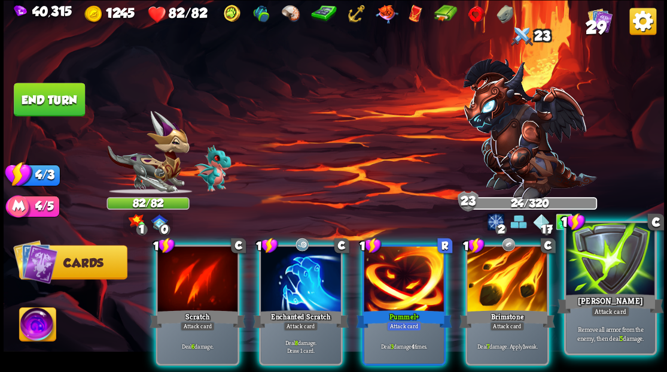
click at [606, 274] on div at bounding box center [610, 260] width 89 height 75
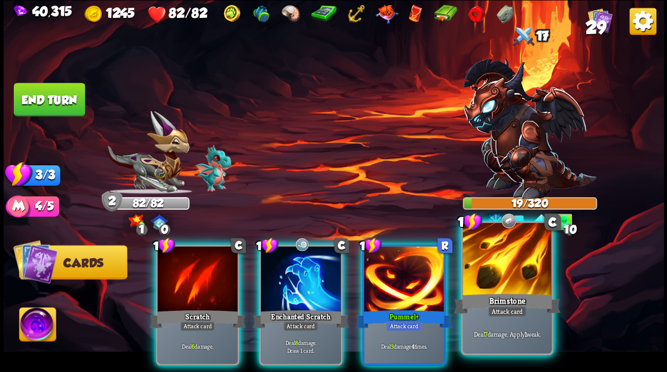
click at [504, 268] on div at bounding box center [507, 260] width 89 height 75
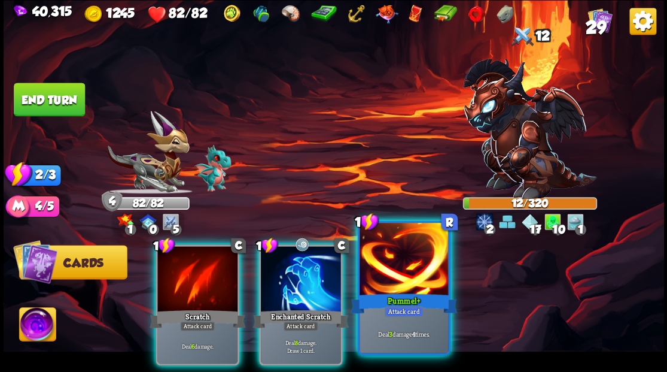
click at [389, 275] on div at bounding box center [404, 260] width 89 height 75
